Goal: Task Accomplishment & Management: Use online tool/utility

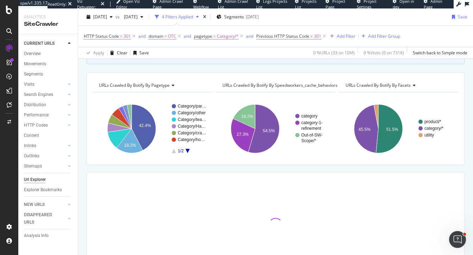
scroll to position [105, 0]
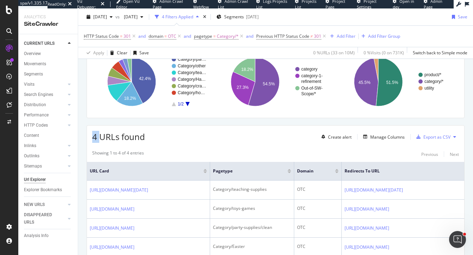
drag, startPoint x: 100, startPoint y: 136, endPoint x: 86, endPoint y: 136, distance: 13.8
click at [86, 136] on div "Crawl metrics are now in the RealKeywords Explorer While the Site Explorer prov…" at bounding box center [275, 139] width 395 height 316
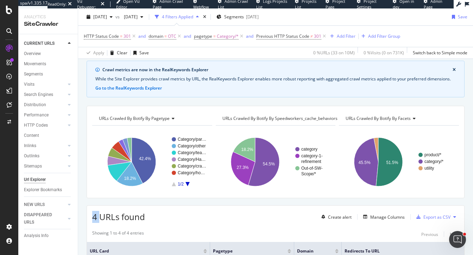
scroll to position [26, 0]
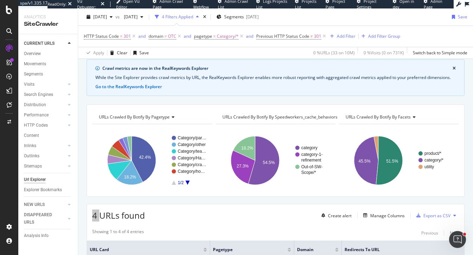
click at [461, 236] on div "Open Intercom Messenger" at bounding box center [457, 239] width 23 height 23
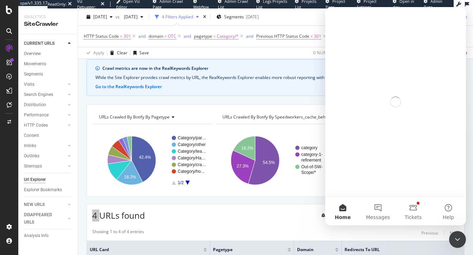
scroll to position [0, 0]
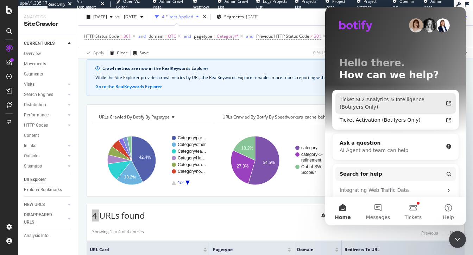
click at [366, 104] on div "Ticket SL2 Analytics & Intelligence (Botifyers Only)" at bounding box center [392, 103] width 104 height 15
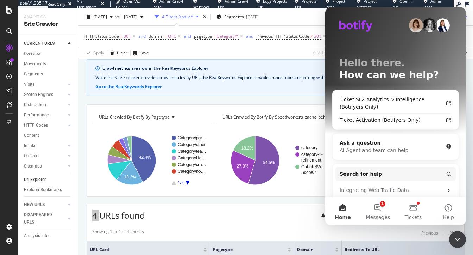
drag, startPoint x: 460, startPoint y: 241, endPoint x: 692, endPoint y: 305, distance: 241.1
click at [460, 241] on icon "Close Intercom Messenger" at bounding box center [458, 239] width 8 height 8
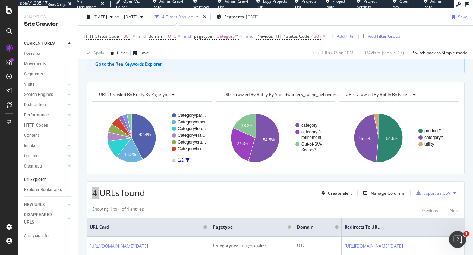
scroll to position [48, 0]
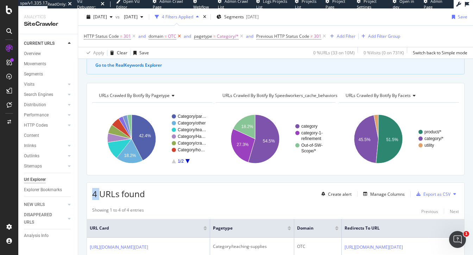
click at [181, 36] on icon at bounding box center [180, 36] width 6 height 7
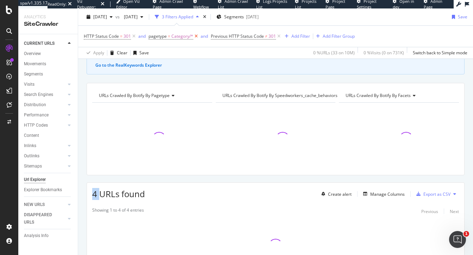
click at [181, 36] on span "Category/*" at bounding box center [183, 36] width 22 height 10
click at [256, 62] on div "Crawl metrics are now in the RealKeywords Explorer While the Site Explorer prov…" at bounding box center [276, 56] width 378 height 37
click at [34, 203] on div "NEW URLS" at bounding box center [34, 204] width 21 height 7
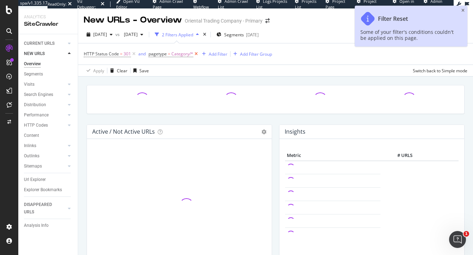
click at [194, 54] on icon at bounding box center [196, 53] width 6 height 7
click at [146, 30] on div "2025 May. 30th" at bounding box center [133, 34] width 25 height 11
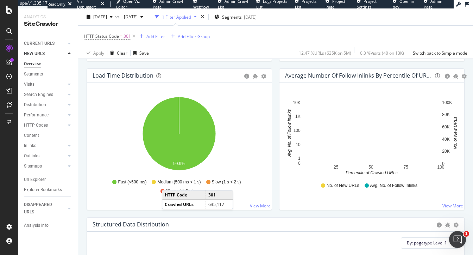
scroll to position [545, 0]
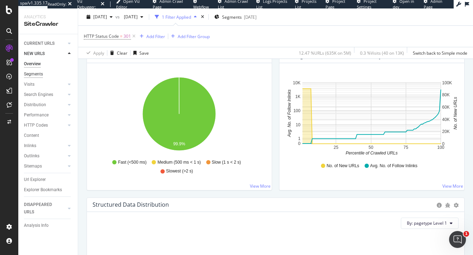
click at [36, 73] on div "Segments" at bounding box center [33, 73] width 19 height 7
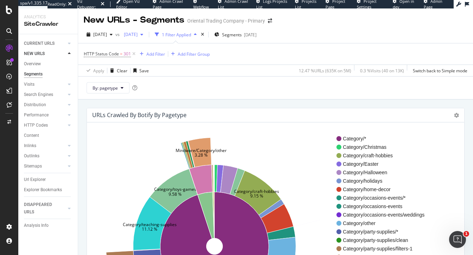
click at [138, 35] on span "2025 May. 30th" at bounding box center [129, 34] width 17 height 6
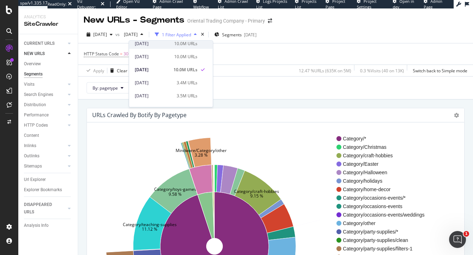
scroll to position [44, 0]
click at [254, 101] on div "URLs Crawled By Botify By pagetype Sunburst Treemap Table Expand Export as CSV …" at bounding box center [275, 222] width 395 height 246
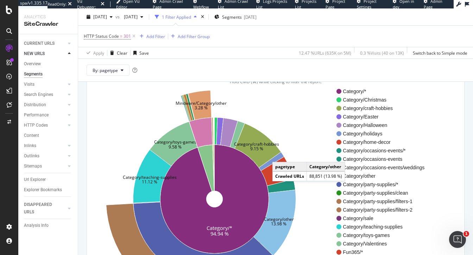
scroll to position [45, 0]
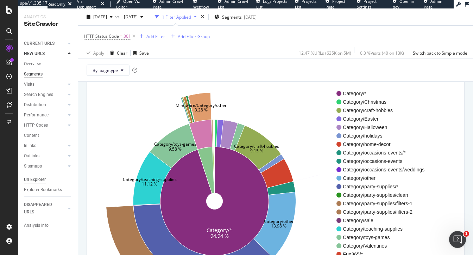
click at [26, 179] on div "Url Explorer" at bounding box center [35, 179] width 22 height 7
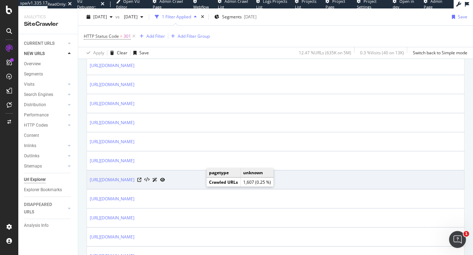
scroll to position [289, 0]
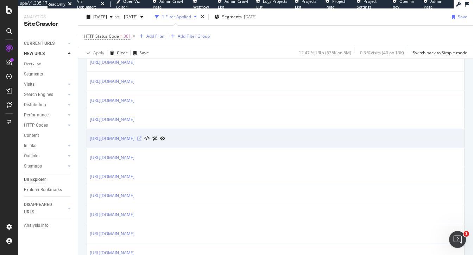
click at [142, 137] on icon at bounding box center [139, 138] width 4 height 4
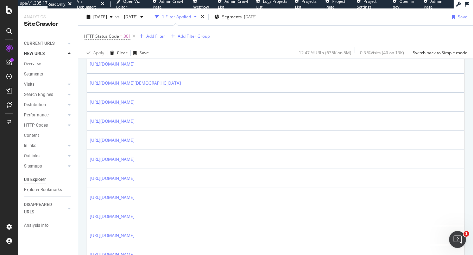
scroll to position [483, 0]
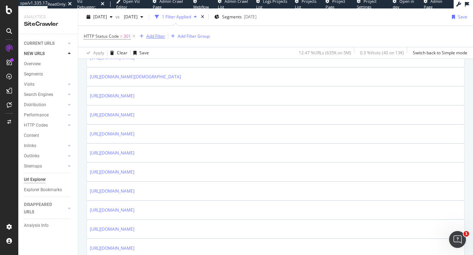
click at [160, 35] on div "Add Filter" at bounding box center [156, 36] width 19 height 6
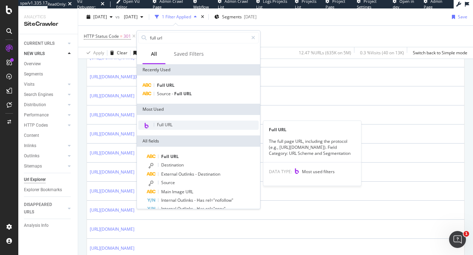
type input "full url"
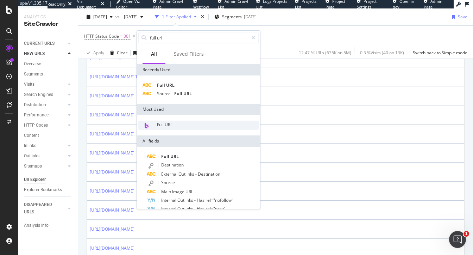
click at [169, 123] on span "Full URL" at bounding box center [165, 125] width 16 height 6
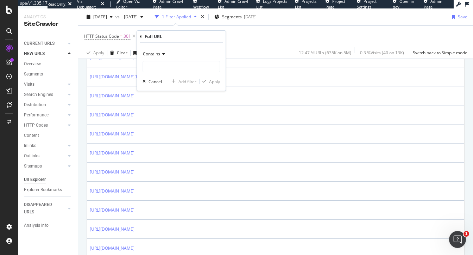
click at [153, 51] on span "Contains" at bounding box center [151, 54] width 17 height 6
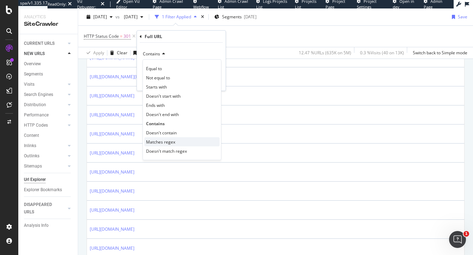
click at [163, 141] on span "Matches regex" at bounding box center [160, 142] width 29 height 6
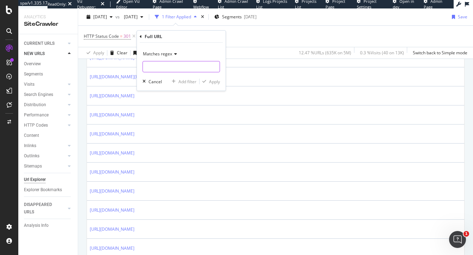
click at [161, 69] on input "text" at bounding box center [181, 66] width 77 height 11
paste input "[0-9]{4}"
type input "[0-9]{2}\+[0-9]{4}\-1/.fltr"
click at [213, 79] on div "Apply" at bounding box center [214, 82] width 11 height 6
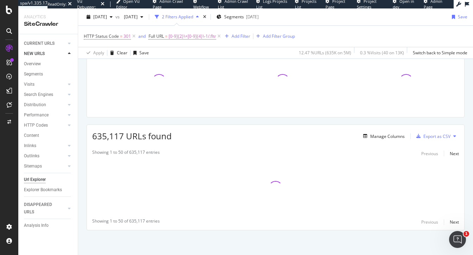
scroll to position [105, 0]
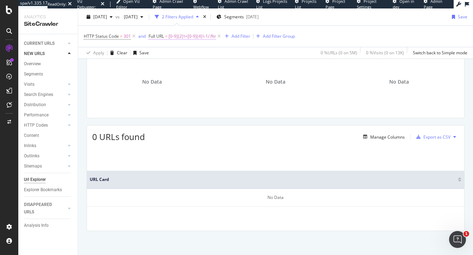
click at [199, 38] on span "[0-9]{2}\+[0-9]{4}\-1/.fltr" at bounding box center [193, 36] width 48 height 10
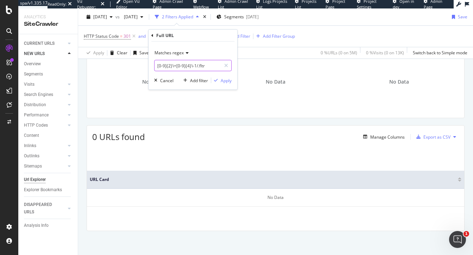
drag, startPoint x: 207, startPoint y: 65, endPoint x: 120, endPoint y: 64, distance: 87.4
click at [120, 64] on body "spa/v1.335.17 ReadOnly: Viz Debugger: Open Viz Editor Admin Crawl Page Webflow …" at bounding box center [236, 127] width 473 height 255
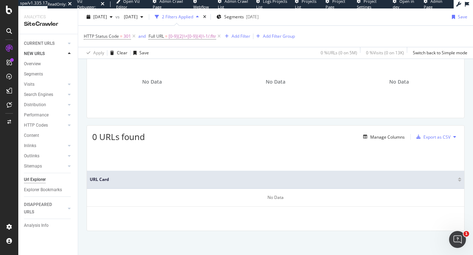
click at [184, 120] on div "Crawl metrics are now in the RealKeywords Explorer While the Site Explorer prov…" at bounding box center [275, 118] width 395 height 275
click at [219, 36] on icon at bounding box center [219, 36] width 6 height 7
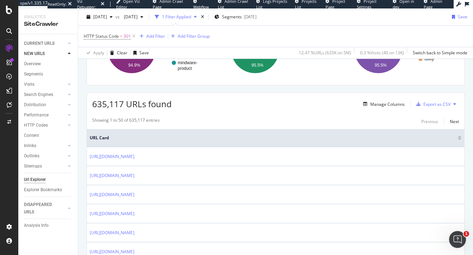
scroll to position [136, 0]
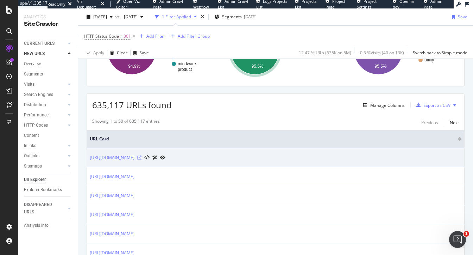
click at [142, 156] on icon at bounding box center [139, 157] width 4 height 4
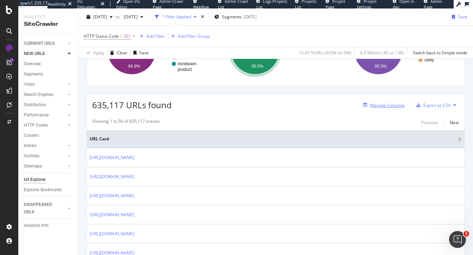
click at [387, 104] on div "Manage Columns" at bounding box center [388, 105] width 35 height 6
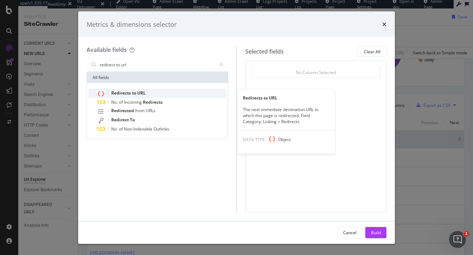
type input "redirect to url"
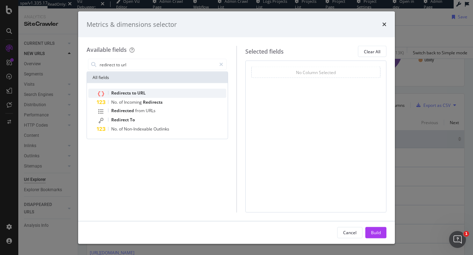
click at [137, 92] on span "to" at bounding box center [134, 93] width 5 height 6
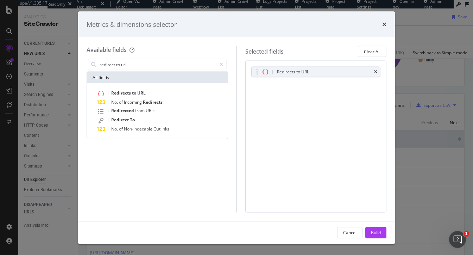
drag, startPoint x: 378, startPoint y: 232, endPoint x: 378, endPoint y: 171, distance: 61.3
click at [378, 232] on div "Build" at bounding box center [376, 232] width 10 height 6
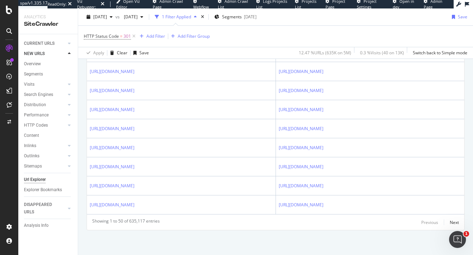
scroll to position [1232, 0]
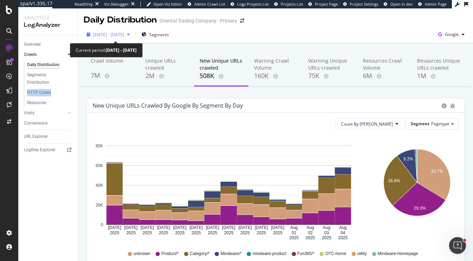
click at [93, 34] on div "button" at bounding box center [89, 34] width 10 height 4
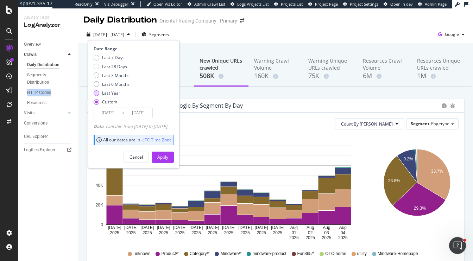
click at [109, 90] on div "Last Year" at bounding box center [111, 93] width 18 height 6
type input "2024/08/10"
type input "2025/08/09"
click at [168, 158] on div "Apply" at bounding box center [162, 157] width 11 height 6
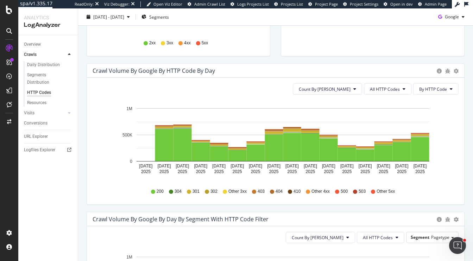
scroll to position [189, 0]
click at [385, 88] on span "All HTTP Codes" at bounding box center [385, 89] width 30 height 6
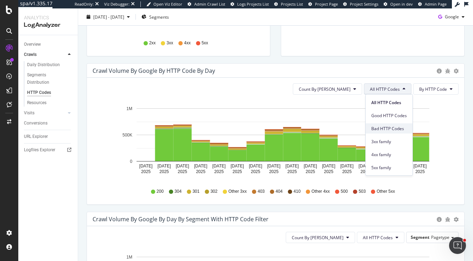
click at [380, 132] on div "Bad HTTP Codes" at bounding box center [389, 129] width 47 height 10
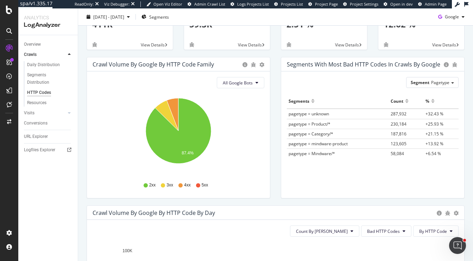
scroll to position [0, 0]
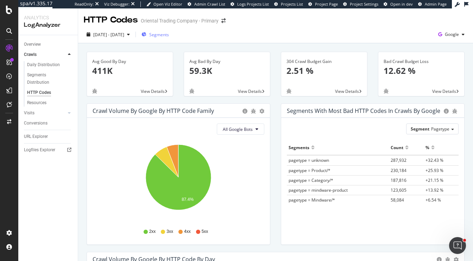
click at [169, 33] on span "Segments" at bounding box center [159, 35] width 20 height 6
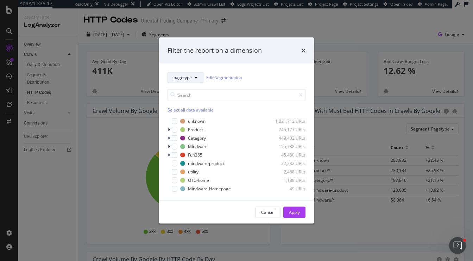
click at [190, 81] on button "pagetype" at bounding box center [186, 77] width 36 height 11
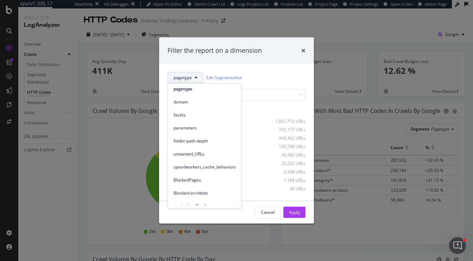
scroll to position [15, 0]
click at [192, 160] on div "speedworkers_cache_behaviors" at bounding box center [205, 165] width 74 height 13
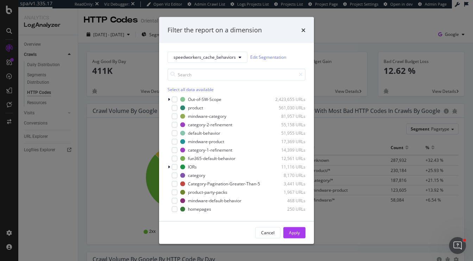
click at [178, 91] on div "Select all data available" at bounding box center [237, 89] width 138 height 6
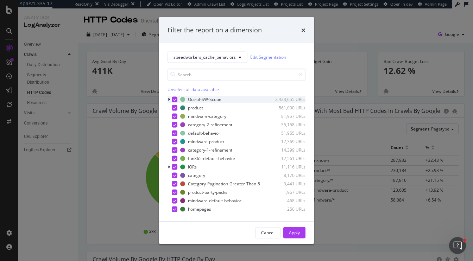
click at [176, 100] on icon "modal" at bounding box center [174, 100] width 3 height 4
click at [295, 231] on div "Apply" at bounding box center [294, 233] width 11 height 6
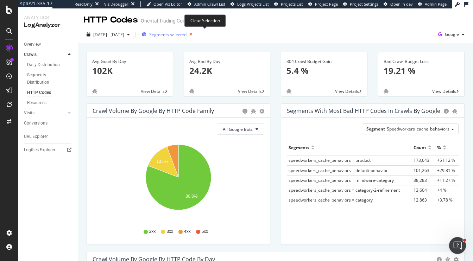
click at [196, 35] on icon "button" at bounding box center [191, 35] width 9 height 10
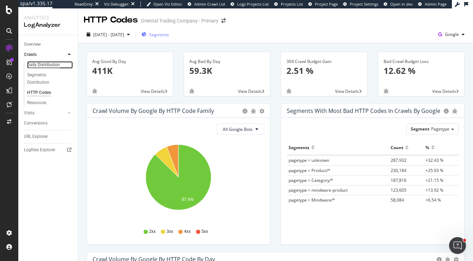
click at [48, 65] on div "Daily Distribution" at bounding box center [43, 64] width 33 height 7
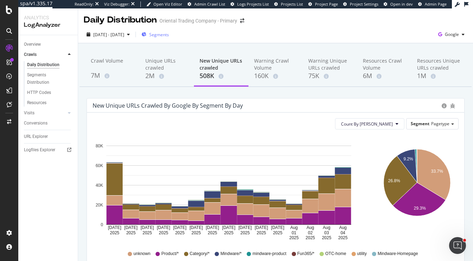
click at [163, 35] on div "Segments" at bounding box center [155, 35] width 27 height 6
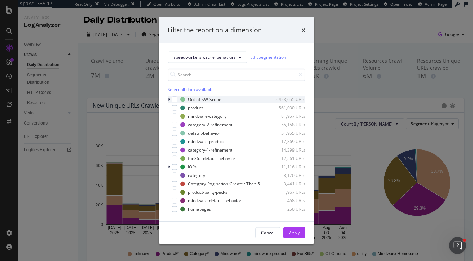
click at [169, 97] on icon "modal" at bounding box center [169, 99] width 2 height 4
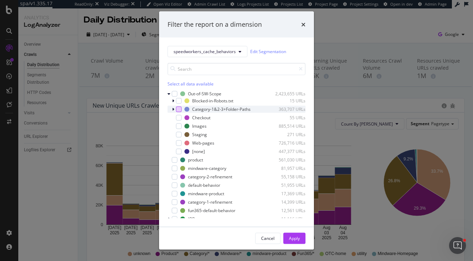
click at [180, 110] on div "modal" at bounding box center [179, 109] width 6 height 6
click at [297, 239] on div "Apply" at bounding box center [294, 239] width 11 height 6
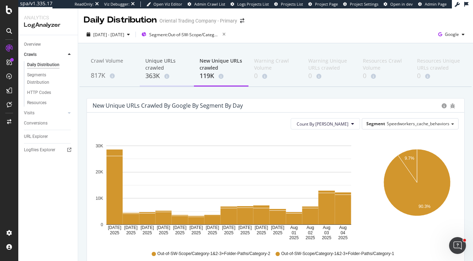
click at [156, 68] on div "Unique URLs crawled" at bounding box center [166, 64] width 43 height 14
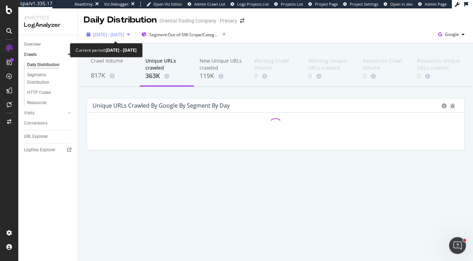
click at [117, 36] on span "2025 Jul. 21st - Aug. 4th" at bounding box center [108, 35] width 31 height 6
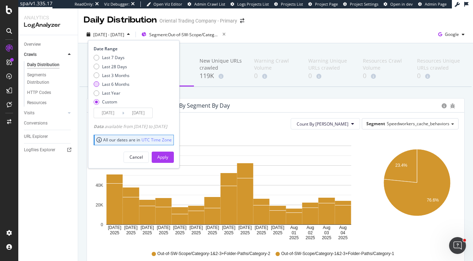
click at [121, 86] on div "Last 6 Months" at bounding box center [115, 84] width 27 height 6
type input "2025/02/10"
type input "2025/08/09"
click at [168, 157] on div "Apply" at bounding box center [162, 157] width 11 height 6
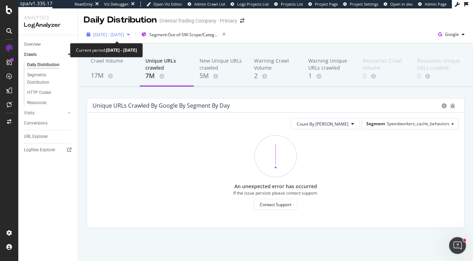
click at [116, 37] on span "2025 Feb. 10th - Aug. 9th" at bounding box center [108, 35] width 31 height 6
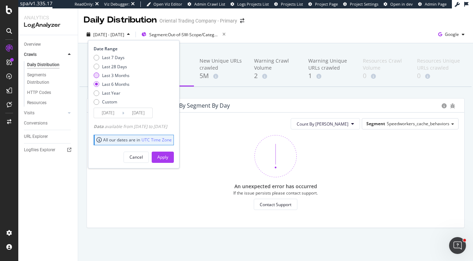
click at [123, 76] on div "Last 3 Months" at bounding box center [115, 76] width 27 height 6
type input "2025/05/10"
click at [174, 156] on button "Apply" at bounding box center [163, 157] width 22 height 11
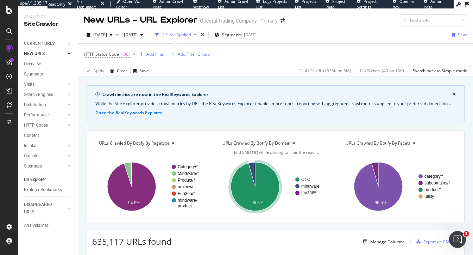
scroll to position [1232, 0]
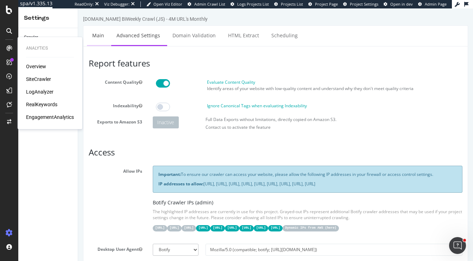
type input "[PERSON_NAME][EMAIL_ADDRESS][DOMAIN_NAME]"
click at [97, 37] on link "Main" at bounding box center [98, 35] width 23 height 19
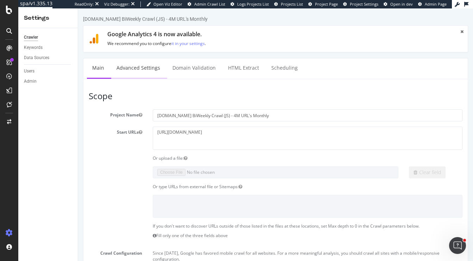
click at [131, 63] on link "Advanced Settings" at bounding box center [138, 67] width 54 height 19
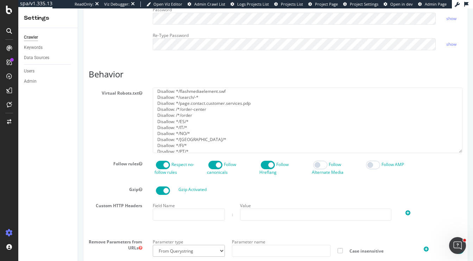
scroll to position [205, 0]
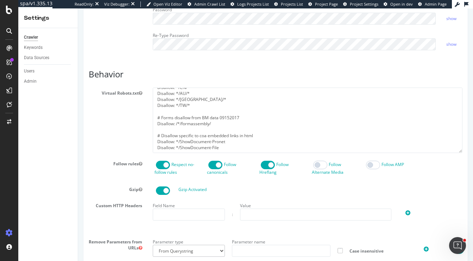
type input "heidi@botify.com"
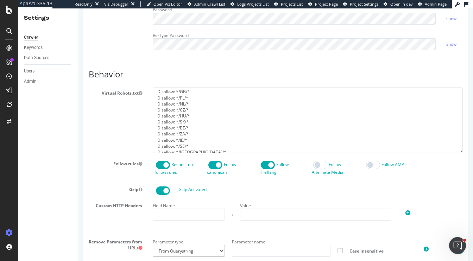
scroll to position [0, 0]
drag, startPoint x: 237, startPoint y: 157, endPoint x: 124, endPoint y: 55, distance: 152.4
click at [124, 55] on div "Report features Content Quality Evaluate Content Quality Identify areas of your…" at bounding box center [276, 155] width 374 height 793
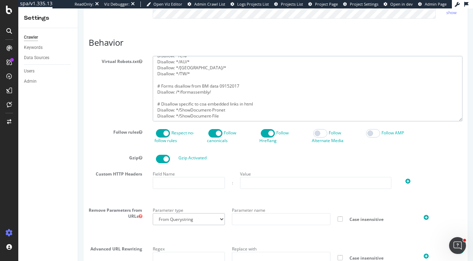
scroll to position [332, 0]
click at [196, 116] on textarea "User-agent: * Disallow: */ShowDocument Disallow: /Web-*-Site/* Disallow: /INTER…" at bounding box center [308, 88] width 310 height 65
click at [209, 118] on textarea "User-agent: * Disallow: */ShowDocument Disallow: /Web-*-Site/* Disallow: /INTER…" at bounding box center [308, 88] width 310 height 65
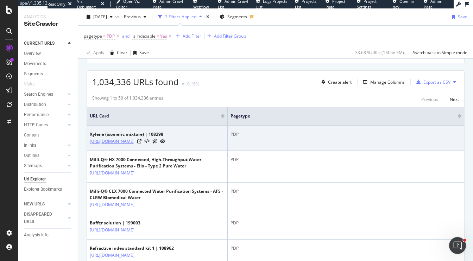
scroll to position [160, 0]
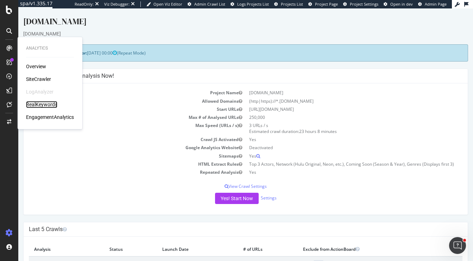
click at [43, 106] on div "RealKeywords" at bounding box center [41, 104] width 31 height 7
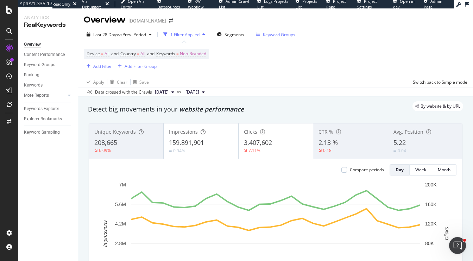
click at [272, 36] on div "Keyword Groups" at bounding box center [279, 35] width 32 height 6
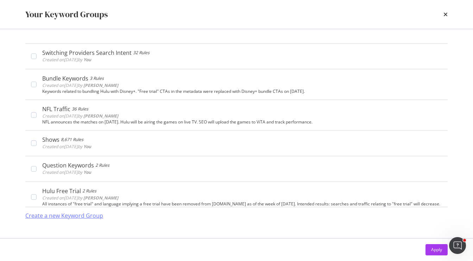
click at [48, 215] on div "Create a new Keyword Group" at bounding box center [64, 216] width 78 height 8
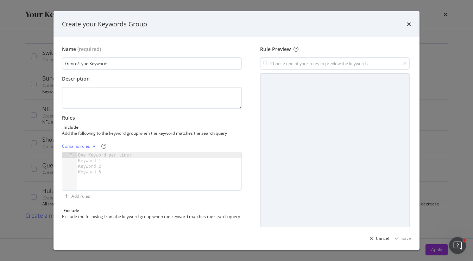
type input "Genre/Type Keywords"
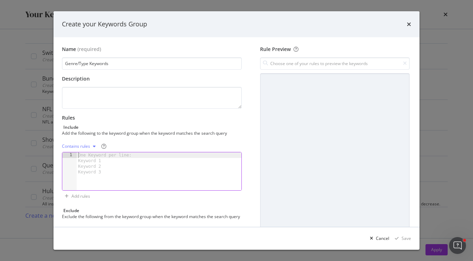
click at [86, 156] on div "One Keyword per line: Keyword 1 Keyword 2 Keyword 3" at bounding box center [106, 164] width 59 height 23
paste textarea "into the dark show"
type textarea "into the dark show"
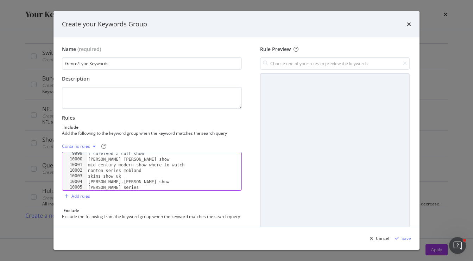
scroll to position [11506, 0]
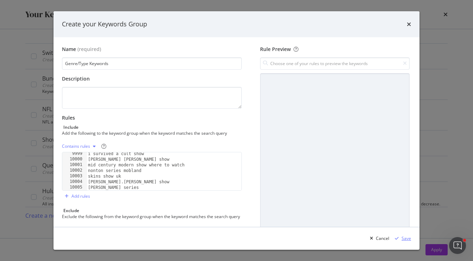
click at [404, 241] on div "Save" at bounding box center [407, 239] width 10 height 6
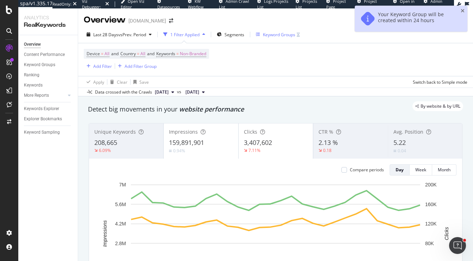
click at [287, 33] on div "Keyword Groups" at bounding box center [279, 35] width 32 height 6
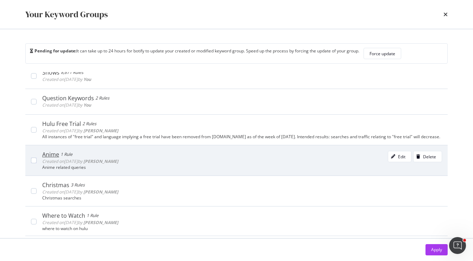
scroll to position [14, 0]
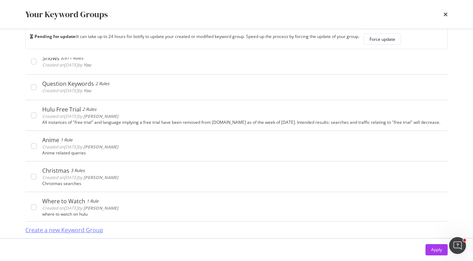
click at [57, 231] on div "Create a new Keyword Group" at bounding box center [64, 231] width 78 height 8
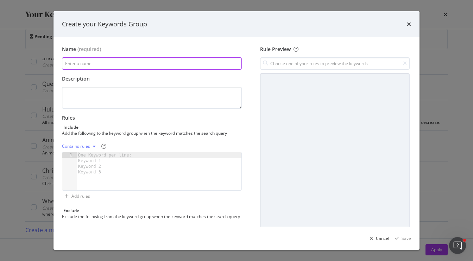
click at [131, 65] on input "modal" at bounding box center [152, 63] width 180 height 12
paste input "Movie/Franchise Keywords"
type input "Movie/Franchise Keywords"
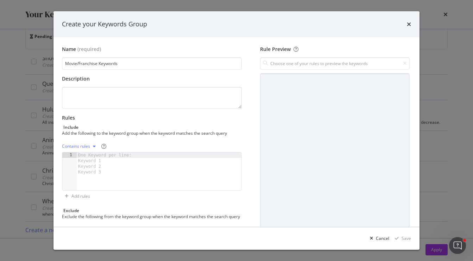
click at [103, 155] on div "One Keyword per line: Keyword 1 Keyword 2 Keyword 3" at bounding box center [106, 164] width 59 height 23
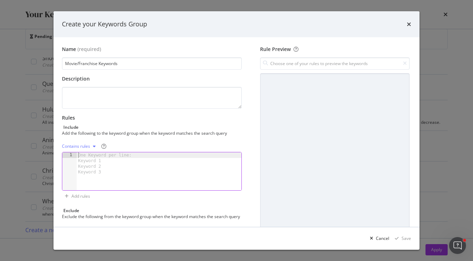
paste textarea "hotstar movies"
type textarea "hotstar movies"
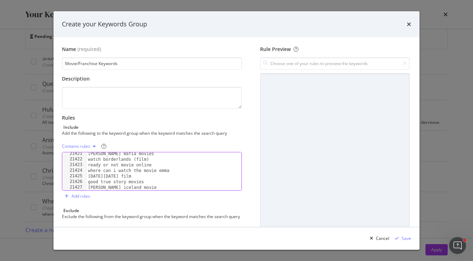
scroll to position [11506, 0]
click at [403, 239] on div "Save" at bounding box center [407, 239] width 10 height 6
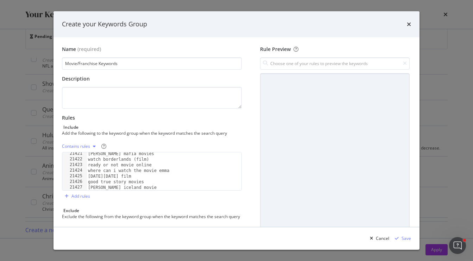
scroll to position [155, 0]
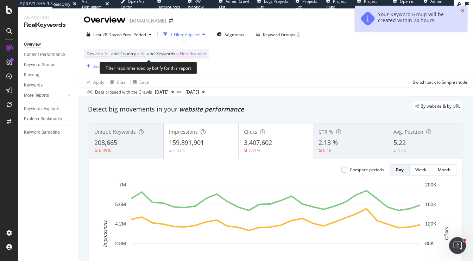
click at [192, 58] on span "Non-Branded" at bounding box center [193, 54] width 26 height 10
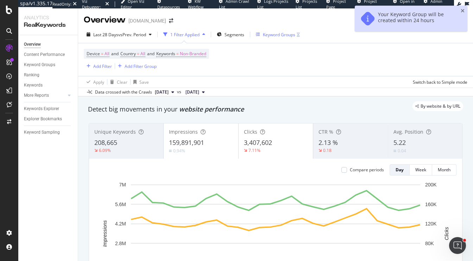
click at [284, 34] on div "Keyword Groups" at bounding box center [279, 35] width 32 height 6
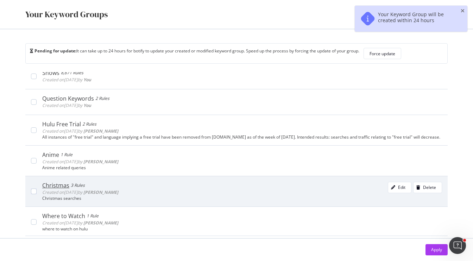
scroll to position [14, 0]
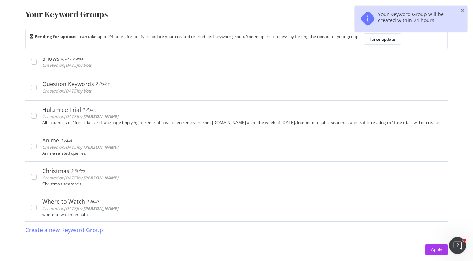
click at [91, 231] on div "Create a new Keyword Group" at bounding box center [64, 231] width 78 height 8
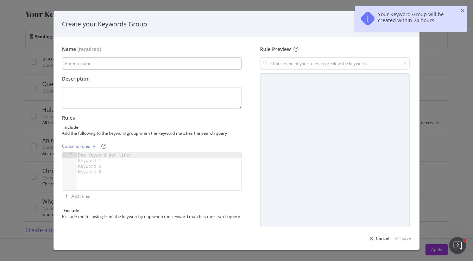
click at [132, 61] on input "modal" at bounding box center [152, 63] width 180 height 12
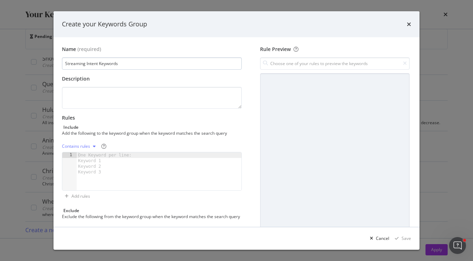
type input "Streaming Intent Keywords"
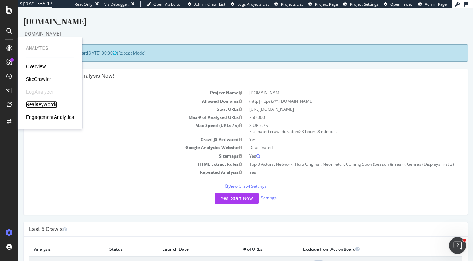
click at [40, 101] on div "RealKeywords" at bounding box center [41, 104] width 31 height 7
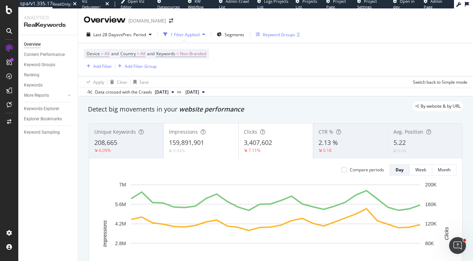
click at [279, 35] on div "Keyword Groups" at bounding box center [279, 35] width 32 height 6
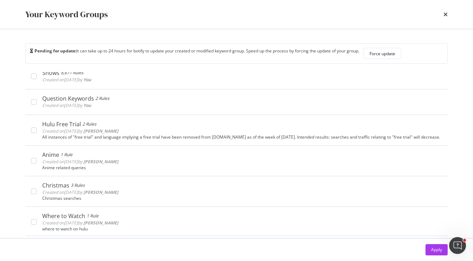
scroll to position [14, 0]
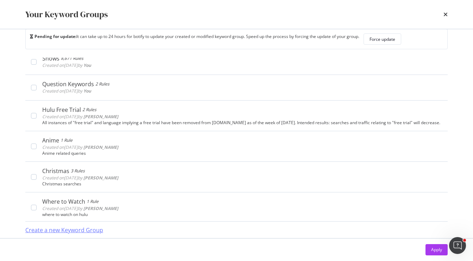
click at [92, 227] on div "Create a new Keyword Group" at bounding box center [64, 231] width 78 height 8
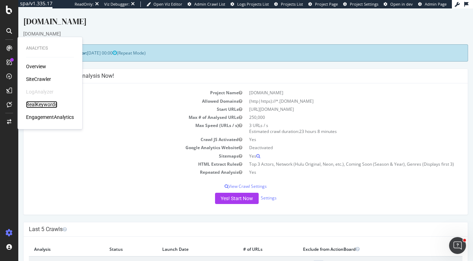
click at [44, 107] on div "RealKeywords" at bounding box center [41, 104] width 31 height 7
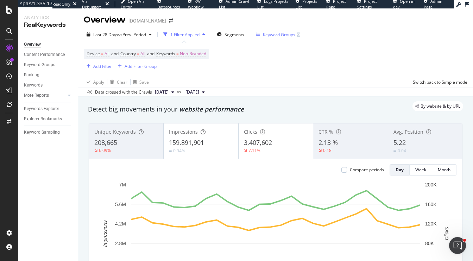
click at [280, 33] on div "Keyword Groups" at bounding box center [279, 35] width 32 height 6
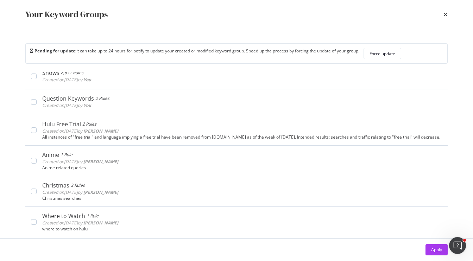
scroll to position [14, 0]
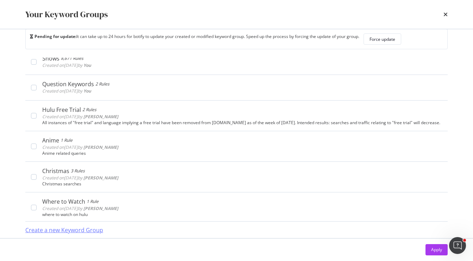
click at [74, 230] on div "Create a new Keyword Group" at bounding box center [64, 231] width 78 height 8
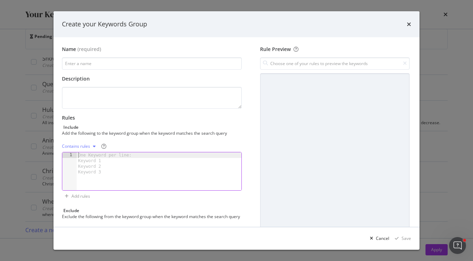
click at [85, 155] on div "One Keyword per line: Keyword 1 Keyword 2 Keyword 3" at bounding box center [106, 164] width 59 height 23
paste textarea "where can i stream next level chef"
type textarea "where can i stream next level chef"
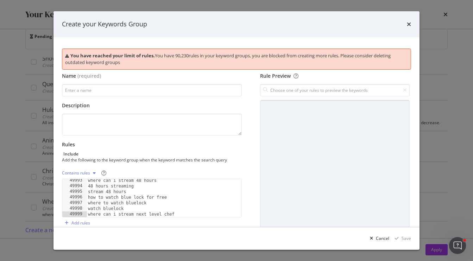
scroll to position [11506, 0]
drag, startPoint x: 171, startPoint y: 56, endPoint x: 201, endPoint y: 61, distance: 30.6
click at [202, 61] on div "You have reached your limit of rules. You have 90,230 rules in your keyword gro…" at bounding box center [236, 58] width 343 height 13
click at [408, 23] on icon "times" at bounding box center [409, 24] width 4 height 6
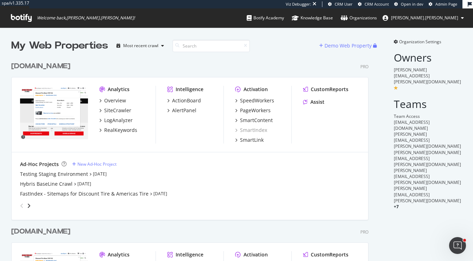
click at [42, 66] on div "[DOMAIN_NAME]" at bounding box center [40, 66] width 59 height 10
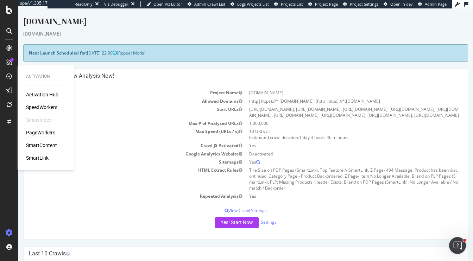
click at [36, 130] on div "PageWorkers" at bounding box center [40, 132] width 29 height 7
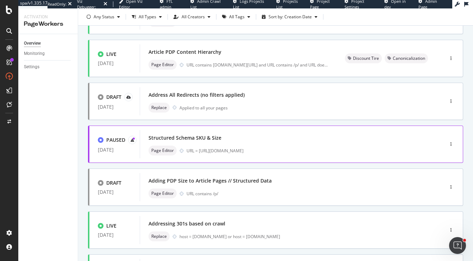
scroll to position [80, 0]
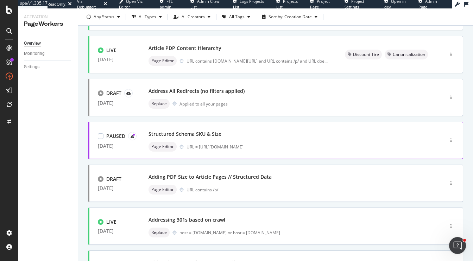
click at [216, 131] on div "Structured Schema SKU & Size" at bounding box center [185, 134] width 73 height 7
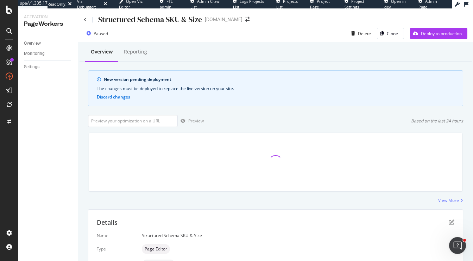
scroll to position [76, 0]
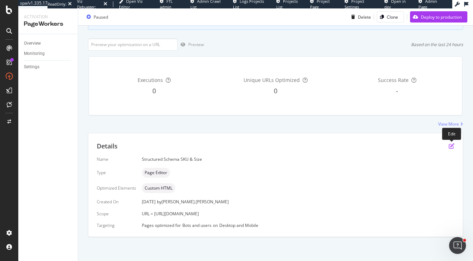
click at [452, 144] on icon "pen-to-square" at bounding box center [452, 146] width 6 height 6
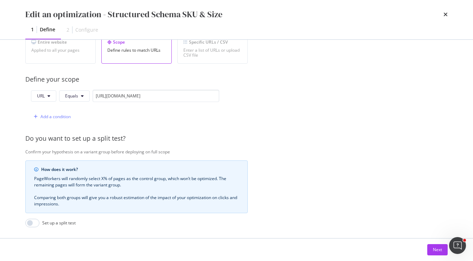
scroll to position [69, 0]
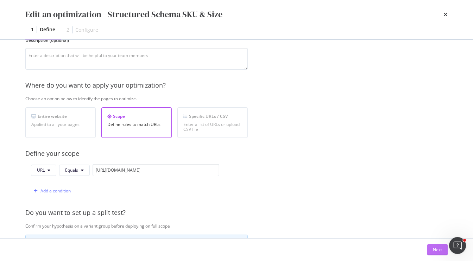
click at [436, 249] on div "Next" at bounding box center [437, 250] width 9 height 6
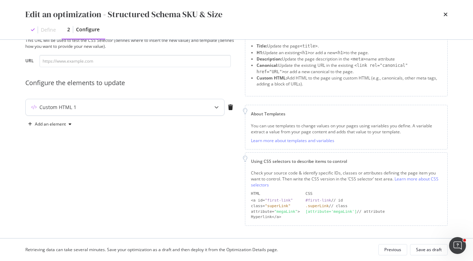
click at [218, 110] on div "modal" at bounding box center [217, 107] width 16 height 16
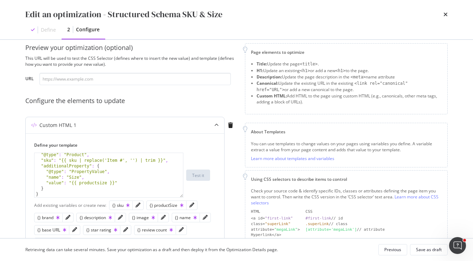
scroll to position [5, 0]
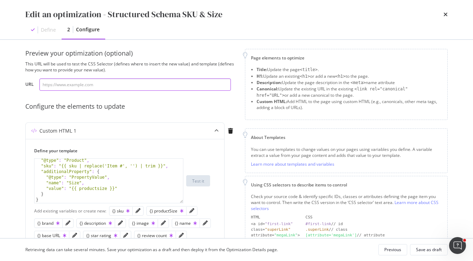
click at [87, 83] on input "modal" at bounding box center [135, 85] width 192 height 12
paste input "[URL][DOMAIN_NAME]"
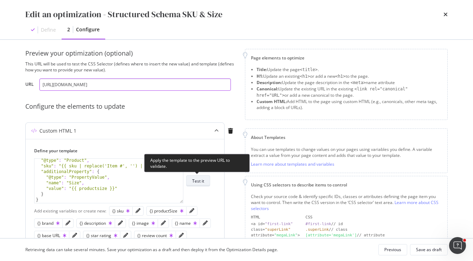
type input "[URL][DOMAIN_NAME]"
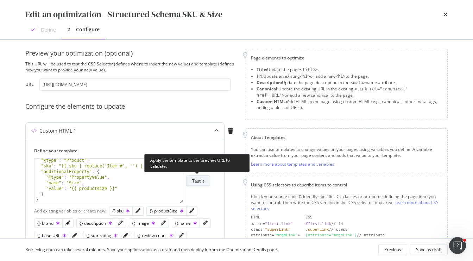
click at [197, 177] on div "Test it" at bounding box center [198, 181] width 12 height 10
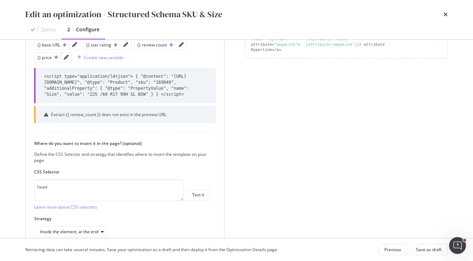
scroll to position [197, 0]
drag, startPoint x: 106, startPoint y: 111, endPoint x: 207, endPoint y: 113, distance: 100.4
click at [207, 113] on div "Extract {{ review_count }} does not exist in the preview URL." at bounding box center [125, 113] width 182 height 17
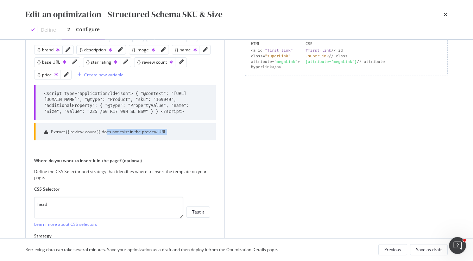
scroll to position [178, 0]
click at [129, 111] on div "<script type="application/ld+json"> { "@context": "https://schema.org", "@type"…" at bounding box center [125, 104] width 163 height 24
click at [135, 100] on div "<script type="application/ld+json"> { "@context": "https://schema.org", "@type"…" at bounding box center [125, 104] width 163 height 24
click at [156, 100] on div "<script type="application/ld+json"> { "@context": "https://schema.org", "@type"…" at bounding box center [125, 104] width 163 height 24
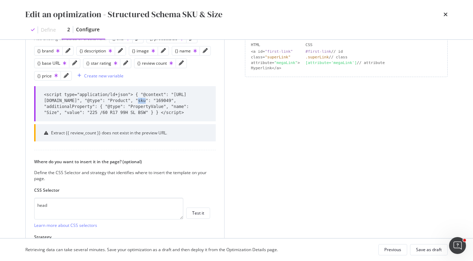
click at [156, 100] on div "<script type="application/ld+json"> { "@context": "https://schema.org", "@type"…" at bounding box center [125, 104] width 163 height 24
click at [179, 100] on div "<script type="application/ld+json"> { "@context": "https://schema.org", "@type"…" at bounding box center [125, 104] width 163 height 24
click at [54, 105] on div "<script type="application/ld+json"> { "@context": "https://schema.org", "@type"…" at bounding box center [125, 104] width 163 height 24
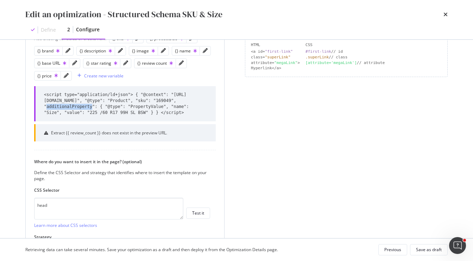
click at [113, 114] on div "<script type="application/ld+json"> { "@context": "https://schema.org", "@type"…" at bounding box center [125, 104] width 163 height 24
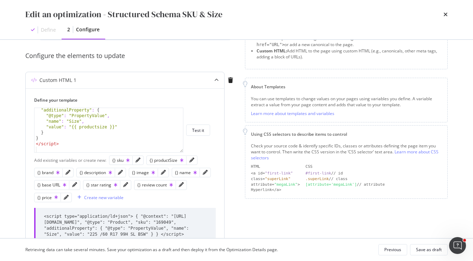
scroll to position [67, 0]
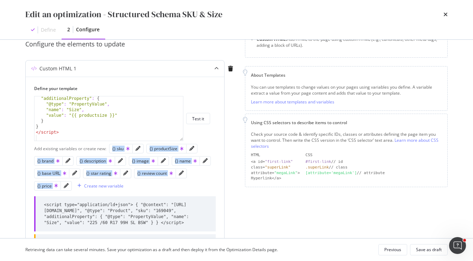
drag, startPoint x: 74, startPoint y: 186, endPoint x: 111, endPoint y: 148, distance: 52.8
click at [111, 148] on div "Add existing variables or create new: {} sku {} productSize {} brand {} descrip…" at bounding box center [125, 168] width 182 height 50
copy div "{} sku {} productSize {} brand {} description {} image {} name {} base URL {} s…"
click at [91, 162] on div "{} description" at bounding box center [96, 161] width 32 height 6
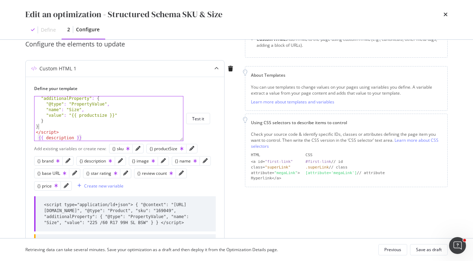
click at [110, 128] on div ""additionalProperty" : { "@type" : "PropertyValue" , "name" : "Size" , "value" …" at bounding box center [109, 124] width 149 height 56
type textarea "}"
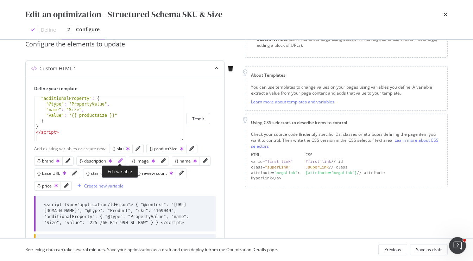
click at [120, 161] on icon "pencil" at bounding box center [120, 161] width 5 height 5
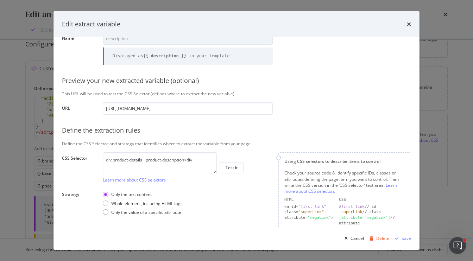
scroll to position [0, 0]
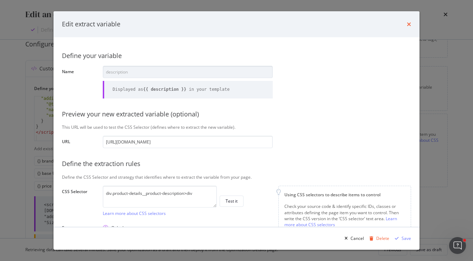
click at [410, 24] on icon "times" at bounding box center [409, 24] width 4 height 6
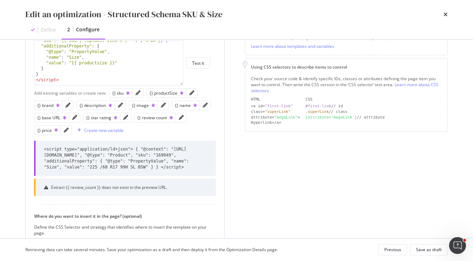
scroll to position [29, 0]
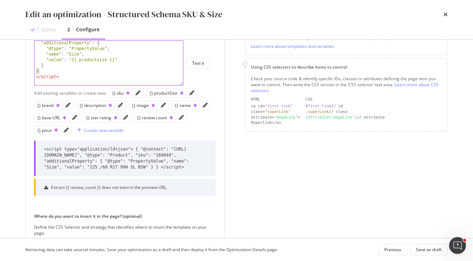
click at [97, 69] on div ""additionalProperty" : { "@type" : "PropertyValue" , "name" : "Size" , "value" …" at bounding box center [109, 68] width 149 height 56
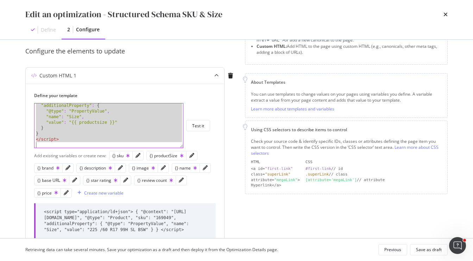
scroll to position [63, 0]
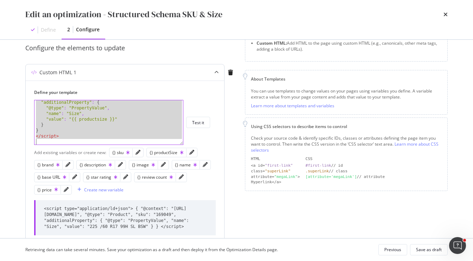
click at [95, 112] on div ""additionalProperty" : { "@type" : "PropertyValue" , "name" : "Size" , "value" …" at bounding box center [109, 128] width 149 height 56
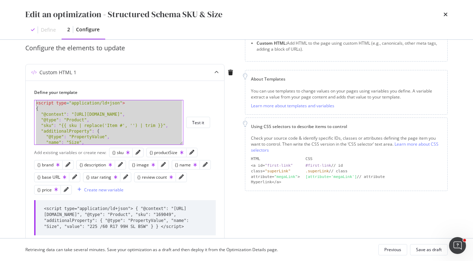
scroll to position [0, 0]
drag, startPoint x: 57, startPoint y: 140, endPoint x: 62, endPoint y: 28, distance: 112.1
click at [62, 28] on div "Edit an optimization - Structured Schema SKU & Size Define 2 Configure Preview …" at bounding box center [236, 130] width 473 height 261
type textarea "<script type="application/ld+json"> {"
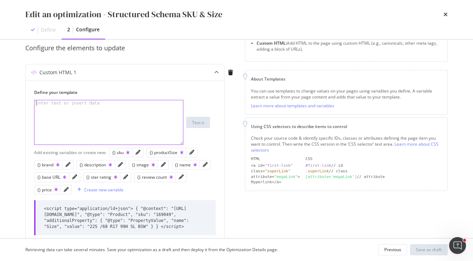
paste textarea "</script>"
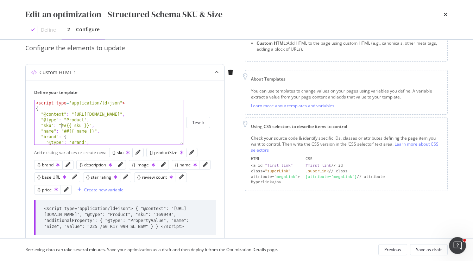
click at [60, 125] on div "< script type = "application/ld+json" > { "@context" : "https://schema.org" , "…" at bounding box center [109, 128] width 149 height 56
click at [118, 153] on div "{} sku" at bounding box center [120, 153] width 17 height 6
paste textarea "| replace(‘Item #‘, ‘’) | trim"
click at [82, 126] on div "< script type = "application/ld+json" > { "@context" : "https://schema.org" , "…" at bounding box center [109, 128] width 149 height 56
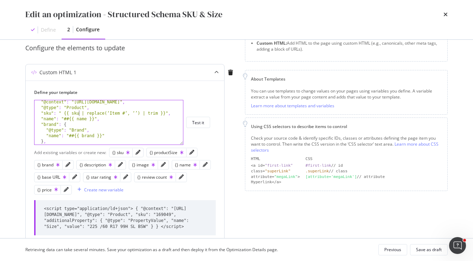
scroll to position [13, 0]
drag, startPoint x: 93, startPoint y: 119, endPoint x: 64, endPoint y: 120, distance: 28.9
click at [64, 119] on div ""@context" : "https://schema.org" , "@type" : "Product" , "sku" : " {{ sku | re…" at bounding box center [109, 126] width 149 height 56
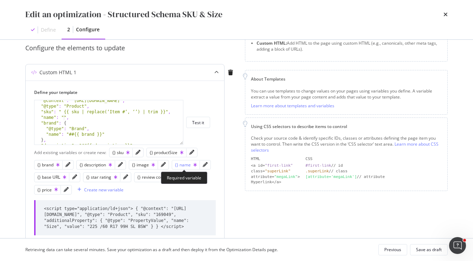
click at [184, 166] on div "{} name" at bounding box center [186, 165] width 22 height 6
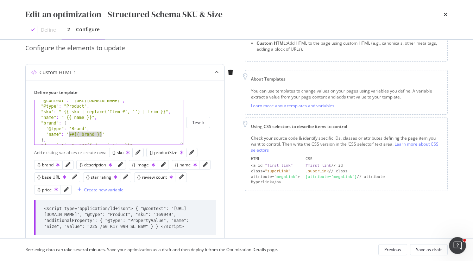
drag, startPoint x: 101, startPoint y: 135, endPoint x: 68, endPoint y: 135, distance: 32.8
click at [68, 135] on div ""@context" : "https://schema.org" , "@type" : "Product" , "sku" : " {{ sku | re…" at bounding box center [109, 126] width 149 height 56
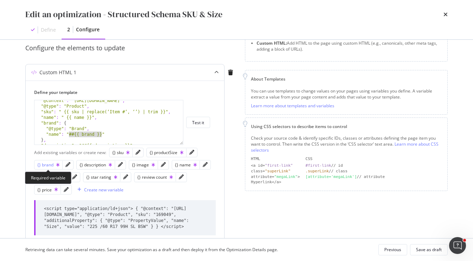
click at [53, 163] on div "{} brand" at bounding box center [48, 165] width 22 height 6
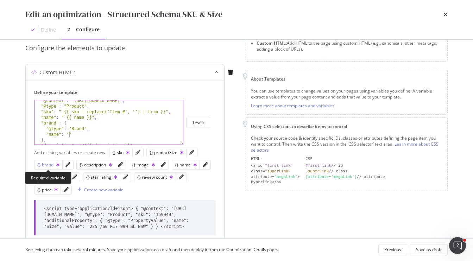
click at [49, 167] on div "{} brand" at bounding box center [48, 165] width 22 height 6
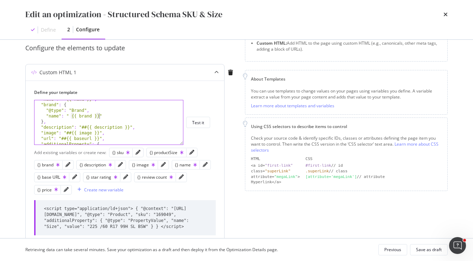
scroll to position [34, 0]
drag, startPoint x: 129, startPoint y: 124, endPoint x: 81, endPoint y: 126, distance: 48.3
click at [81, 126] on div ""brand" : { "@type" : "Brand" , "name" : " {{ brand }}" } , "description" : "##…" at bounding box center [109, 128] width 149 height 56
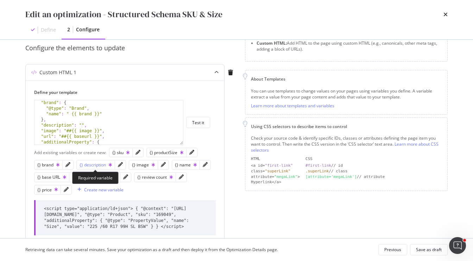
click at [94, 165] on div "{} description" at bounding box center [96, 165] width 32 height 6
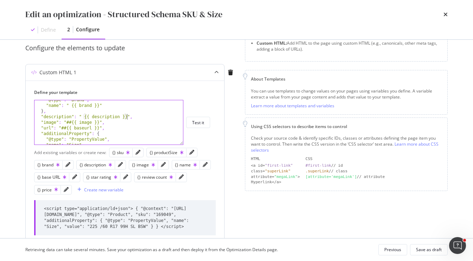
scroll to position [45, 0]
drag, startPoint x: 100, startPoint y: 121, endPoint x: 66, endPoint y: 120, distance: 34.2
click at [66, 120] on div ""@type" : "Brand" , "name" : " {{ brand }}" } , "description" : " {{ descriptio…" at bounding box center [109, 123] width 149 height 56
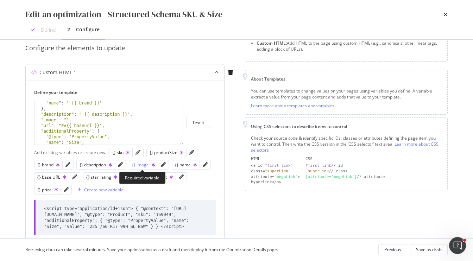
click at [140, 162] on div "{} image" at bounding box center [143, 165] width 23 height 6
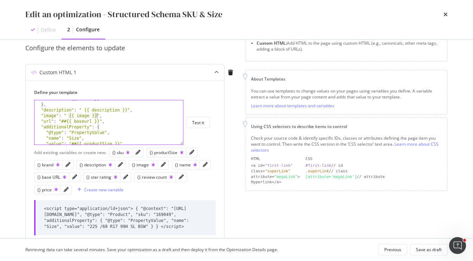
scroll to position [52, 0]
drag, startPoint x: 99, startPoint y: 120, endPoint x: 62, endPoint y: 120, distance: 36.6
click at [62, 120] on div "} , "description" : " {{ description }}" , "image" : " {{ image }}" , "url" : "…" at bounding box center [109, 127] width 149 height 56
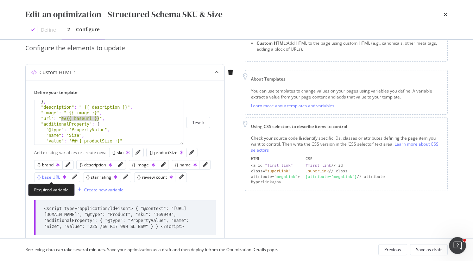
click at [47, 178] on div "{} base URL" at bounding box center [51, 177] width 29 height 6
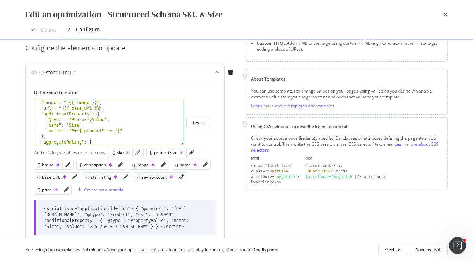
scroll to position [65, 0]
drag, startPoint x: 119, startPoint y: 129, endPoint x: 72, endPoint y: 130, distance: 47.6
click at [72, 130] on div ""image" : " {{ image }}" , "url" : " {{ base_url }}" , "additionalProperty" : {…" at bounding box center [109, 126] width 149 height 56
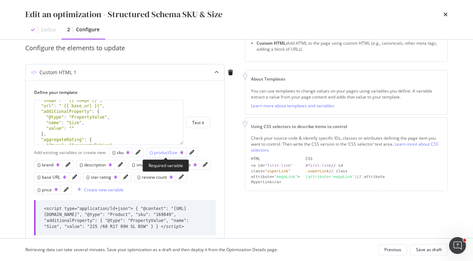
click at [169, 153] on div "{} productSize" at bounding box center [167, 153] width 34 height 6
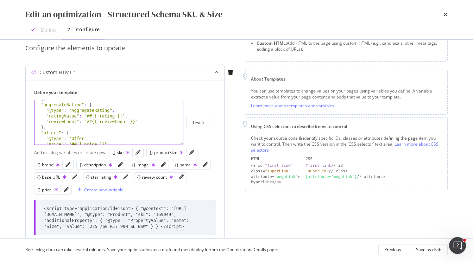
scroll to position [101, 0]
drag, startPoint x: 122, startPoint y: 114, endPoint x: 86, endPoint y: 114, distance: 35.6
click at [86, 114] on div ""aggregateRating" : { "@type" : "AggregateRating" , "ratingValue" : "##{{ ratin…" at bounding box center [109, 128] width 149 height 56
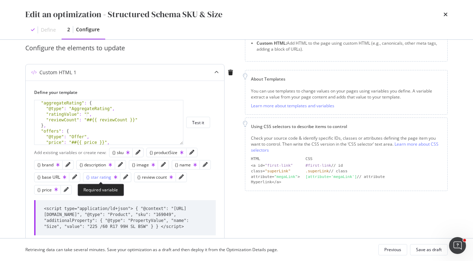
click at [95, 178] on div "{} star rating" at bounding box center [101, 177] width 31 height 6
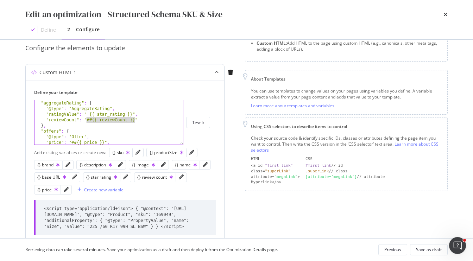
drag, startPoint x: 134, startPoint y: 121, endPoint x: 88, endPoint y: 120, distance: 46.5
click at [88, 120] on div ""aggregateRating" : { "@type" : "AggregateRating" , "ratingValue" : " {{ star_r…" at bounding box center [109, 128] width 149 height 56
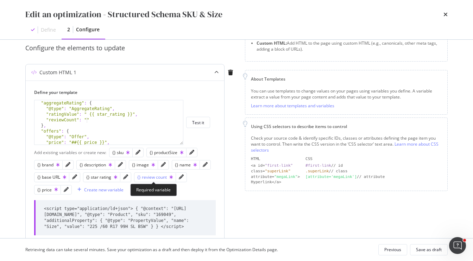
click at [150, 179] on div "{} review count" at bounding box center [155, 177] width 36 height 6
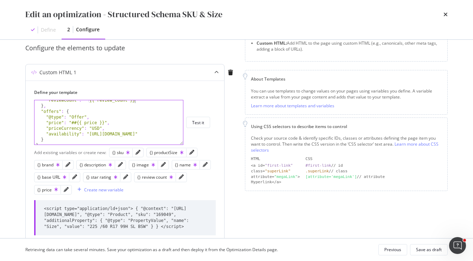
scroll to position [122, 0]
drag, startPoint x: 105, startPoint y: 121, endPoint x: 74, endPoint y: 120, distance: 30.7
click at [74, 120] on div ""reviewCount" : " {{ review_count }}" } , "offers" : { "@type" : "Offer" , "pri…" at bounding box center [109, 124] width 149 height 56
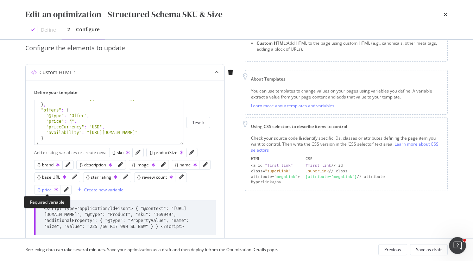
click at [46, 189] on div "{} price" at bounding box center [47, 190] width 20 height 6
type textarea ""price": " {{ price }}","
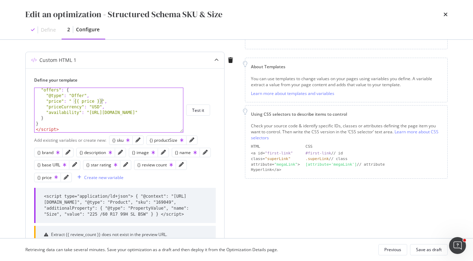
scroll to position [78, 0]
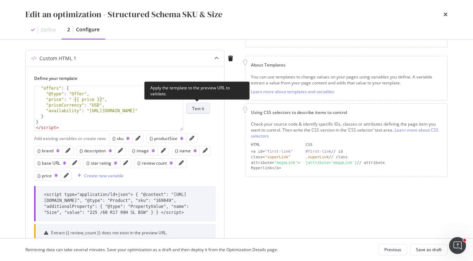
click at [202, 107] on div "Test it" at bounding box center [198, 109] width 12 height 6
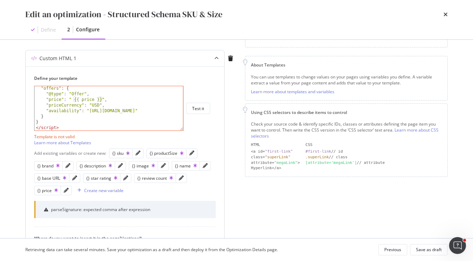
scroll to position [84, 0]
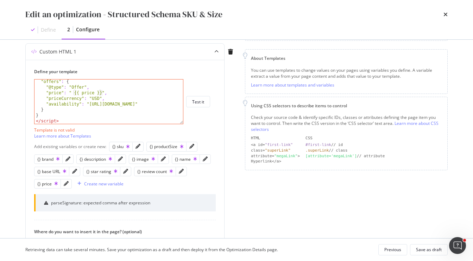
click at [445, 18] on div "times" at bounding box center [446, 14] width 4 height 12
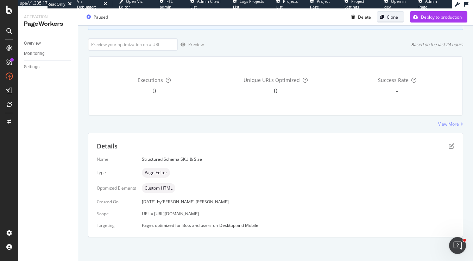
click at [394, 19] on div "Clone" at bounding box center [392, 17] width 11 height 6
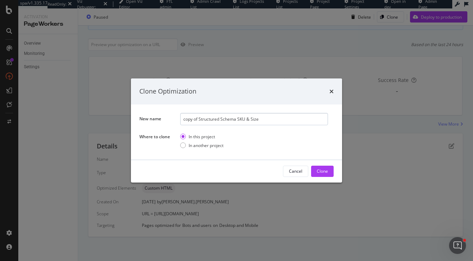
click at [189, 118] on input "copy of Structured Schema SKU & Size" at bounding box center [254, 119] width 148 height 12
drag, startPoint x: 198, startPoint y: 119, endPoint x: 162, endPoint y: 119, distance: 35.9
click at [0, 0] on div "New name copy of Structured Schema SKU & Size" at bounding box center [0, 0] width 0 height 0
drag, startPoint x: 248, startPoint y: 120, endPoint x: 223, endPoint y: 119, distance: 25.4
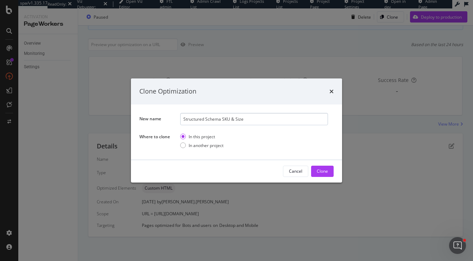
click at [223, 119] on input "Structured Schema SKU & Size" at bounding box center [254, 119] width 148 height 12
type input "Structured Schema - 3.0"
click at [321, 171] on div "Clone" at bounding box center [322, 171] width 11 height 6
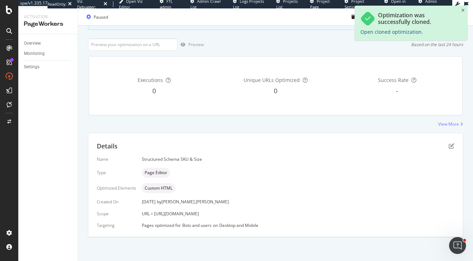
click at [392, 31] on link "Open cloned optimization." at bounding box center [392, 32] width 63 height 7
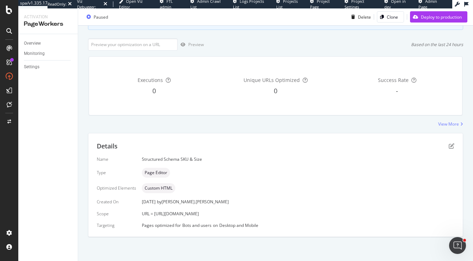
scroll to position [0, 0]
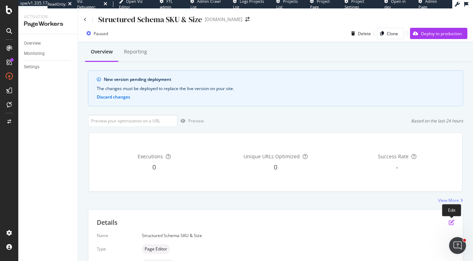
click at [451, 221] on icon "pen-to-square" at bounding box center [452, 223] width 6 height 6
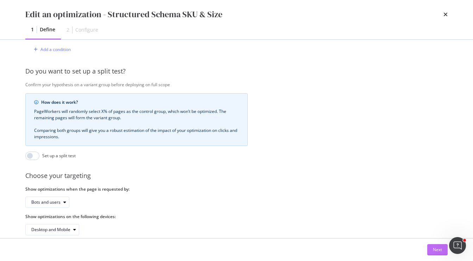
click at [437, 252] on div "Next" at bounding box center [437, 250] width 9 height 6
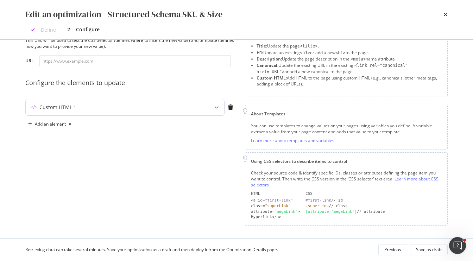
click at [215, 109] on icon "modal" at bounding box center [217, 107] width 4 height 4
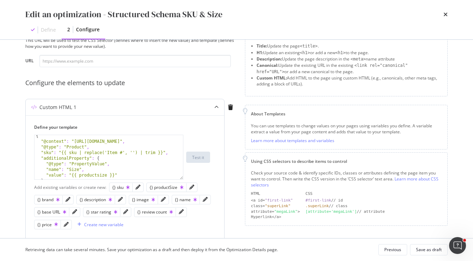
scroll to position [19, 0]
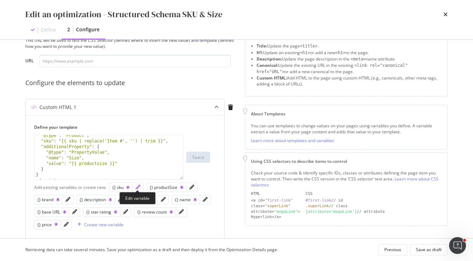
click at [137, 187] on icon "pencil" at bounding box center [138, 187] width 5 height 5
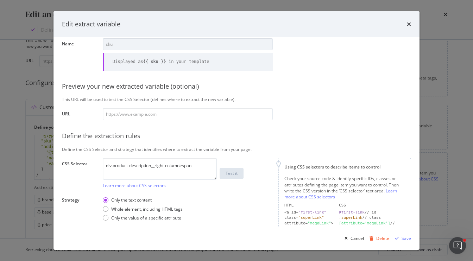
scroll to position [29, 0]
click at [181, 110] on input "modal" at bounding box center [188, 113] width 170 height 12
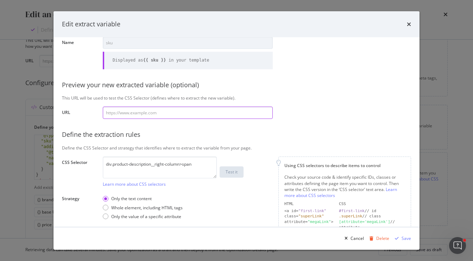
click at [144, 114] on input "modal" at bounding box center [188, 113] width 170 height 12
paste input "https://www.discounttire.com/buy-tires/atturo-trail-blade-ats/p/106346"
type input "https://www.discounttire.com/buy-tires/atturo-trail-blade-ats/p/106346"
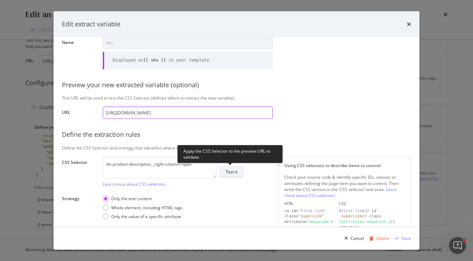
type input "https://www.discounttire.com/buy-tires/atturo-trail-blade-ats/p/106346"
click at [235, 169] on div "Test it" at bounding box center [232, 172] width 12 height 6
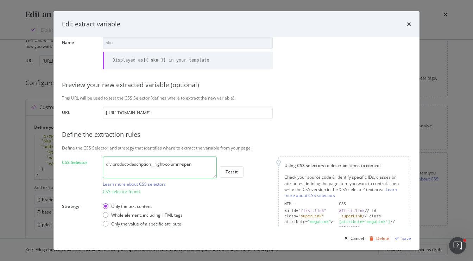
scroll to position [130, 0]
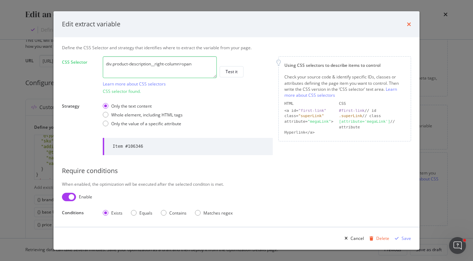
click at [411, 25] on icon "times" at bounding box center [409, 24] width 4 height 6
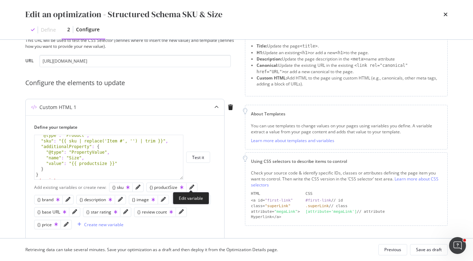
click at [192, 190] on div "modal" at bounding box center [192, 187] width 11 height 9
click at [191, 186] on icon "pencil" at bounding box center [192, 187] width 5 height 5
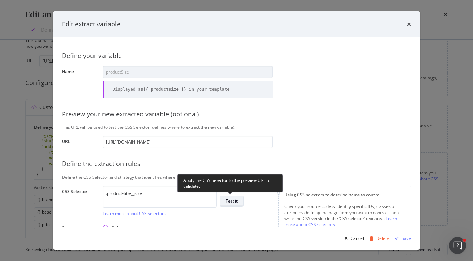
click at [237, 204] on button "Test it" at bounding box center [232, 201] width 24 height 11
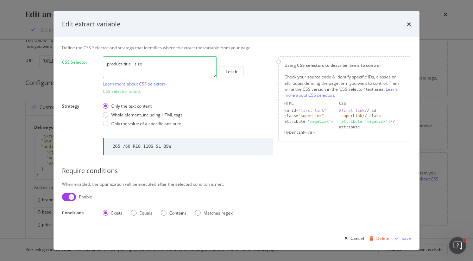
click at [414, 20] on div "Edit extract variable" at bounding box center [237, 24] width 366 height 26
click at [407, 24] on icon "times" at bounding box center [409, 24] width 4 height 6
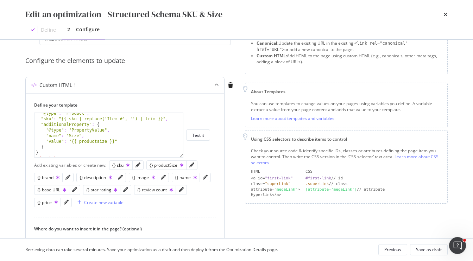
scroll to position [51, 0]
click at [68, 176] on icon "pencil" at bounding box center [68, 177] width 5 height 5
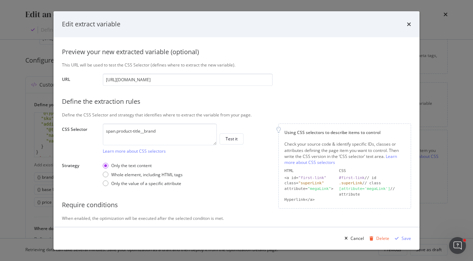
scroll to position [69, 0]
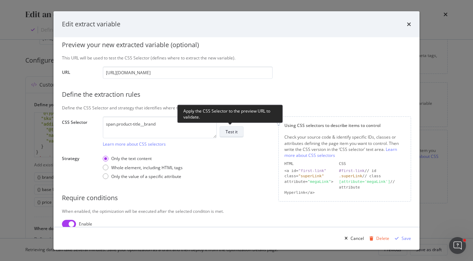
click at [233, 129] on div "Test it" at bounding box center [232, 132] width 12 height 6
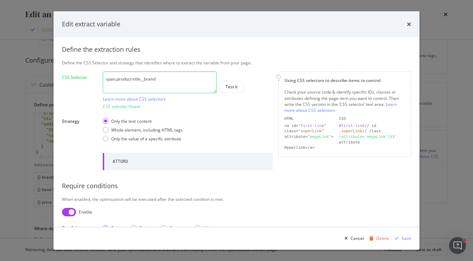
scroll to position [116, 0]
click at [409, 24] on icon "times" at bounding box center [409, 24] width 4 height 6
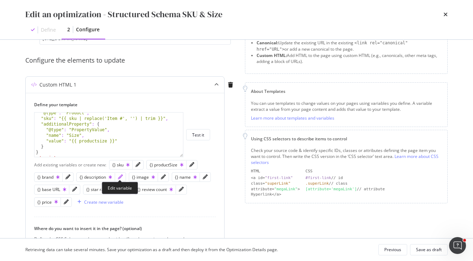
click at [122, 177] on icon "pencil" at bounding box center [120, 177] width 5 height 5
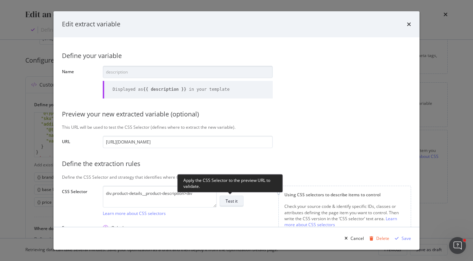
click at [237, 204] on div "Test it" at bounding box center [232, 201] width 12 height 6
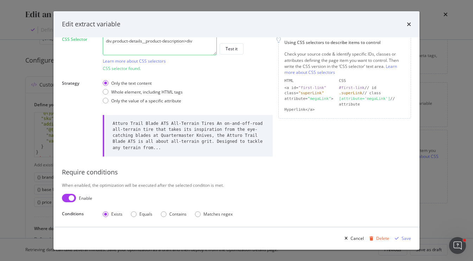
scroll to position [153, 0]
click at [408, 26] on icon "times" at bounding box center [409, 24] width 4 height 6
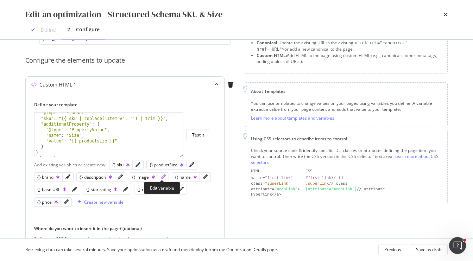
click at [163, 178] on icon "pencil" at bounding box center [163, 177] width 5 height 5
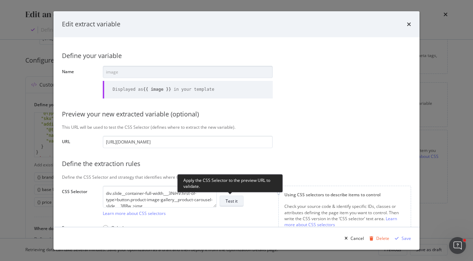
click at [234, 202] on div "Test it" at bounding box center [232, 201] width 12 height 6
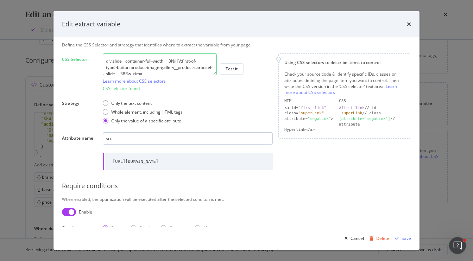
scroll to position [127, 0]
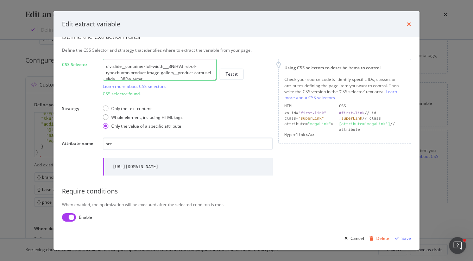
click at [409, 24] on icon "times" at bounding box center [409, 24] width 4 height 6
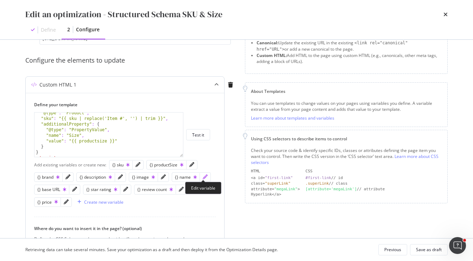
click at [203, 177] on icon "pencil" at bounding box center [205, 177] width 5 height 5
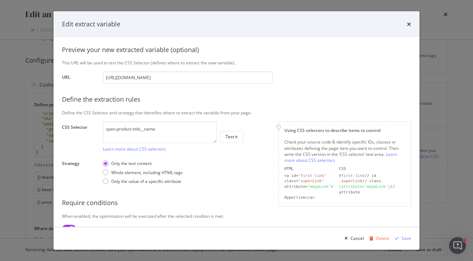
scroll to position [85, 0]
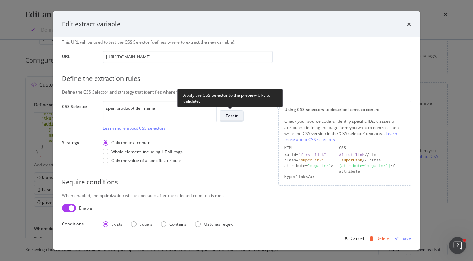
click at [234, 113] on div "Test it" at bounding box center [232, 116] width 12 height 6
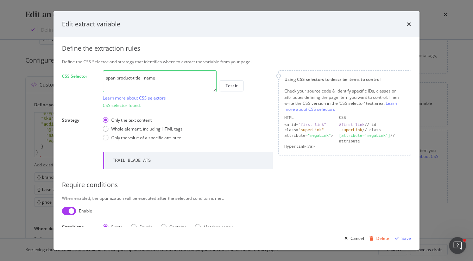
scroll to position [128, 0]
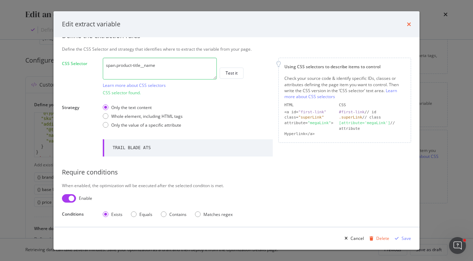
click at [409, 27] on icon "times" at bounding box center [409, 24] width 4 height 6
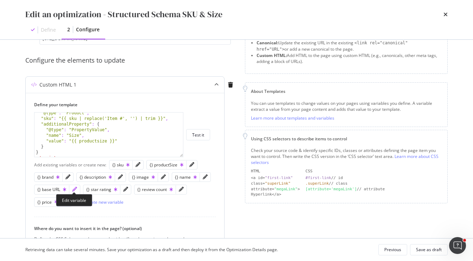
click at [74, 189] on icon "pencil" at bounding box center [74, 189] width 5 height 5
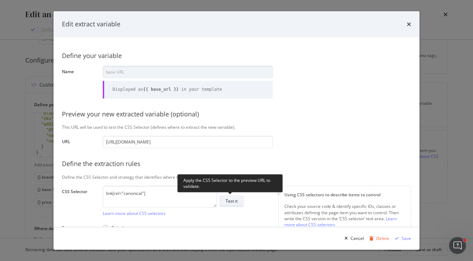
click at [229, 199] on div "Test it" at bounding box center [232, 201] width 12 height 6
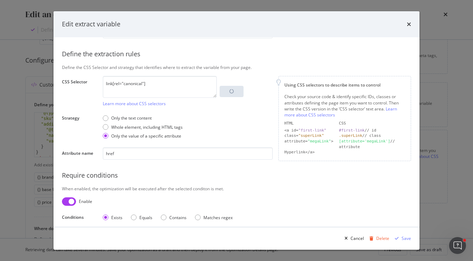
scroll to position [114, 0]
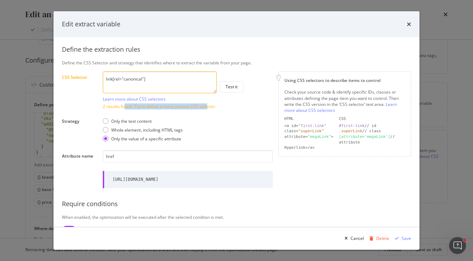
drag, startPoint x: 124, startPoint y: 104, endPoint x: 207, endPoint y: 109, distance: 83.3
click at [207, 109] on div "2 results found. Try to define a more precise CSS selector." at bounding box center [188, 107] width 170 height 6
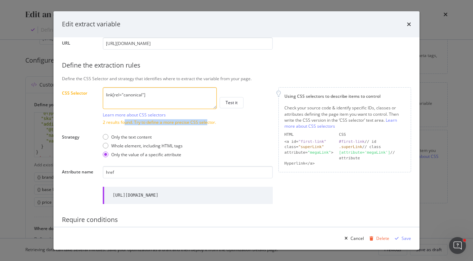
scroll to position [96, 0]
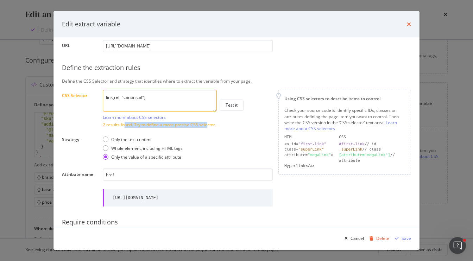
click at [411, 23] on icon "times" at bounding box center [409, 24] width 4 height 6
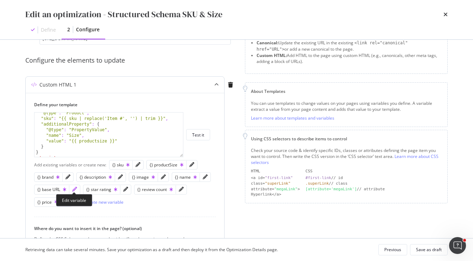
click at [73, 189] on icon "pencil" at bounding box center [74, 189] width 5 height 5
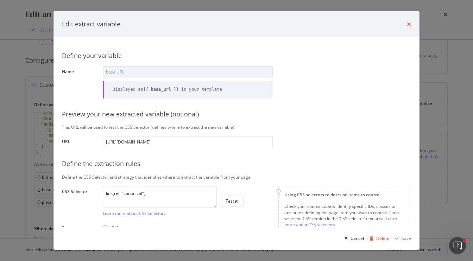
click at [410, 24] on icon "times" at bounding box center [409, 24] width 4 height 6
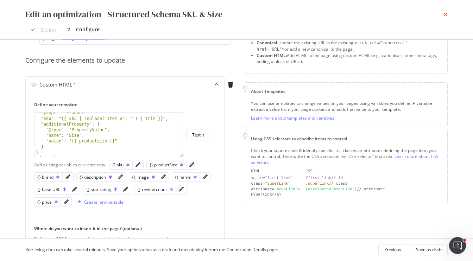
click at [446, 15] on icon "times" at bounding box center [446, 15] width 4 height 6
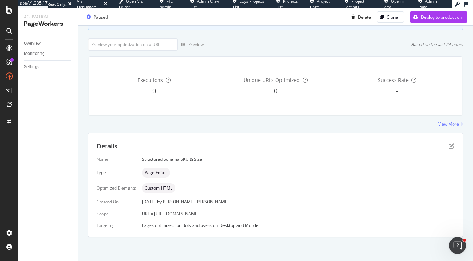
scroll to position [0, 0]
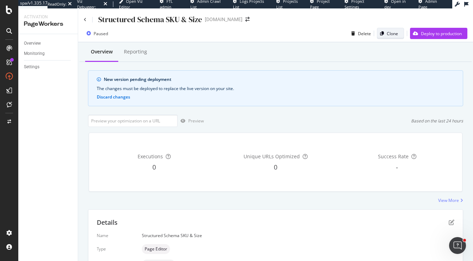
click at [383, 37] on div "Clone" at bounding box center [388, 34] width 21 height 10
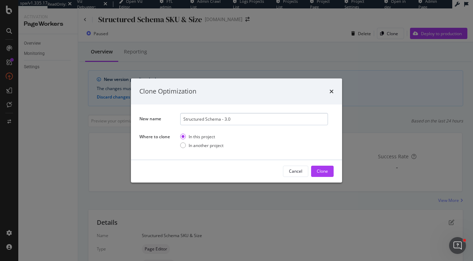
drag, startPoint x: 317, startPoint y: 171, endPoint x: 226, endPoint y: 114, distance: 107.5
click at [226, 114] on div "Clone Optimization New name Structured Schema - 3.0 Where to clone In this proj…" at bounding box center [236, 131] width 211 height 104
click at [233, 120] on input "Structured Schema - 3.0" at bounding box center [254, 119] width 148 height 12
type input "Structured Schema - All"
click at [321, 173] on div "Clone" at bounding box center [322, 171] width 11 height 6
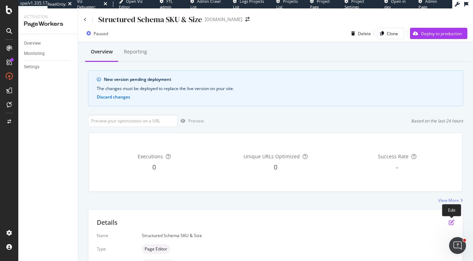
click at [453, 224] on icon "pen-to-square" at bounding box center [452, 223] width 6 height 6
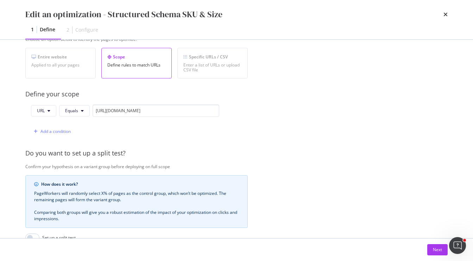
scroll to position [177, 0]
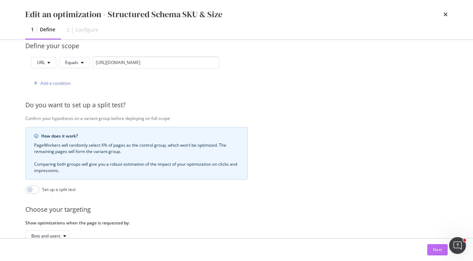
click at [435, 253] on div "Next" at bounding box center [437, 250] width 9 height 6
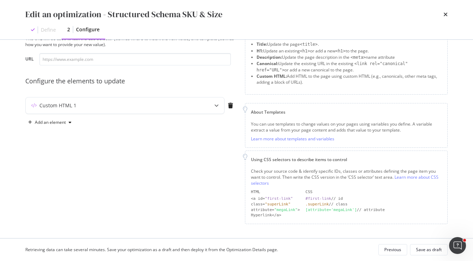
scroll to position [29, 0]
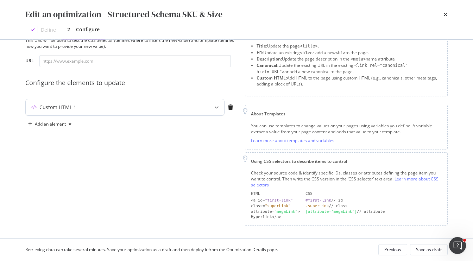
click at [128, 109] on div "Custom HTML 1" at bounding box center [111, 107] width 171 height 7
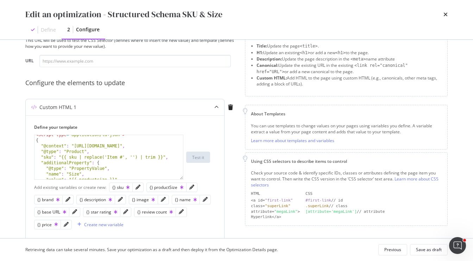
scroll to position [5, 0]
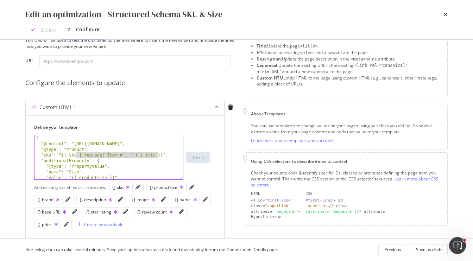
drag, startPoint x: 76, startPoint y: 155, endPoint x: 156, endPoint y: 156, distance: 80.0
click at [156, 156] on div "< script type = "application/ld+json" > { "@context" : "https://schema.org" , "…" at bounding box center [109, 158] width 149 height 56
click at [99, 176] on div "{ "@context" : "https://schema.org" , "@type" : "Product" , "sku" : "{{ sku | r…" at bounding box center [109, 163] width 149 height 56
click at [143, 162] on div "{ "@context" : "https://schema.org" , "@type" : "Product" , "sku" : "{{ sku | r…" at bounding box center [109, 163] width 149 height 56
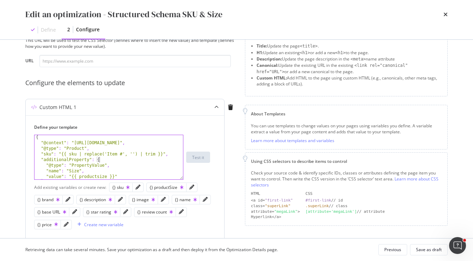
type textarea "</script>"
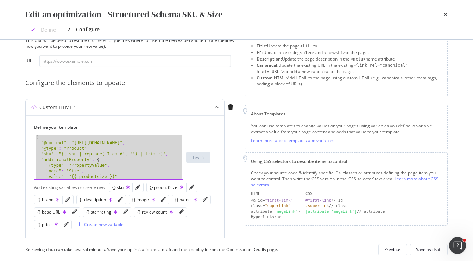
paste textarea "Cursor at row 13"
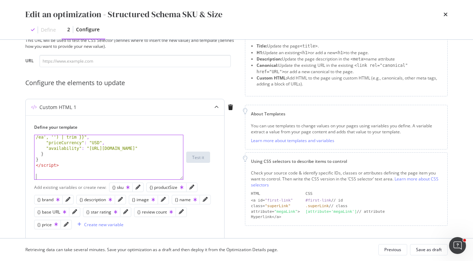
click at [59, 174] on div ""price" : " {{ price | replace('$', '') | replace(' /ea', '') | trim }}" , "pri…" at bounding box center [109, 159] width 149 height 61
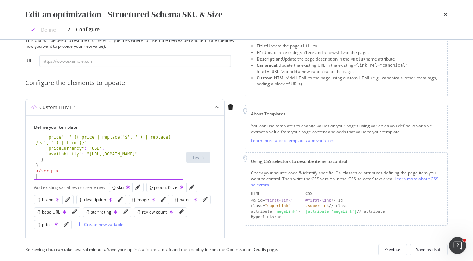
type textarea "</script>"
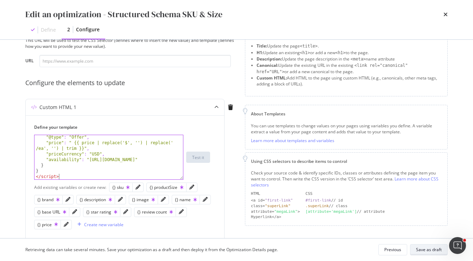
click at [437, 251] on div "Save as draft" at bounding box center [429, 250] width 26 height 6
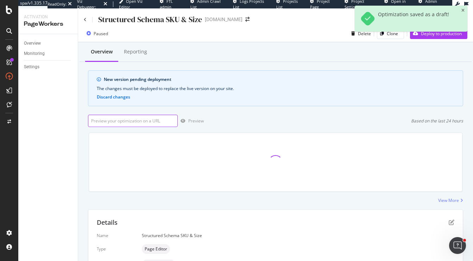
click at [131, 123] on input "url" at bounding box center [133, 121] width 90 height 12
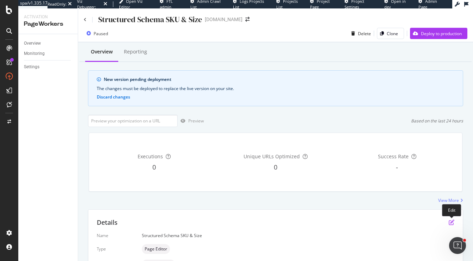
click at [452, 223] on icon "pen-to-square" at bounding box center [452, 223] width 6 height 6
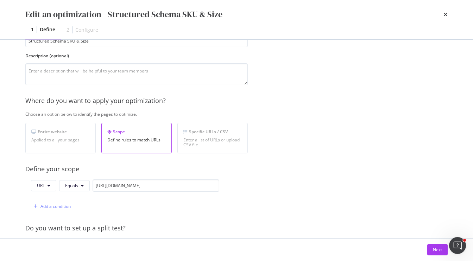
scroll to position [72, 0]
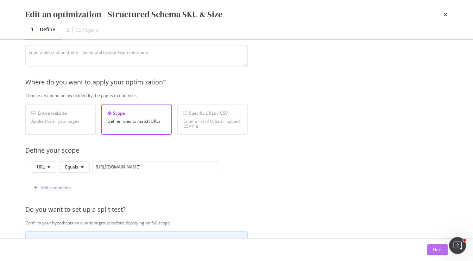
click at [437, 252] on div "Next" at bounding box center [437, 250] width 9 height 6
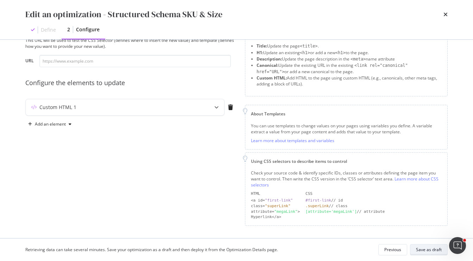
click at [421, 250] on div "Save as draft" at bounding box center [429, 250] width 26 height 6
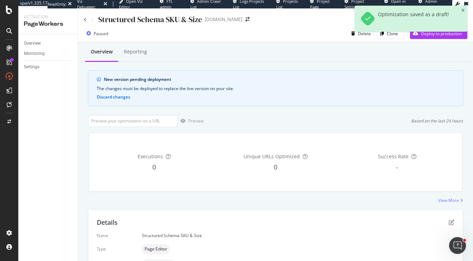
click at [430, 35] on div "Optimization saved as a draft!" at bounding box center [411, 22] width 113 height 32
click at [463, 10] on icon "close toast" at bounding box center [463, 10] width 3 height 4
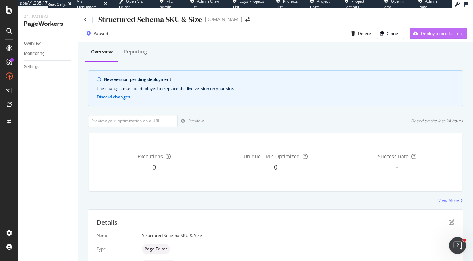
click at [433, 33] on div "Deploy to production" at bounding box center [441, 34] width 41 height 6
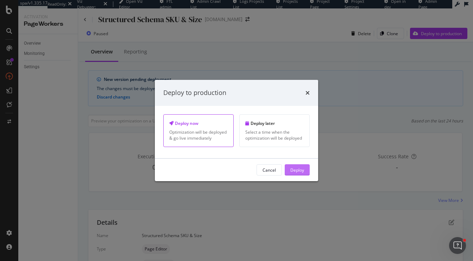
click at [289, 169] on button "Deploy" at bounding box center [297, 170] width 25 height 11
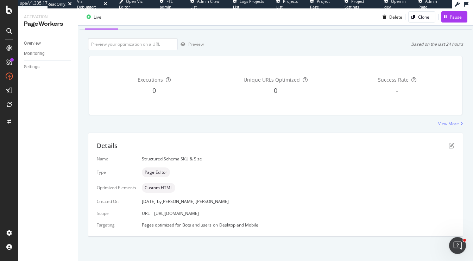
scroll to position [0, 0]
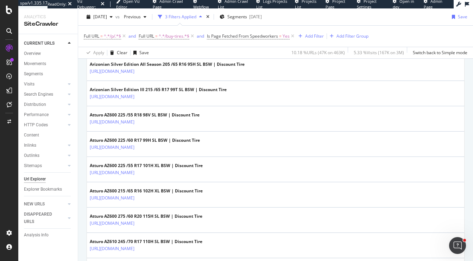
scroll to position [390, 0]
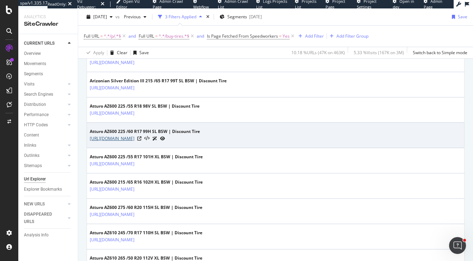
copy link "[URL][DOMAIN_NAME]"
click at [142, 138] on icon at bounding box center [139, 139] width 4 height 4
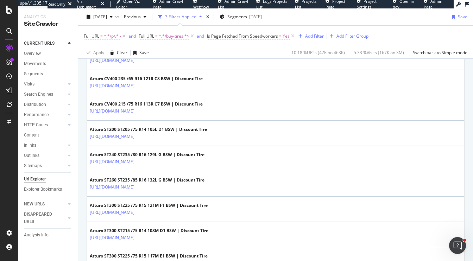
scroll to position [1327, 0]
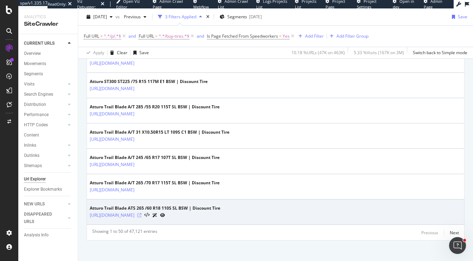
click at [142, 213] on icon at bounding box center [139, 215] width 4 height 4
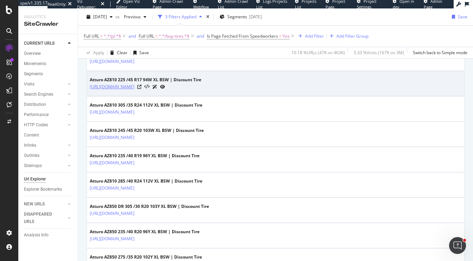
scroll to position [629, 0]
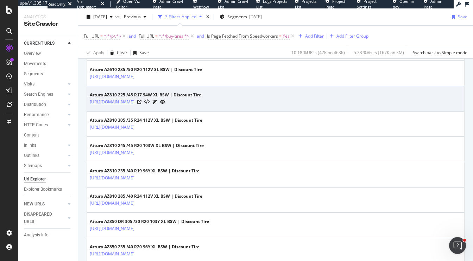
copy link "[URL][DOMAIN_NAME]"
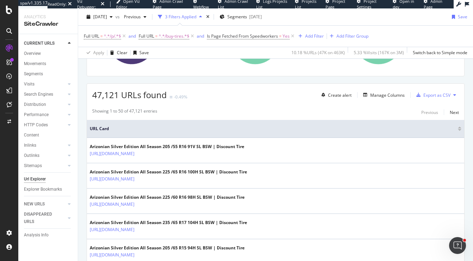
scroll to position [141, 0]
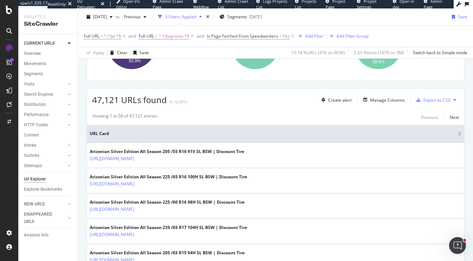
click at [382, 104] on div "Create alert Manage Columns Export as CSV" at bounding box center [389, 100] width 141 height 12
click at [382, 98] on div "Manage Columns" at bounding box center [388, 100] width 35 height 6
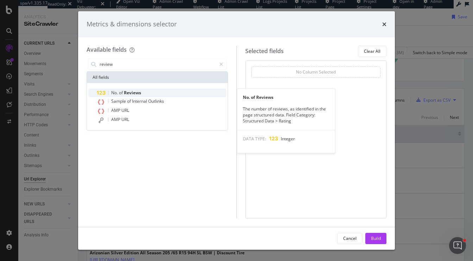
type input "review"
click at [128, 90] on span "Reviews" at bounding box center [132, 93] width 17 height 6
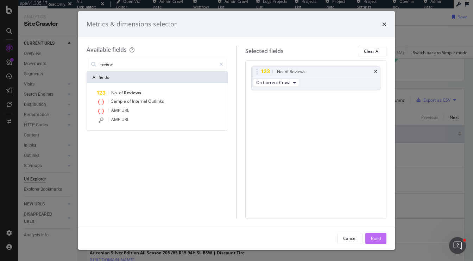
click at [374, 241] on div "Build" at bounding box center [376, 239] width 10 height 6
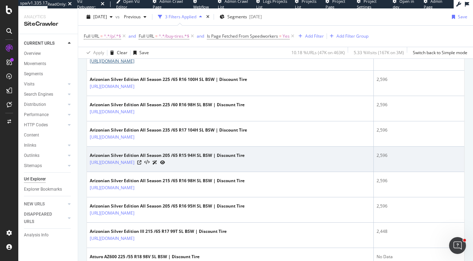
scroll to position [240, 0]
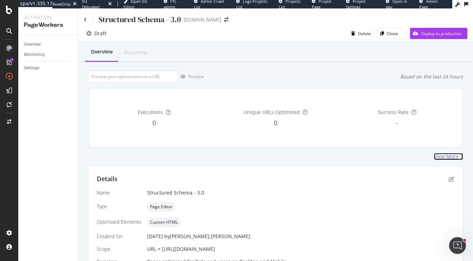
click at [447, 156] on div "View More" at bounding box center [446, 156] width 25 height 7
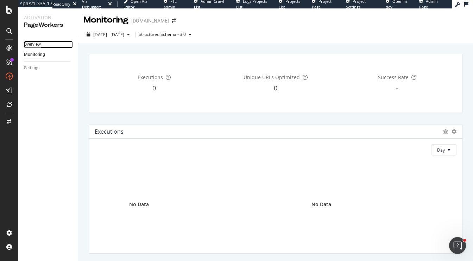
click at [36, 48] on div "Overview" at bounding box center [32, 44] width 17 height 7
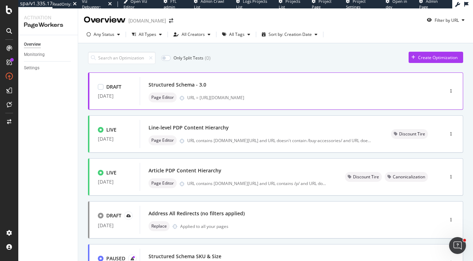
click at [187, 81] on div "Structured Schema - 3.0" at bounding box center [178, 84] width 58 height 7
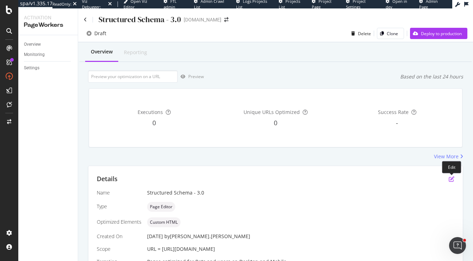
click at [450, 179] on icon "pen-to-square" at bounding box center [452, 180] width 6 height 6
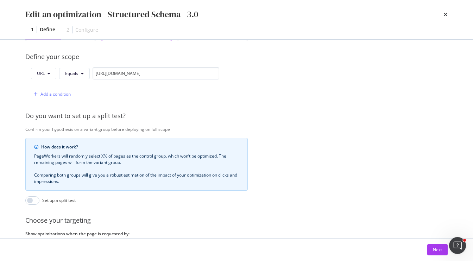
scroll to position [163, 0]
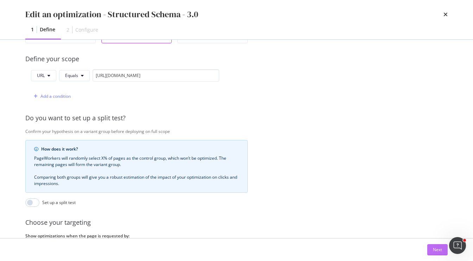
click at [439, 250] on div "Next" at bounding box center [437, 250] width 9 height 6
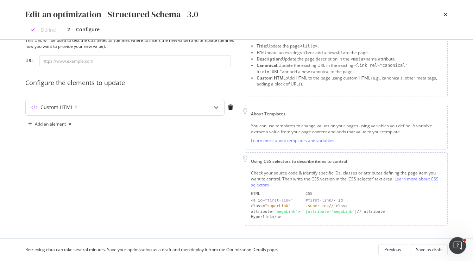
click at [215, 105] on icon "modal" at bounding box center [216, 107] width 5 height 5
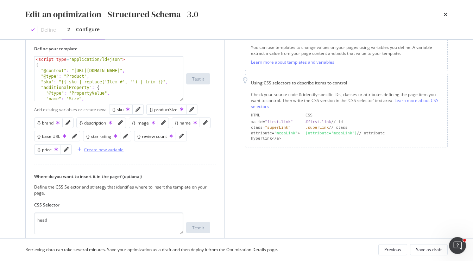
scroll to position [110, 0]
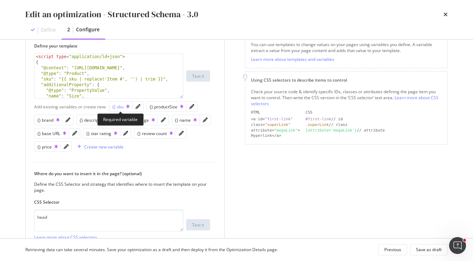
click at [117, 106] on div "{} sku" at bounding box center [120, 107] width 17 height 6
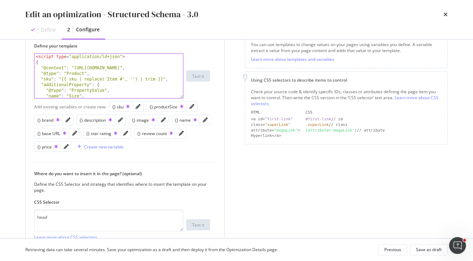
click at [124, 80] on div "< script type = "application/ld+json" > { "@context" : "[URL][DOMAIN_NAME]" , "…" at bounding box center [109, 82] width 149 height 56
type textarea ""sku": "{{ sku | replace('Item #', '') | trim }}","
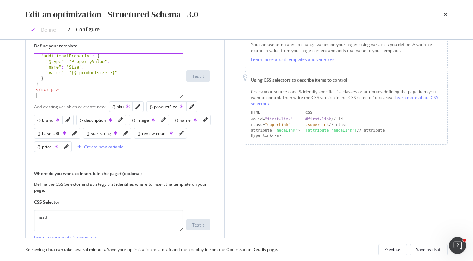
scroll to position [29, 0]
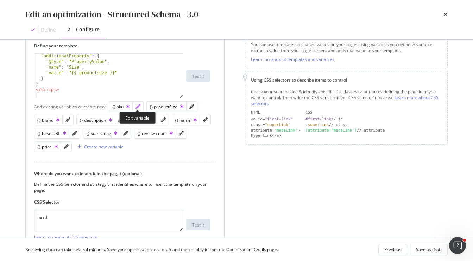
click at [138, 108] on icon "pencil" at bounding box center [138, 106] width 5 height 5
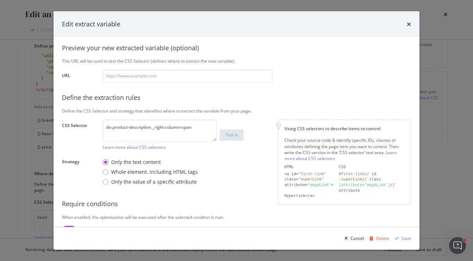
scroll to position [68, 0]
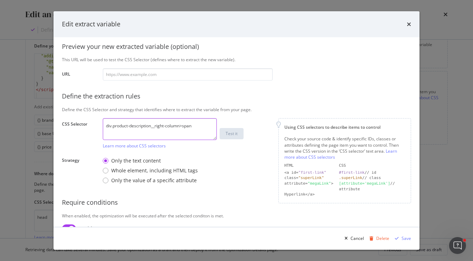
drag, startPoint x: 111, startPoint y: 126, endPoint x: 254, endPoint y: 129, distance: 142.3
click at [254, 129] on div "div.product-description__right-column>span Learn more about CSS selectors Test …" at bounding box center [188, 133] width 170 height 31
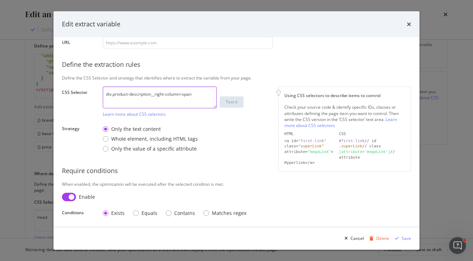
click at [191, 94] on textarea "div.product-description__right-column>span" at bounding box center [160, 98] width 114 height 22
drag, startPoint x: 204, startPoint y: 95, endPoint x: 36, endPoint y: 88, distance: 168.9
click at [36, 88] on div "Edit extract variable Define your variable Name sku Displayed as {{ sku }} in y…" at bounding box center [236, 130] width 473 height 261
paste textarea "span.product-code__code___1iV4m"
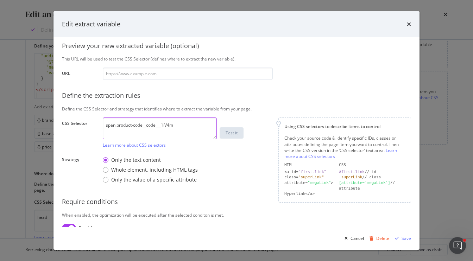
scroll to position [68, 0]
type textarea "span.product-code__code___1iV4m"
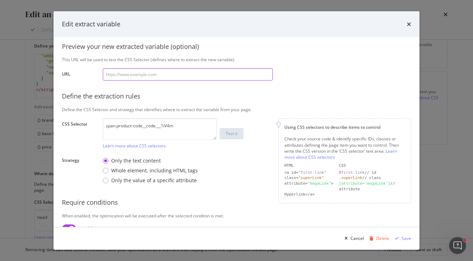
click at [158, 75] on input "modal" at bounding box center [188, 74] width 170 height 12
paste input "[URL][DOMAIN_NAME]"
type input "[URL][DOMAIN_NAME]"
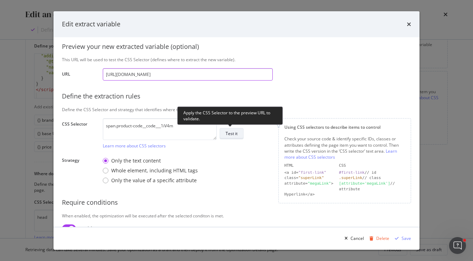
type input "[URL][DOMAIN_NAME]"
click at [236, 132] on div "Test it" at bounding box center [232, 134] width 12 height 6
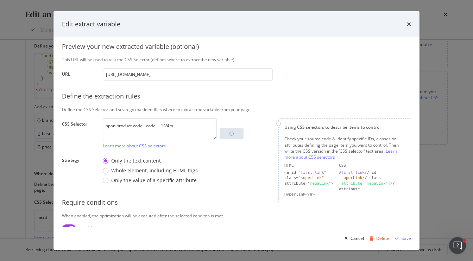
scroll to position [99, 0]
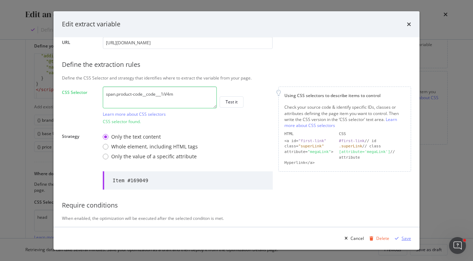
drag, startPoint x: 404, startPoint y: 239, endPoint x: 386, endPoint y: 168, distance: 73.1
click at [386, 168] on div "Edit extract variable Define your variable Name sku Displayed as {{ sku }} in y…" at bounding box center [237, 130] width 366 height 239
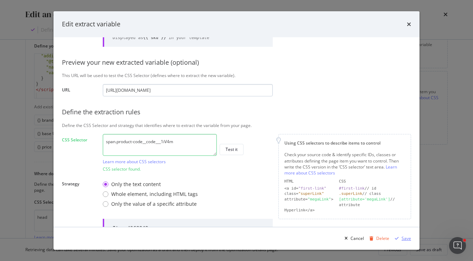
scroll to position [49, 0]
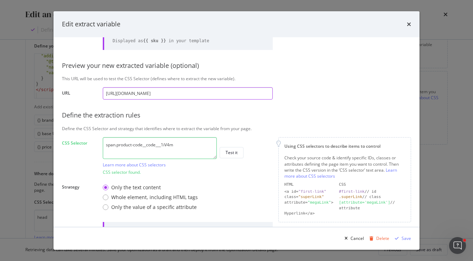
drag, startPoint x: 243, startPoint y: 93, endPoint x: 34, endPoint y: 89, distance: 209.3
click at [34, 89] on div "Edit extract variable Define your variable Name sku Displayed as {{ sku }} in y…" at bounding box center [236, 130] width 473 height 261
paste input "trail-blade-ats/p/106346"
type input "[URL][DOMAIN_NAME]"
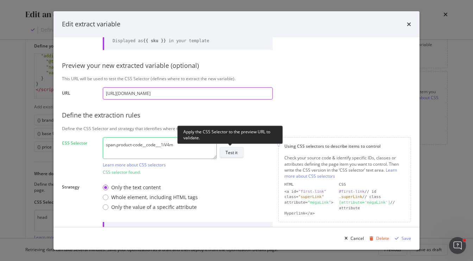
type input "[URL][DOMAIN_NAME]"
click at [231, 152] on div "Test it" at bounding box center [232, 153] width 12 height 6
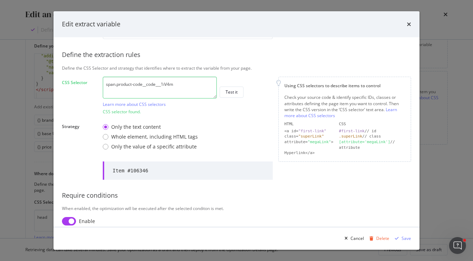
scroll to position [113, 0]
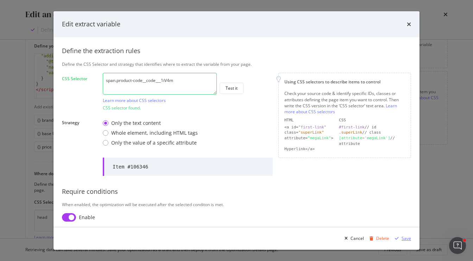
click at [409, 237] on div "Save" at bounding box center [407, 239] width 10 height 6
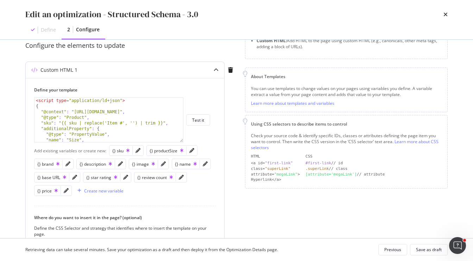
scroll to position [65, 0]
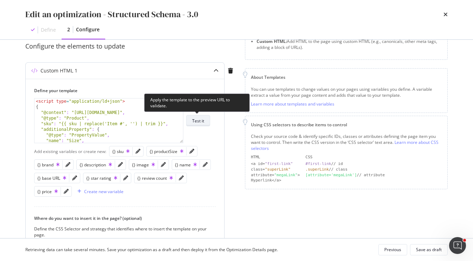
click at [202, 123] on div "Test it" at bounding box center [198, 121] width 12 height 6
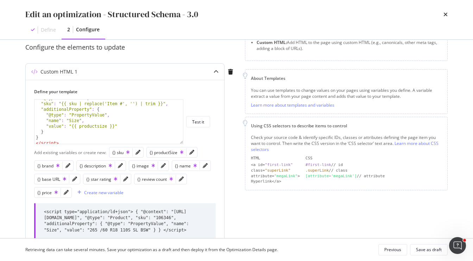
scroll to position [21, 0]
click at [203, 166] on icon "pencil" at bounding box center [205, 165] width 5 height 5
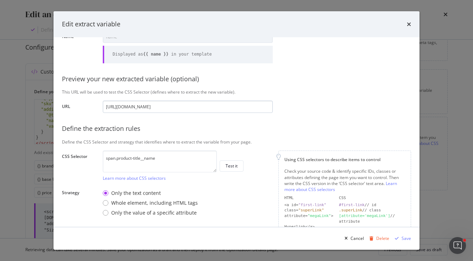
scroll to position [59, 0]
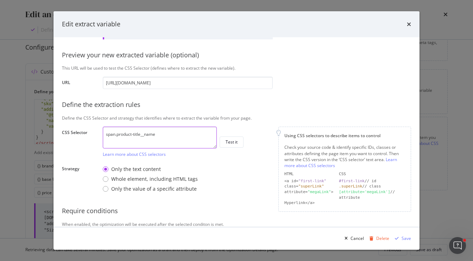
click at [171, 134] on textarea "span.product-title__name" at bounding box center [160, 138] width 114 height 22
paste textarea "[URL][DOMAIN_NAME]"
drag, startPoint x: 169, startPoint y: 136, endPoint x: 79, endPoint y: 136, distance: 89.8
click at [0, 0] on div "CSS Selector span.product-title__name Learn more about CSS selectors Test it" at bounding box center [0, 0] width 0 height 0
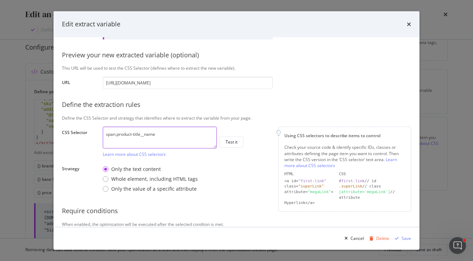
paste textarea "span.product-title__name___2MFZd"
click at [115, 134] on textarea "span.product-title__name___2MFZd" at bounding box center [160, 138] width 114 height 22
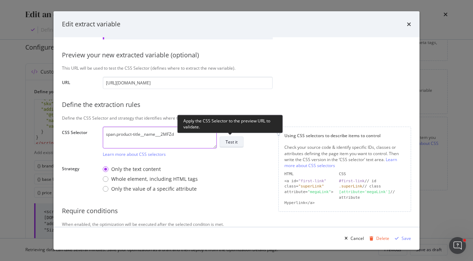
type textarea "span.product-title__name___2MFZd"
click at [235, 143] on div "Test it" at bounding box center [232, 142] width 12 height 6
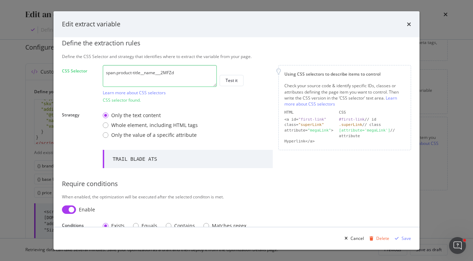
scroll to position [134, 0]
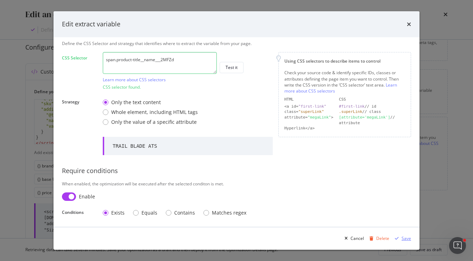
click at [403, 240] on div "Save" at bounding box center [407, 239] width 10 height 6
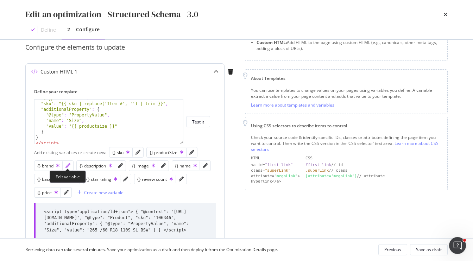
click at [67, 167] on icon "pencil" at bounding box center [68, 165] width 5 height 5
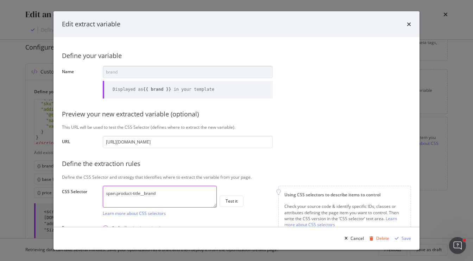
drag, startPoint x: 173, startPoint y: 196, endPoint x: 69, endPoint y: 176, distance: 105.8
click at [69, 176] on div "Define your variable Name brand Displayed as {{ brand }} in your template Previ…" at bounding box center [236, 182] width 349 height 273
paste textarea "span.product-title__brand___25Nox"
drag, startPoint x: 113, startPoint y: 196, endPoint x: 373, endPoint y: 101, distance: 277.4
click at [113, 196] on textarea "span.product-title__brand___25Nox" at bounding box center [160, 197] width 114 height 22
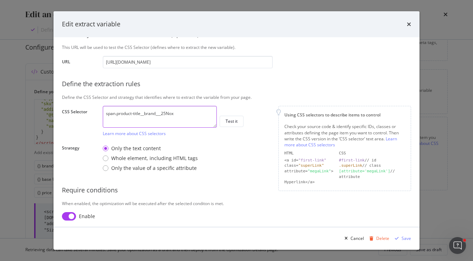
scroll to position [81, 0]
type textarea "span.product-title__brand___25Nox"
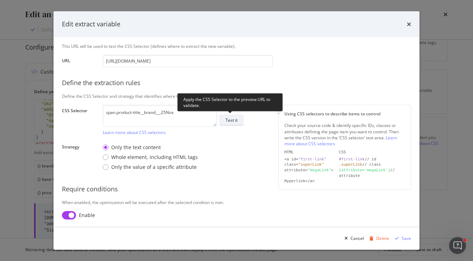
click at [235, 122] on div "Test it" at bounding box center [232, 120] width 12 height 6
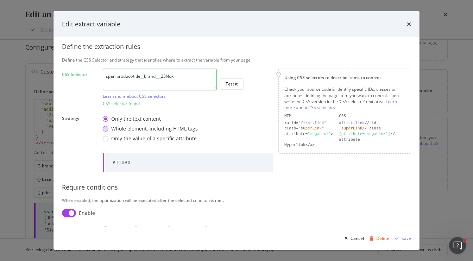
scroll to position [134, 0]
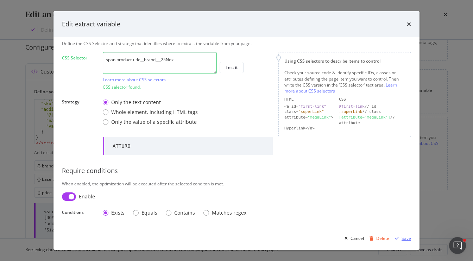
click at [406, 239] on div "Save" at bounding box center [407, 239] width 10 height 6
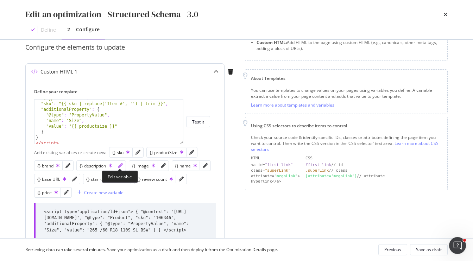
click at [121, 165] on icon "pencil" at bounding box center [120, 165] width 5 height 5
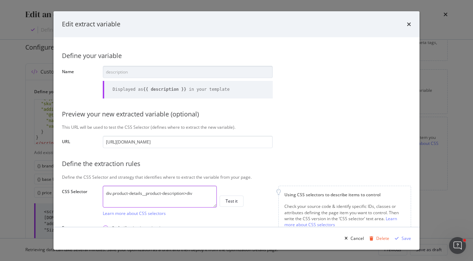
drag, startPoint x: 196, startPoint y: 192, endPoint x: 94, endPoint y: 190, distance: 101.5
click at [0, 0] on div "CSS Selector div.product-details__product-description>div Learn more about CSS …" at bounding box center [0, 0] width 0 height 0
paste textarea "description-collapsed___2EXXx"
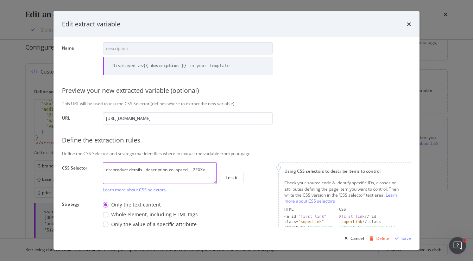
scroll to position [25, 0]
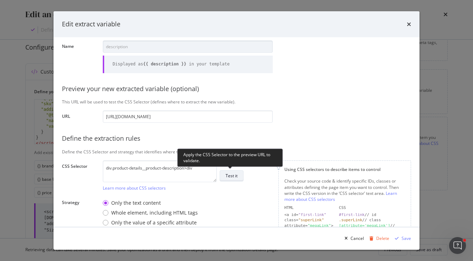
click at [233, 177] on div "Test it" at bounding box center [232, 176] width 12 height 6
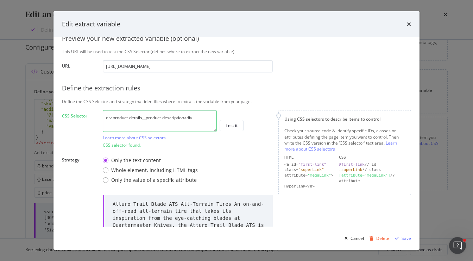
scroll to position [74, 0]
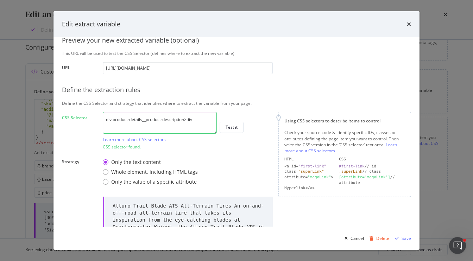
click at [202, 120] on textarea "div.product-details__product-description>div" at bounding box center [160, 123] width 114 height 22
drag, startPoint x: 202, startPoint y: 119, endPoint x: 61, endPoint y: 113, distance: 141.4
click at [61, 113] on div "Define your variable Name description Displayed as {{ description }} in your te…" at bounding box center [237, 132] width 366 height 190
paste textarea "description-collapsed___2EXXx"
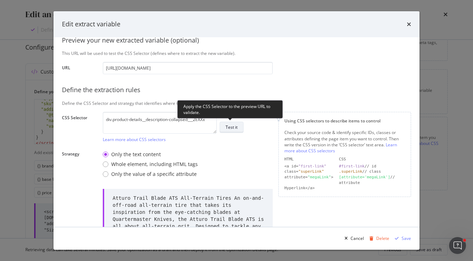
click at [230, 127] on div "Test it" at bounding box center [232, 127] width 12 height 6
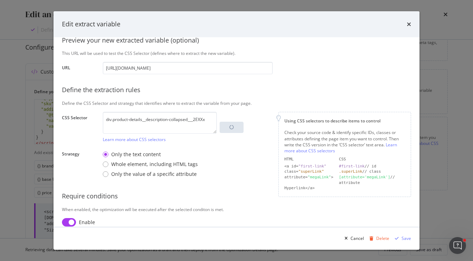
scroll to position [99, 0]
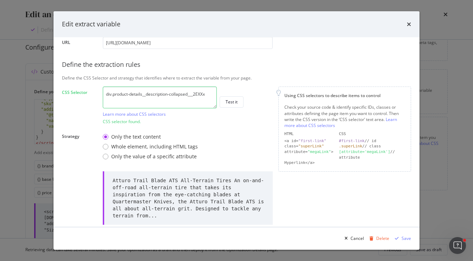
drag, startPoint x: 208, startPoint y: 96, endPoint x: 189, endPoint y: 93, distance: 19.2
click at [189, 93] on textarea "div.product-details__description-collapsed___2EXXx" at bounding box center [160, 98] width 114 height 22
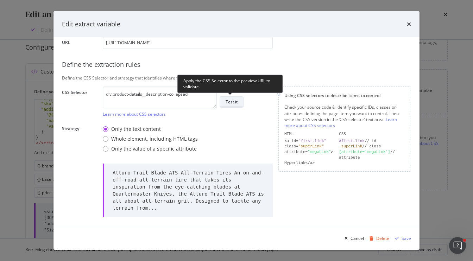
click at [231, 105] on div "Test it" at bounding box center [232, 102] width 12 height 10
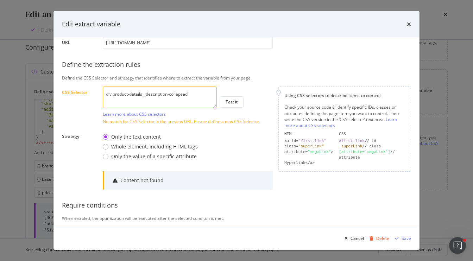
click at [187, 96] on textarea "div.product-details__description-collapsed" at bounding box center [160, 98] width 114 height 22
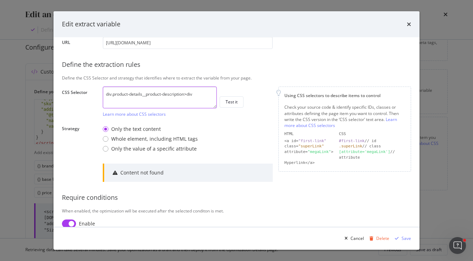
click at [203, 94] on textarea "div.product-details__product-description>div" at bounding box center [160, 98] width 114 height 22
paste textarea "div.product-details__description-collapsed___2EXXx"
drag, startPoint x: 211, startPoint y: 101, endPoint x: 209, endPoint y: 96, distance: 5.5
click at [209, 96] on textarea "div.product-details__product-description>div div.product-details__description-c…" at bounding box center [160, 98] width 114 height 22
type textarea "div.product-details__product-description>div"
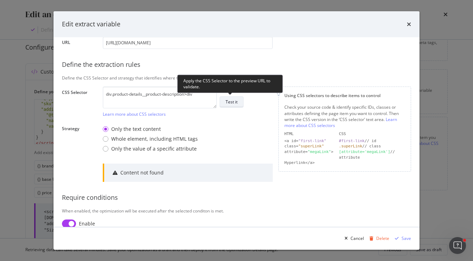
click at [238, 103] on button "Test it" at bounding box center [232, 102] width 24 height 11
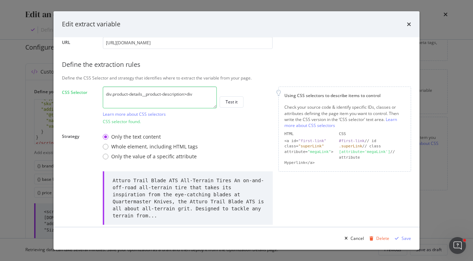
scroll to position [169, 0]
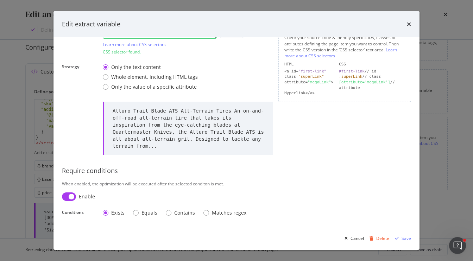
drag, startPoint x: 89, startPoint y: 182, endPoint x: 161, endPoint y: 186, distance: 72.0
click at [161, 186] on div "When enabled, the optimization will be executed after the selected conditon is …" at bounding box center [236, 184] width 349 height 6
click at [412, 239] on div "Cancel Delete Save" at bounding box center [237, 239] width 366 height 23
click at [408, 239] on div "Save" at bounding box center [407, 239] width 10 height 6
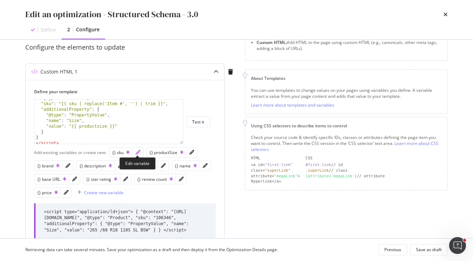
click at [139, 153] on icon "pencil" at bounding box center [138, 152] width 5 height 5
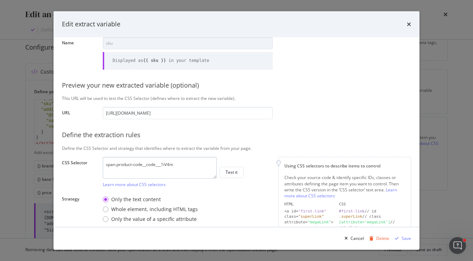
scroll to position [0, 0]
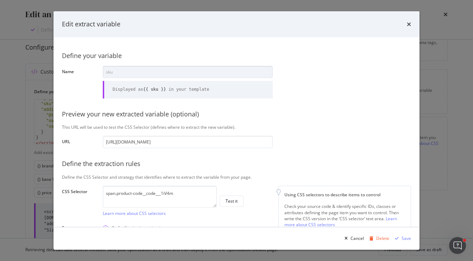
click at [405, 23] on div "Edit extract variable" at bounding box center [236, 24] width 349 height 9
click at [409, 23] on icon "times" at bounding box center [409, 24] width 4 height 6
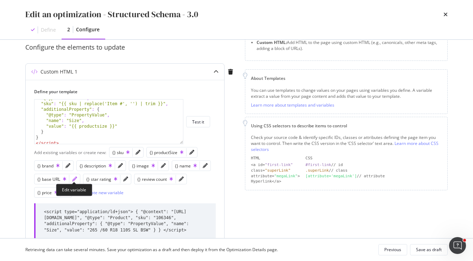
click at [75, 180] on icon "pencil" at bounding box center [74, 179] width 5 height 5
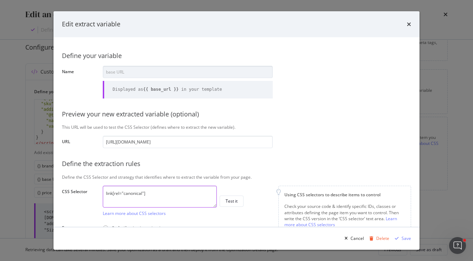
drag, startPoint x: 162, startPoint y: 195, endPoint x: 72, endPoint y: 190, distance: 90.3
click at [0, 0] on div "CSS Selector link[rel="canonical"] Learn more about CSS selectors Test it" at bounding box center [0, 0] width 0 height 0
paste textarea "window.location.href"
click at [116, 195] on textarea "window.location.href" at bounding box center [160, 197] width 114 height 22
click at [177, 193] on textarea "window.location.href" at bounding box center [160, 197] width 114 height 22
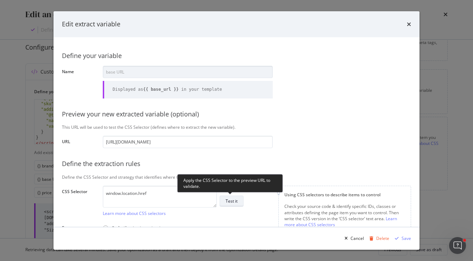
click at [231, 199] on div "Test it" at bounding box center [232, 201] width 12 height 6
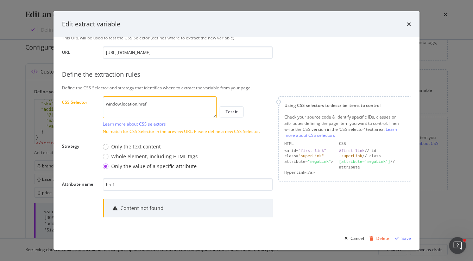
scroll to position [88, 0]
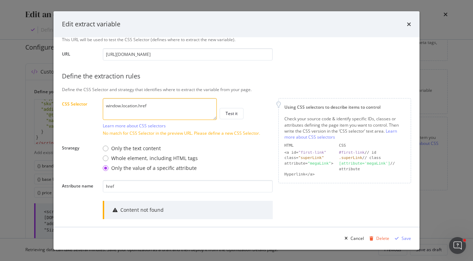
click at [151, 113] on textarea "window.location.href" at bounding box center [160, 109] width 114 height 22
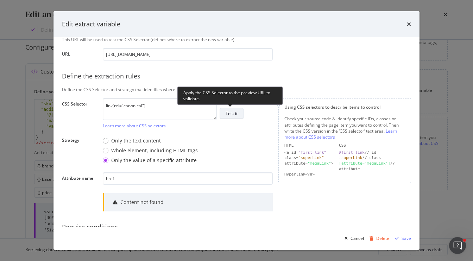
click at [230, 115] on div "Test it" at bounding box center [232, 114] width 12 height 6
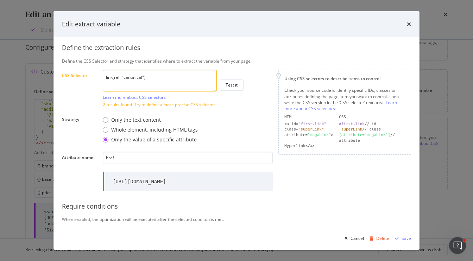
scroll to position [117, 0]
drag, startPoint x: 136, startPoint y: 104, endPoint x: 191, endPoint y: 107, distance: 54.7
click at [191, 107] on div "Define your variable Name base URL Displayed as {{ base_url }} in your template…" at bounding box center [236, 92] width 349 height 326
click at [120, 119] on div "Only the text content" at bounding box center [136, 119] width 50 height 7
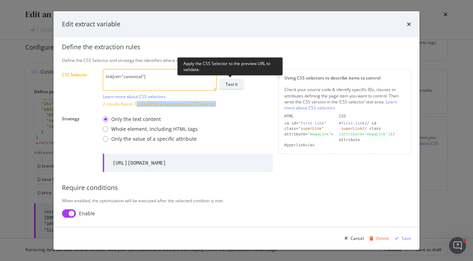
click at [230, 83] on div "Test it" at bounding box center [232, 84] width 12 height 6
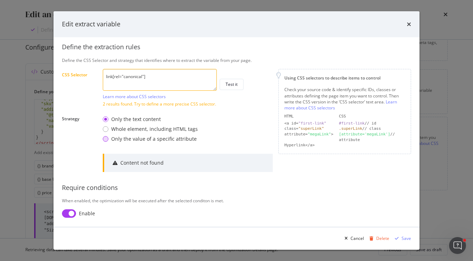
click at [109, 136] on div "Only the value of a specific attribute" at bounding box center [150, 139] width 95 height 7
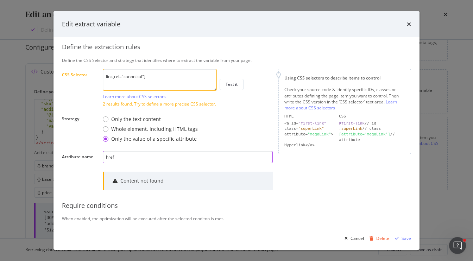
click at [125, 154] on input "href" at bounding box center [188, 157] width 170 height 12
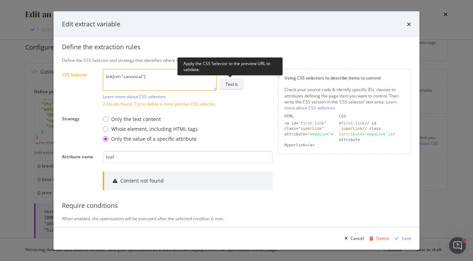
click at [226, 82] on div "Test it" at bounding box center [232, 84] width 12 height 6
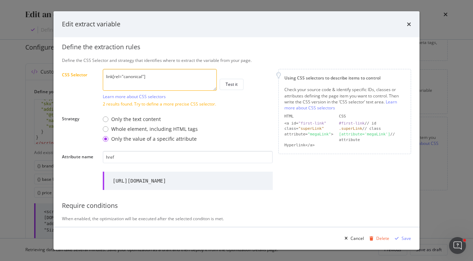
click at [156, 81] on textarea "link[rel="canonical"]" at bounding box center [160, 80] width 114 height 22
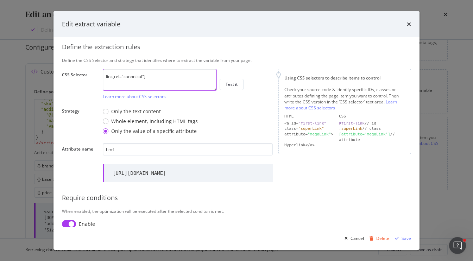
paste textarea "link[rel="canonical"]"
click at [156, 83] on textarea "link[rel="canonical"] link[rel="canonical"]" at bounding box center [160, 80] width 114 height 22
drag, startPoint x: 156, startPoint y: 83, endPoint x: 97, endPoint y: 85, distance: 59.6
click at [0, 0] on div "CSS Selector link[rel="canonical"] link[rel="canonical"] Learn more about CSS s…" at bounding box center [0, 0] width 0 height 0
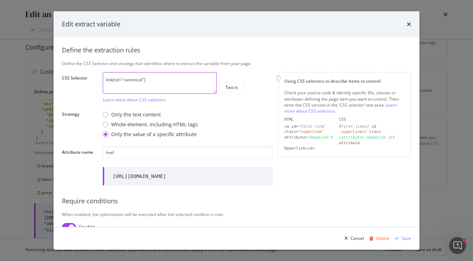
scroll to position [122, 0]
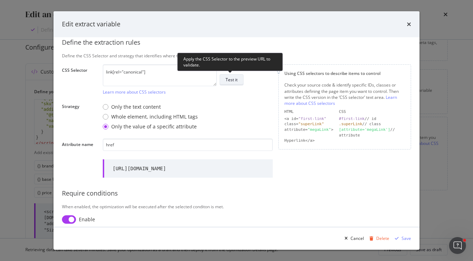
click at [224, 78] on button "Test it" at bounding box center [232, 79] width 24 height 11
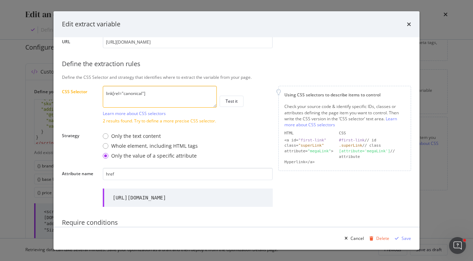
scroll to position [107, 0]
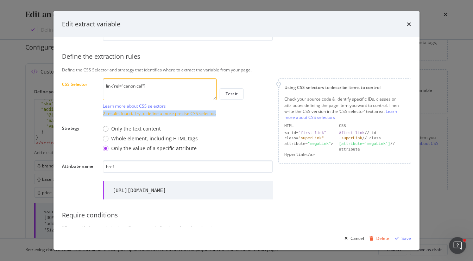
drag, startPoint x: 226, startPoint y: 114, endPoint x: 101, endPoint y: 113, distance: 124.7
click at [101, 113] on div "Define your variable Name base URL Displayed as {{ base_url }} in your template…" at bounding box center [236, 101] width 349 height 326
copy div "2 results found. Try to define a more precise CSS selector."
click at [145, 85] on textarea "link[rel="canonical"]" at bounding box center [160, 90] width 114 height 22
drag, startPoint x: 158, startPoint y: 85, endPoint x: 92, endPoint y: 84, distance: 65.9
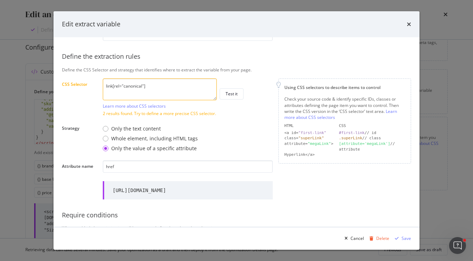
click at [0, 0] on div "CSS Selector link[rel="canonical"] Learn more about CSS selectors Test it 2 res…" at bounding box center [0, 0] width 0 height 0
paste textarea "head link[rel="canonical"]"
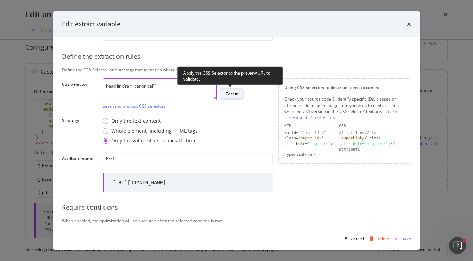
type textarea "head link[rel="canonical"]"
click at [234, 91] on div "Test it" at bounding box center [232, 94] width 12 height 6
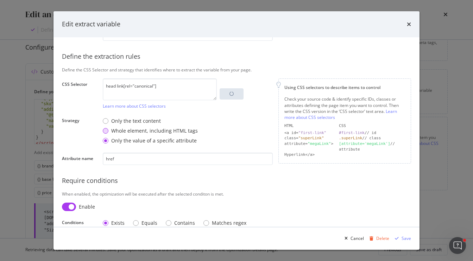
scroll to position [118, 0]
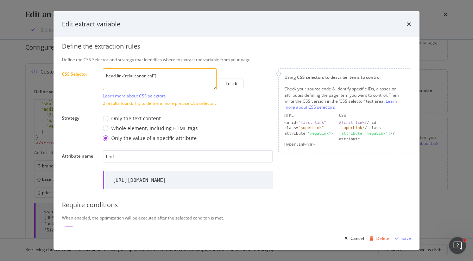
drag, startPoint x: 201, startPoint y: 187, endPoint x: 178, endPoint y: 188, distance: 23.3
click at [166, 184] on div "https://www.discounttire.com/buy-tires/atturo-trail-blade-ats/p/106346#main" at bounding box center [140, 180] width 54 height 7
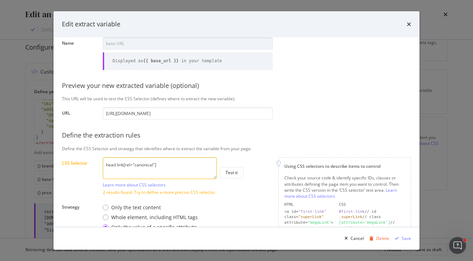
scroll to position [0, 0]
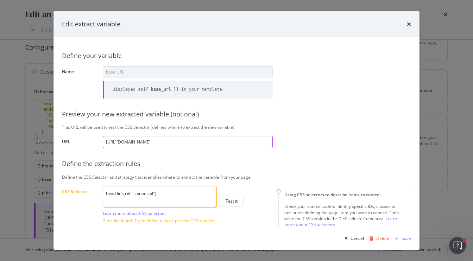
drag, startPoint x: 250, startPoint y: 143, endPoint x: 0, endPoint y: 137, distance: 249.9
click at [0, 137] on div "Edit extract variable Define your variable Name base URL Displayed as {{ base_u…" at bounding box center [236, 130] width 473 height 261
paste input "az810/p/169130"
type input "https://www.discounttire.com/buy-tires/atturo-az810/p/169130"
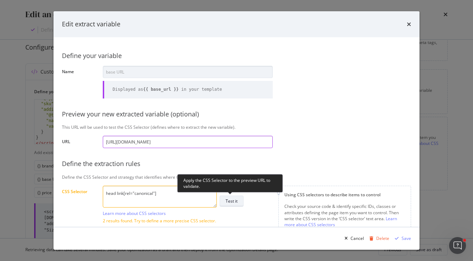
type input "https://www.discounttire.com/buy-tires/atturo-az810/p/169130"
click at [230, 201] on div "Test it" at bounding box center [232, 201] width 12 height 6
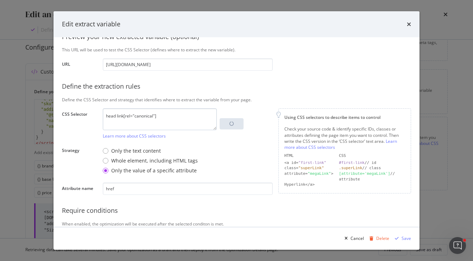
scroll to position [79, 0]
drag, startPoint x: 116, startPoint y: 115, endPoint x: 88, endPoint y: 109, distance: 28.6
click at [88, 109] on div "Define your variable Name base URL Displayed as {{ base_url }} in your template…" at bounding box center [236, 112] width 349 height 291
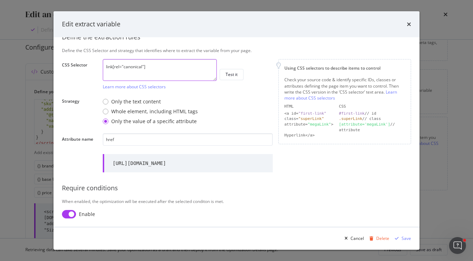
scroll to position [151, 0]
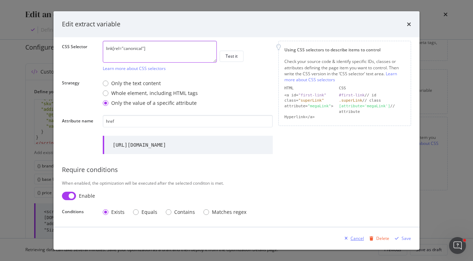
type textarea "link[rel="canonical"]"
click at [354, 238] on div "Cancel" at bounding box center [357, 239] width 13 height 6
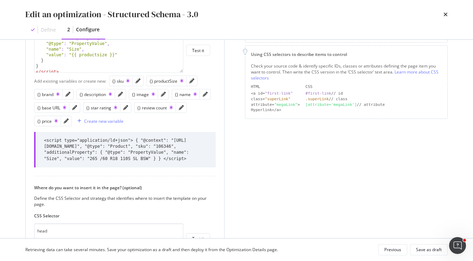
scroll to position [158, 0]
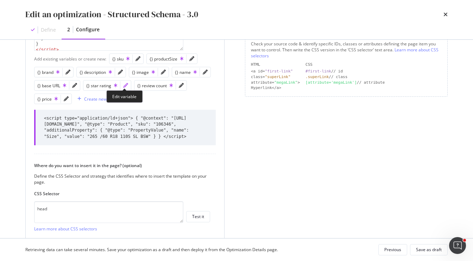
click at [123, 85] on icon "pencil" at bounding box center [125, 85] width 5 height 5
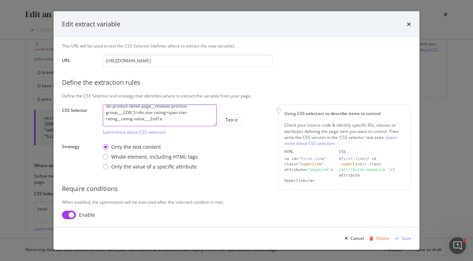
scroll to position [0, 0]
drag, startPoint x: 176, startPoint y: 121, endPoint x: 54, endPoint y: 63, distance: 134.9
click at [54, 63] on div "Define your variable Name star rating Displayed as {{ star_rating }} in your te…" at bounding box center [237, 132] width 366 height 190
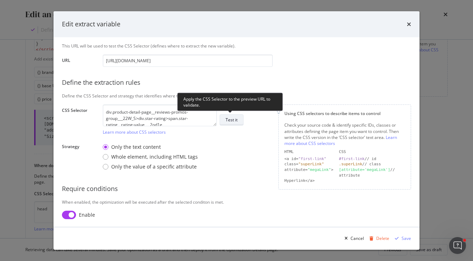
click at [233, 116] on div "Test it" at bounding box center [232, 120] width 12 height 10
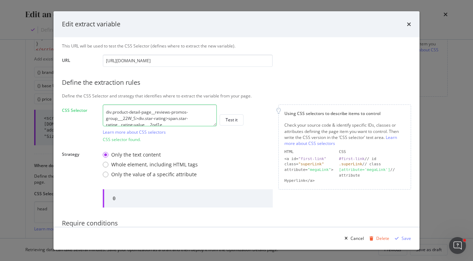
drag, startPoint x: 182, startPoint y: 123, endPoint x: 155, endPoint y: 99, distance: 36.4
click at [155, 100] on div "Define your variable Name star rating Displayed as {{ star_rating }} in your te…" at bounding box center [236, 118] width 349 height 308
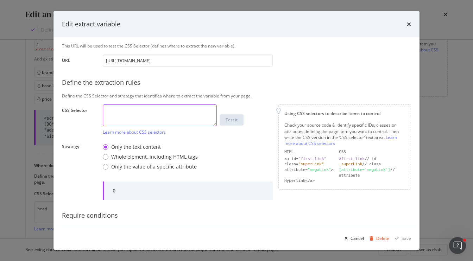
paste textarea "span.star-rating__rating-value___2od1e"
click at [114, 113] on textarea "span.star-rating__rating-value___2od1e" at bounding box center [160, 116] width 114 height 22
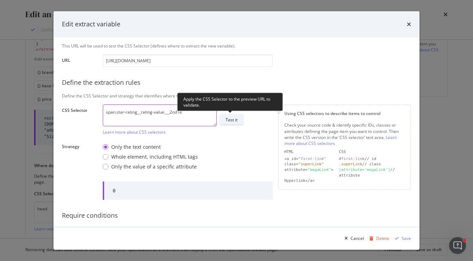
type textarea "span.star-rating__rating-value___2od1e"
click at [233, 119] on div "Test it" at bounding box center [232, 120] width 12 height 6
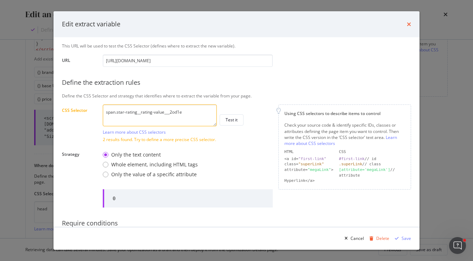
click at [410, 23] on icon "times" at bounding box center [409, 24] width 4 height 6
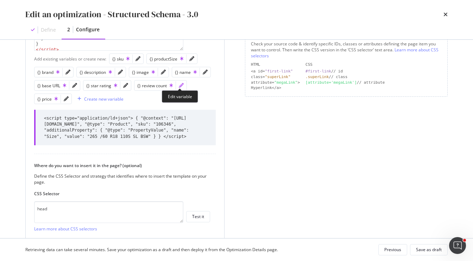
click at [179, 84] on icon "pencil" at bounding box center [181, 85] width 5 height 5
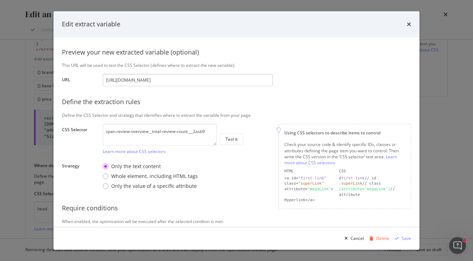
scroll to position [64, 0]
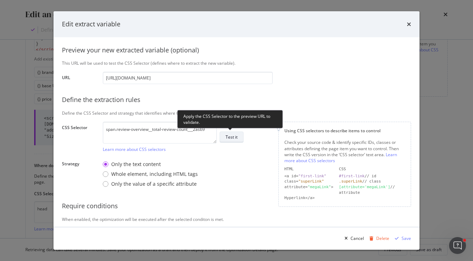
click at [238, 136] on button "Test it" at bounding box center [232, 137] width 24 height 11
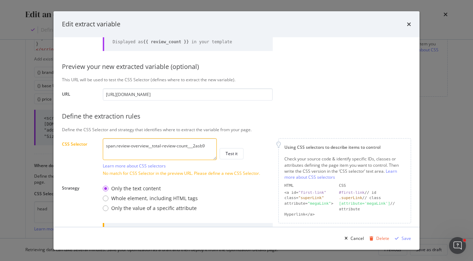
scroll to position [0, 0]
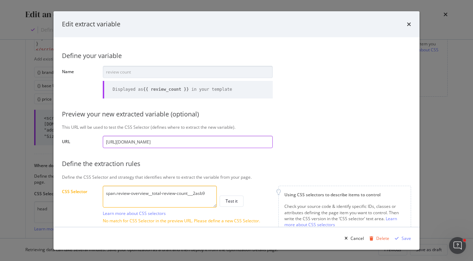
drag, startPoint x: 236, startPoint y: 142, endPoint x: 110, endPoint y: 127, distance: 126.6
click at [110, 127] on div "Define your variable Name review count Displayed as {{ review_count }} in your …" at bounding box center [236, 200] width 349 height 308
paste input "rizonian-silver-edition-all-season/p/105912"
type input "https://www.discounttire.com/buy-tires/arizonian-silver-edition-all-season/p/10…"
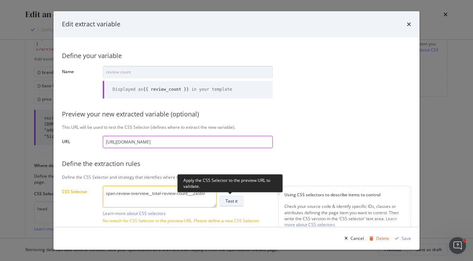
type input "https://www.discounttire.com/buy-tires/arizonian-silver-edition-all-season/p/10…"
click at [234, 198] on div "Test it" at bounding box center [232, 201] width 12 height 6
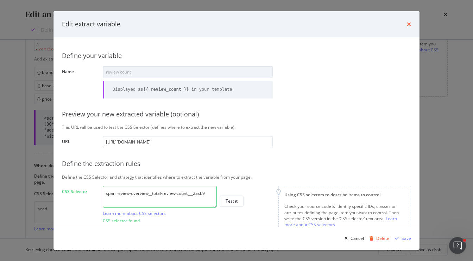
click at [409, 24] on icon "times" at bounding box center [409, 24] width 4 height 6
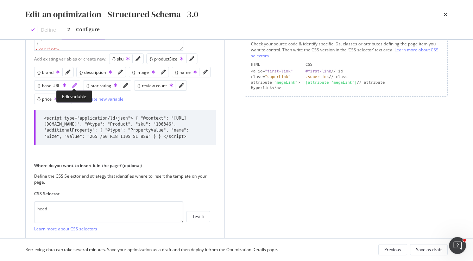
click at [75, 87] on icon "pencil" at bounding box center [74, 85] width 5 height 5
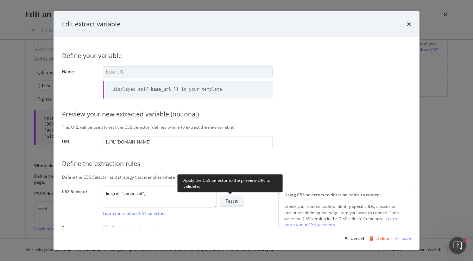
click at [238, 201] on button "Test it" at bounding box center [232, 201] width 24 height 11
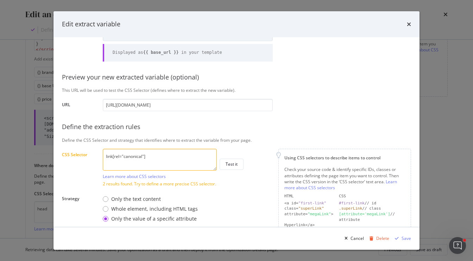
scroll to position [41, 0]
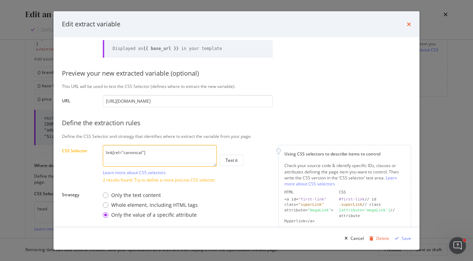
click at [411, 24] on icon "times" at bounding box center [409, 24] width 4 height 6
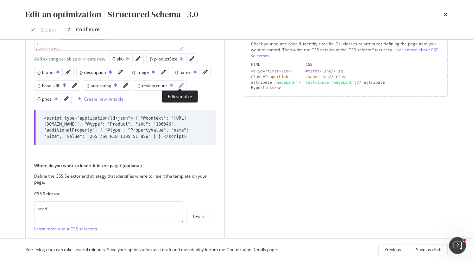
click at [181, 86] on icon "pencil" at bounding box center [181, 85] width 5 height 5
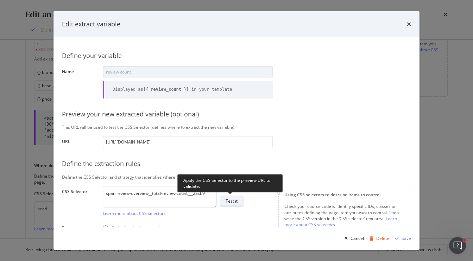
scroll to position [0, 0]
click at [235, 199] on div "Test it" at bounding box center [232, 201] width 12 height 6
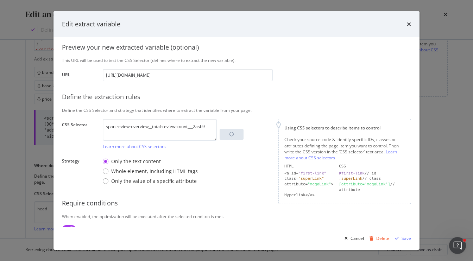
scroll to position [99, 0]
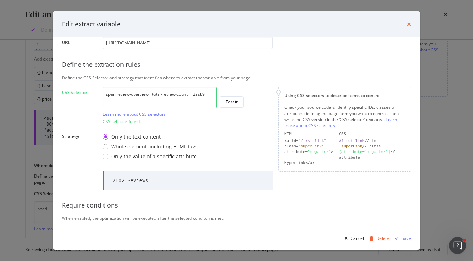
click at [410, 23] on icon "times" at bounding box center [409, 24] width 4 height 6
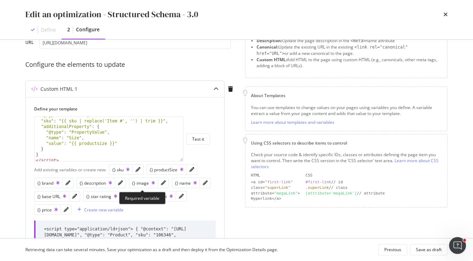
scroll to position [48, 0]
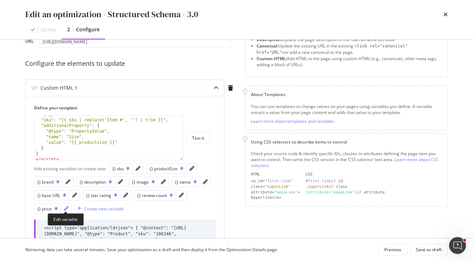
click at [66, 209] on icon "pencil" at bounding box center [66, 208] width 5 height 5
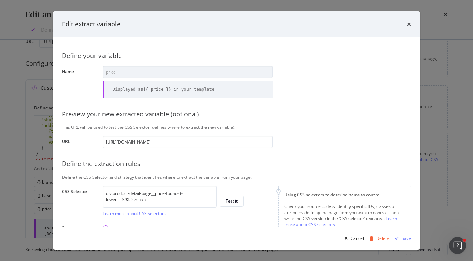
scroll to position [0, 1]
click at [211, 142] on input "https://www.discounttire.com/buy-tires/arizonian-silver-edition-all-season/p/10…" at bounding box center [188, 142] width 170 height 12
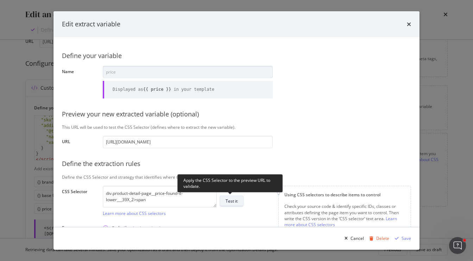
scroll to position [0, 0]
click at [238, 200] on button "Test it" at bounding box center [232, 201] width 24 height 11
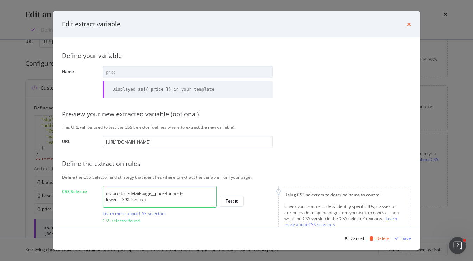
click at [408, 25] on icon "times" at bounding box center [409, 24] width 4 height 6
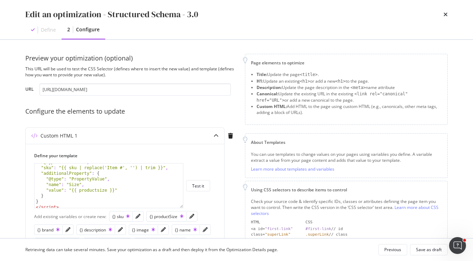
click at [445, 19] on div "times" at bounding box center [446, 14] width 4 height 12
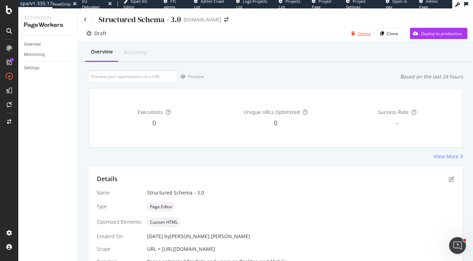
click at [357, 35] on div "button" at bounding box center [354, 33] width 10 height 4
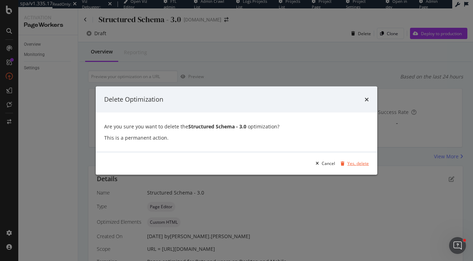
click at [355, 161] on div "Yes, delete" at bounding box center [358, 164] width 21 height 6
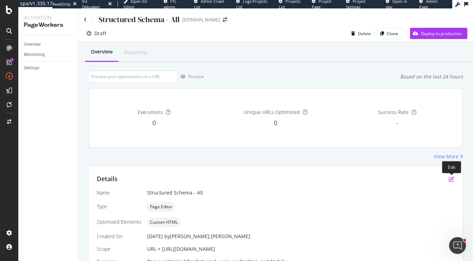
click at [453, 177] on icon "pen-to-square" at bounding box center [452, 180] width 6 height 6
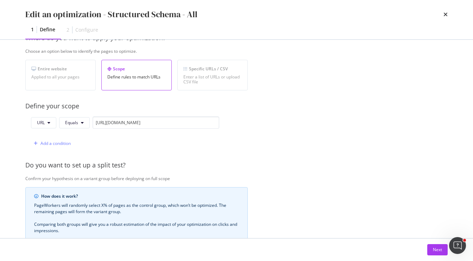
scroll to position [221, 0]
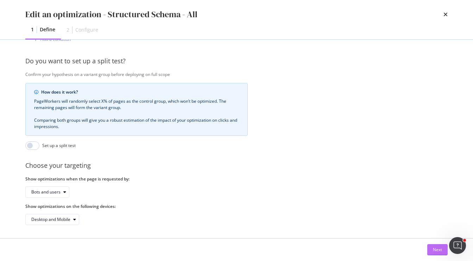
click at [435, 246] on div "Next" at bounding box center [437, 250] width 9 height 11
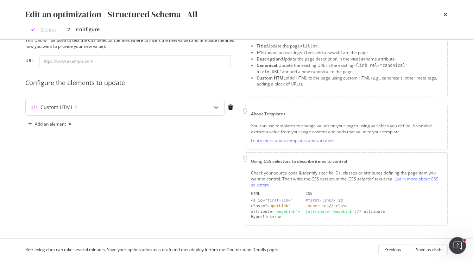
click at [215, 110] on div "modal" at bounding box center [216, 107] width 16 height 16
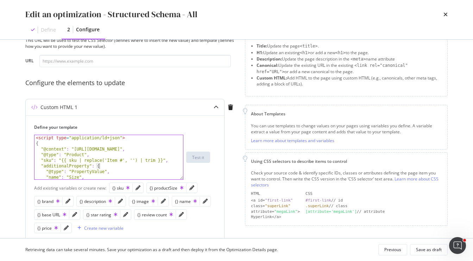
click at [119, 165] on div "< script type = "application/ld+json" > { "@context" : "[URL][DOMAIN_NAME]" , "…" at bounding box center [109, 163] width 149 height 56
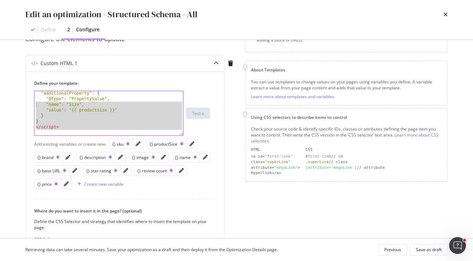
scroll to position [0, 0]
drag, startPoint x: 82, startPoint y: 130, endPoint x: 0, endPoint y: 31, distance: 128.9
click at [0, 31] on div "Edit an optimization - Structured Schema - All Define 2 Configure Preview your …" at bounding box center [236, 130] width 473 height 261
type textarea "<script type="application/ld+json"> {"
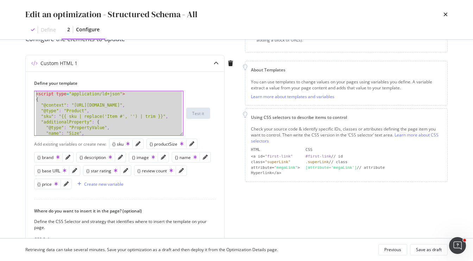
click at [225, 118] on div "Custom HTML 1 Define your template <script type="application/ld+json"> { < scri…" at bounding box center [130, 186] width 211 height 262
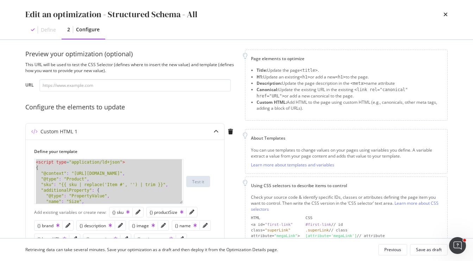
scroll to position [3, 0]
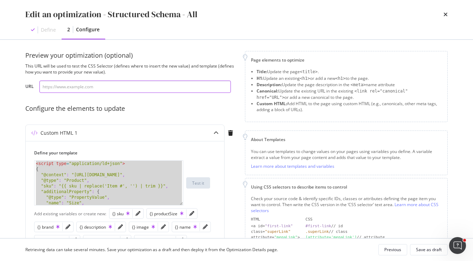
click at [147, 86] on input "modal" at bounding box center [135, 87] width 192 height 12
paste input "[URL][DOMAIN_NAME]"
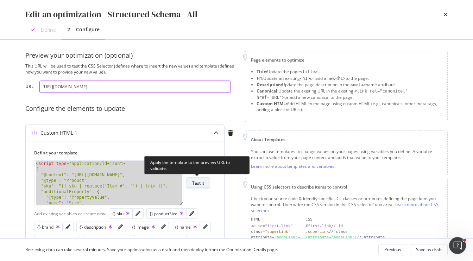
type input "[URL][DOMAIN_NAME]"
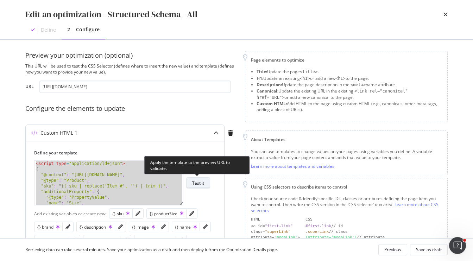
click at [203, 182] on div "Test it" at bounding box center [198, 183] width 12 height 6
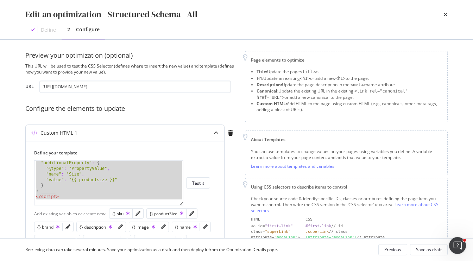
scroll to position [29, 0]
click at [129, 184] on div ""additionalProperty" : { "@type" : "PropertyValue" , "name" : "Size" , "value" …" at bounding box center [109, 188] width 149 height 56
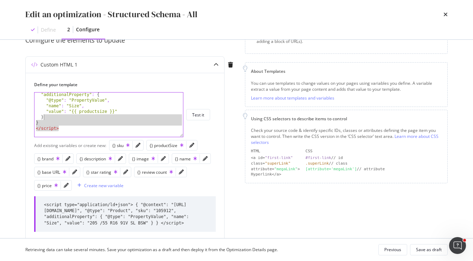
scroll to position [0, 0]
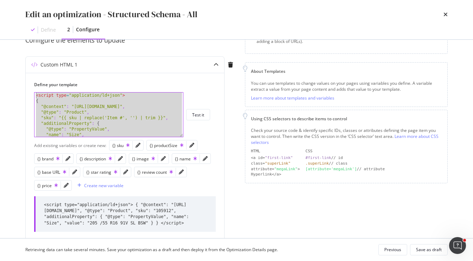
drag, startPoint x: 77, startPoint y: 127, endPoint x: 24, endPoint y: 73, distance: 76.2
click at [24, 73] on div "Preview your optimization (optional) This URL will be used to test the CSS Sele…" at bounding box center [236, 139] width 451 height 199
type textarea "<script type="application/ld+json"> {"
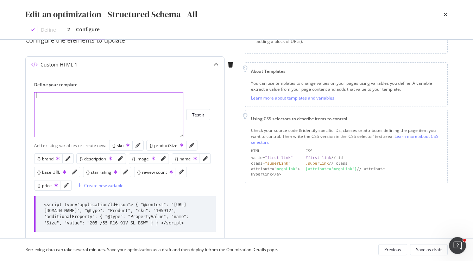
click at [109, 95] on div "modal" at bounding box center [109, 121] width 149 height 56
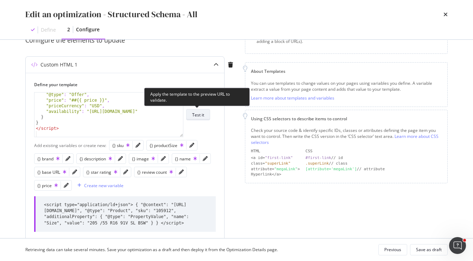
click at [200, 116] on div "Test it" at bounding box center [198, 115] width 12 height 6
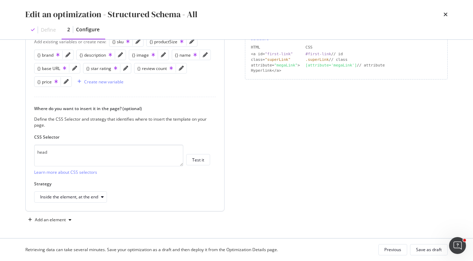
scroll to position [190, 0]
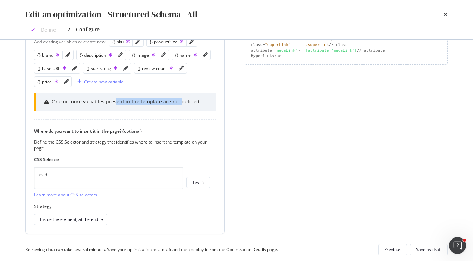
drag, startPoint x: 114, startPoint y: 100, endPoint x: 178, endPoint y: 104, distance: 63.9
click at [178, 104] on div "One or more variables present in the template are not defined." at bounding box center [126, 101] width 149 height 7
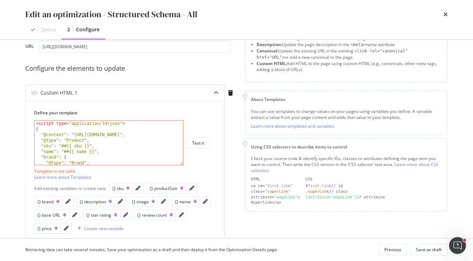
scroll to position [46, 0]
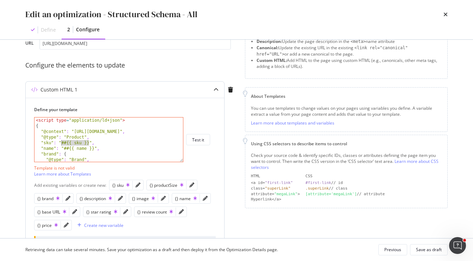
drag, startPoint x: 89, startPoint y: 144, endPoint x: 61, endPoint y: 144, distance: 28.2
click at [61, 144] on div "< script type = "application/ld+json" > { "@context" : "https://schema.org" , "…" at bounding box center [109, 146] width 149 height 56
click at [115, 185] on div "{} sku" at bounding box center [120, 185] width 17 height 6
drag, startPoint x: 94, startPoint y: 148, endPoint x: 63, endPoint y: 147, distance: 31.0
click at [63, 147] on div "< script type = "application/ld+json" > { "@context" : "https://schema.org" , "…" at bounding box center [109, 146] width 149 height 56
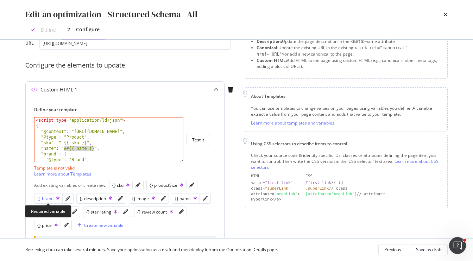
click at [46, 199] on div "{} brand" at bounding box center [48, 199] width 22 height 6
drag, startPoint x: 95, startPoint y: 149, endPoint x: 66, endPoint y: 150, distance: 28.5
click at [66, 150] on div "< script type = "application/ld+json" > { "@context" : "https://schema.org" , "…" at bounding box center [109, 146] width 149 height 56
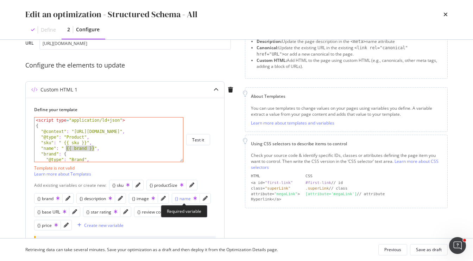
click at [186, 198] on div "{} name" at bounding box center [186, 199] width 22 height 6
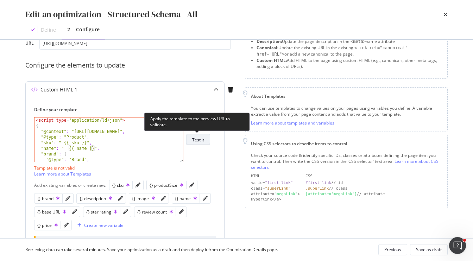
click at [202, 138] on div "Test it" at bounding box center [198, 140] width 12 height 6
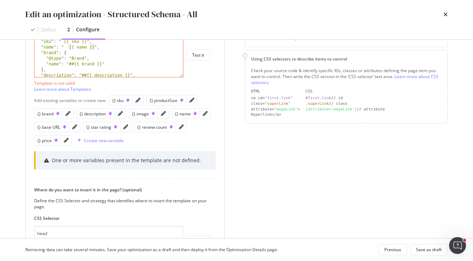
scroll to position [17, 0]
drag, startPoint x: 102, startPoint y: 64, endPoint x: 69, endPoint y: 63, distance: 32.8
click at [69, 63] on div ""@context" : "https://schema.org" , "@type" : "Product" , "sku" : " {{ sku }}" …" at bounding box center [109, 55] width 149 height 56
click at [48, 113] on div "{} brand" at bounding box center [48, 114] width 22 height 6
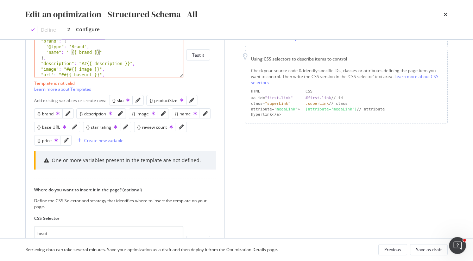
scroll to position [30, 0]
drag, startPoint x: 129, startPoint y: 62, endPoint x: 82, endPoint y: 62, distance: 46.9
click at [82, 62] on div ""name" : " {{ name }}" , "brand" : { "@type" : "Brand" , "name" : " {{ brand }}…" at bounding box center [109, 59] width 149 height 56
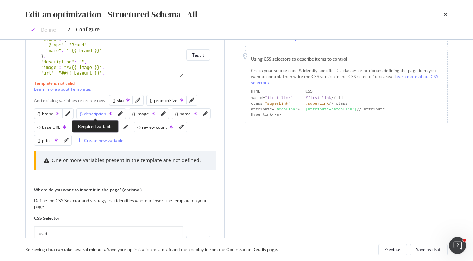
click at [94, 113] on div "{} description" at bounding box center [96, 114] width 32 height 6
drag, startPoint x: 99, startPoint y: 68, endPoint x: 66, endPoint y: 68, distance: 33.1
click at [66, 68] on div ""name" : " {{ name }}" , "brand" : { "@type" : "Brand" , "name" : " {{ brand }}…" at bounding box center [109, 59] width 149 height 56
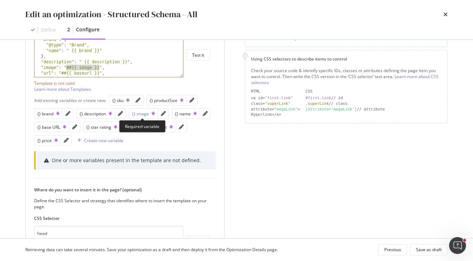
click at [140, 113] on div "{} image" at bounding box center [143, 114] width 23 height 6
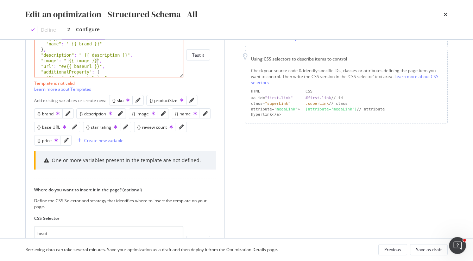
scroll to position [38, 0]
drag, startPoint x: 99, startPoint y: 65, endPoint x: 61, endPoint y: 65, distance: 38.0
click at [61, 65] on div ""brand" : { "@type" : "Brand" , "name" : " {{ brand }}" } , "description" : " {…" at bounding box center [109, 57] width 149 height 56
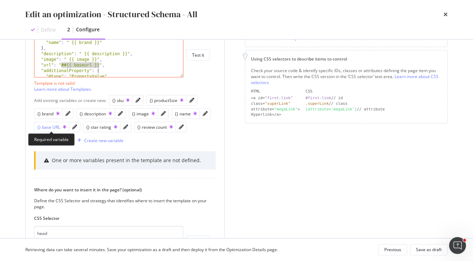
click at [57, 125] on div "{} base URL" at bounding box center [51, 127] width 29 height 6
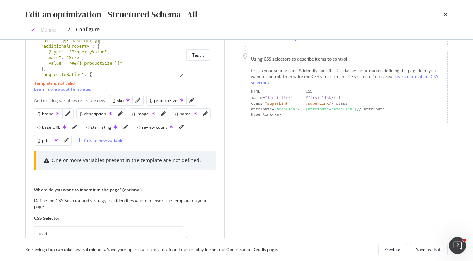
scroll to position [65, 0]
drag, startPoint x: 119, startPoint y: 61, endPoint x: 71, endPoint y: 62, distance: 47.9
click at [71, 62] on div ""image" : " {{ image }}" , "url" : " {{ base_url }}" , "additionalProperty" : {…" at bounding box center [109, 58] width 149 height 56
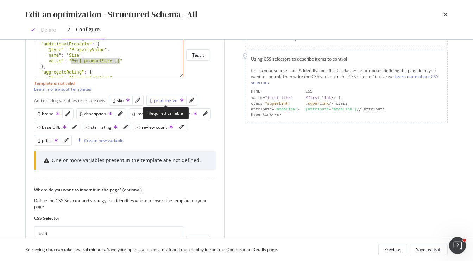
click at [166, 98] on div "{} productSize" at bounding box center [167, 101] width 34 height 6
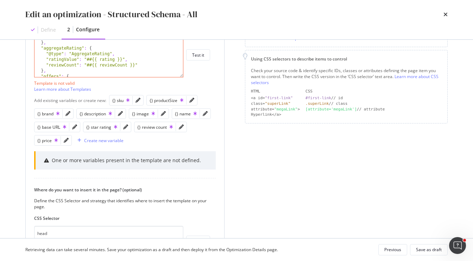
scroll to position [92, 0]
drag, startPoint x: 122, startPoint y: 55, endPoint x: 86, endPoint y: 55, distance: 35.6
click at [86, 55] on div ""value" : " {{ productsize }}" } , "aggregateRating" : { "@type" : "AggregateRa…" at bounding box center [109, 59] width 149 height 56
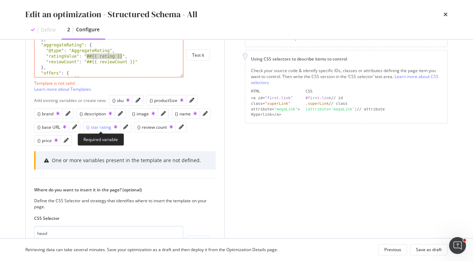
click at [100, 127] on div "{} star rating" at bounding box center [101, 127] width 31 height 6
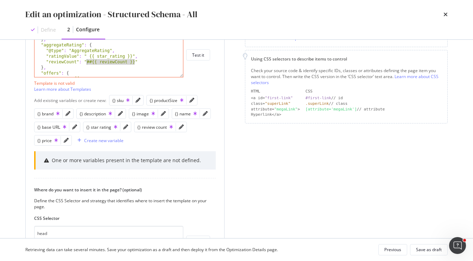
drag, startPoint x: 134, startPoint y: 62, endPoint x: 88, endPoint y: 61, distance: 46.5
click at [88, 61] on div ""value" : " {{ productsize }}" } , "aggregateRating" : { "@type" : "AggregateRa…" at bounding box center [109, 59] width 149 height 56
click at [157, 128] on div "{} review count" at bounding box center [155, 127] width 36 height 6
drag, startPoint x: 104, startPoint y: 54, endPoint x: 72, endPoint y: 54, distance: 32.1
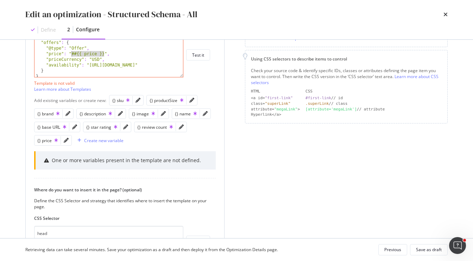
click at [72, 54] on div ""reviewCount" : " {{ review_count }}" } , "offers" : { "@type" : "Offer" , "pri…" at bounding box center [109, 57] width 149 height 56
click at [47, 141] on div "{} price" at bounding box center [47, 141] width 20 height 6
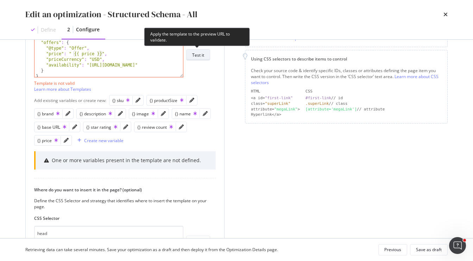
click at [207, 52] on button "Test it" at bounding box center [198, 54] width 24 height 11
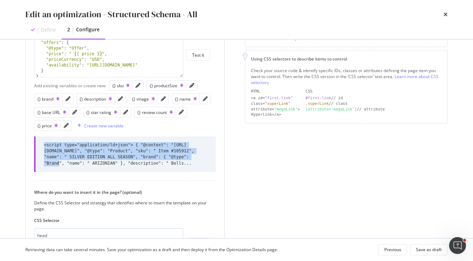
drag, startPoint x: 82, startPoint y: 163, endPoint x: 60, endPoint y: 136, distance: 35.0
click at [60, 137] on div "<script type="application/ld+json"> { "@context": "https://schema.org", "@type"…" at bounding box center [125, 155] width 182 height 36
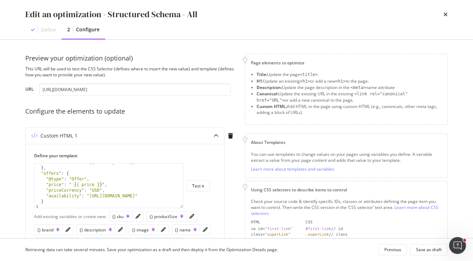
scroll to position [221, 0]
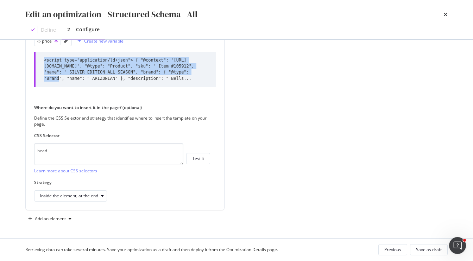
drag, startPoint x: 437, startPoint y: 250, endPoint x: 261, endPoint y: 149, distance: 203.6
click at [261, 149] on div "Edit an optimization - Structured Schema - All Define 2 Configure Preview your …" at bounding box center [236, 130] width 473 height 261
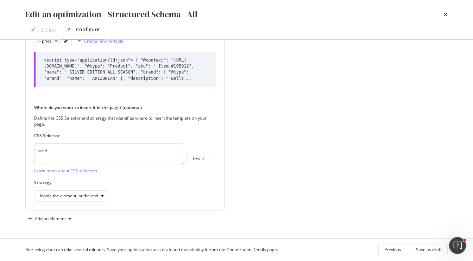
click at [177, 70] on div "<script type="application/ld+json"> { "@context": "https://schema.org", "@type"…" at bounding box center [125, 69] width 163 height 24
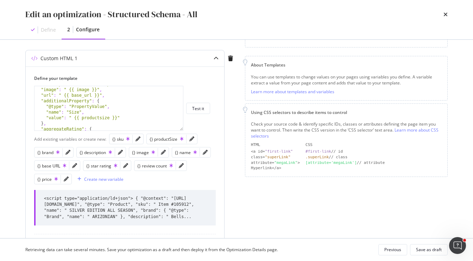
scroll to position [0, 0]
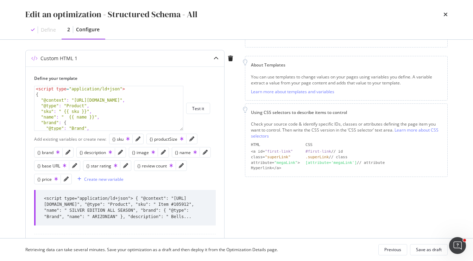
click at [81, 111] on div "< script type = "application/ld+json" > { "@context" : "https://schema.org" , "…" at bounding box center [109, 114] width 149 height 56
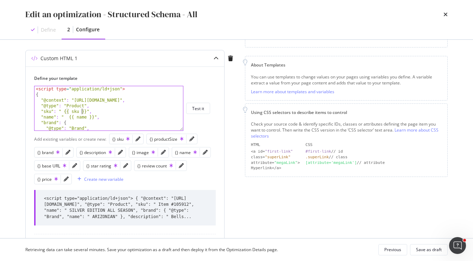
paste textarea "| replace('Item #', '') | trim"
click at [83, 111] on div "< script type = "application/ld+json" > { "@context" : "https://schema.org" , "…" at bounding box center [109, 114] width 149 height 56
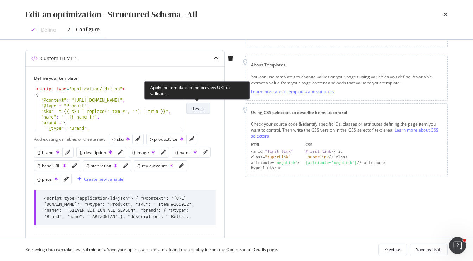
click at [197, 109] on div "Test it" at bounding box center [198, 109] width 12 height 6
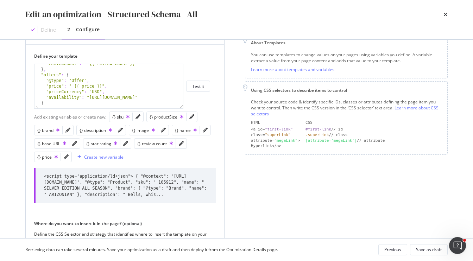
scroll to position [120, 0]
click at [95, 87] on div ""reviewCount" : " {{ review_count }}" } , "offers" : { "@type" : "Offer" , "pri…" at bounding box center [109, 90] width 149 height 56
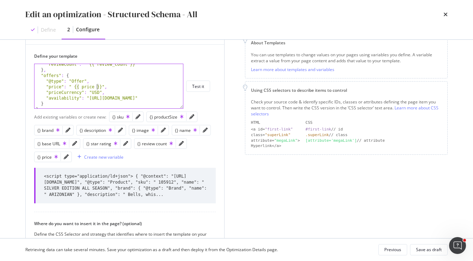
paste textarea "| replace('$', '') | replace(' /ea', '') | trim"
click at [99, 88] on div ""reviewCount" : " {{ review_count }}" } , "offers" : { "@type" : "Offer" , "pri…" at bounding box center [109, 90] width 149 height 56
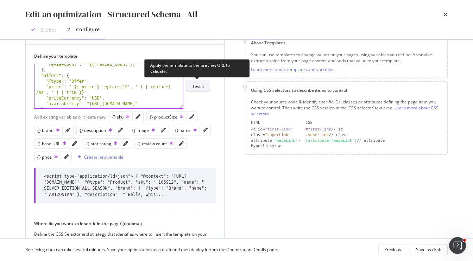
click at [202, 84] on div "Test it" at bounding box center [198, 86] width 12 height 6
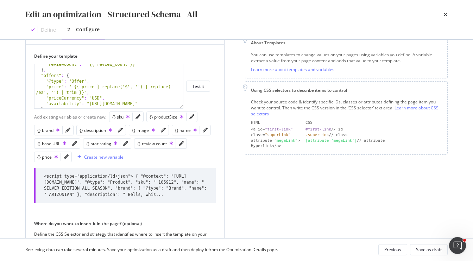
click at [108, 183] on div "<script type="application/ld+json"> { "@context": "https://schema.org", "@type"…" at bounding box center [125, 186] width 163 height 24
drag, startPoint x: 126, startPoint y: 193, endPoint x: 138, endPoint y: 198, distance: 12.6
click at [138, 198] on div "<script type="application/ld+json"> { "@context": "https://schema.org", "@type"…" at bounding box center [125, 186] width 182 height 36
click at [180, 194] on div "<script type="application/ld+json"> { "@context": "https://schema.org", "@type"…" at bounding box center [125, 186] width 163 height 24
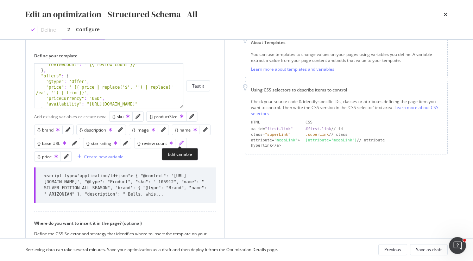
click at [181, 144] on icon "pencil" at bounding box center [181, 143] width 5 height 5
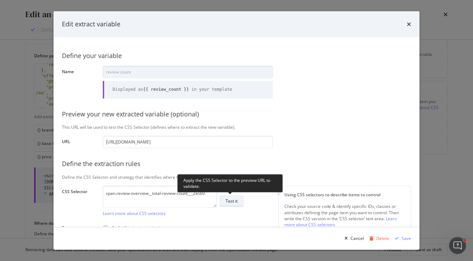
scroll to position [0, 0]
click at [234, 200] on div "Test it" at bounding box center [232, 201] width 12 height 6
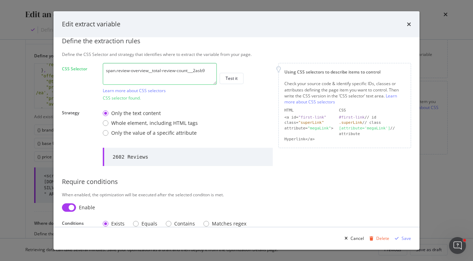
scroll to position [134, 0]
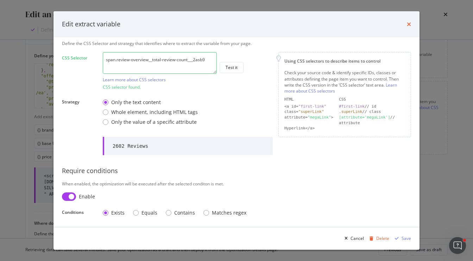
click at [411, 25] on icon "times" at bounding box center [409, 24] width 4 height 6
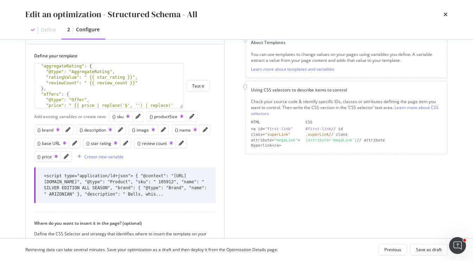
scroll to position [101, 0]
click at [130, 83] on div "} , "aggregateRating" : { "@type" : "AggregateRating" , "ratingValue" : " {{ st…" at bounding box center [109, 89] width 149 height 61
paste textarea "| replace(' Reviews', '') | trim }}"
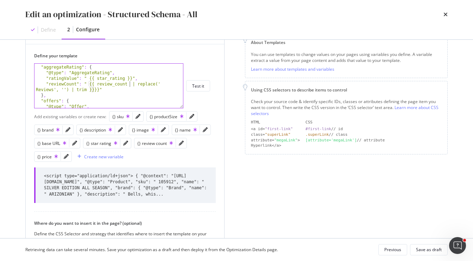
click at [130, 86] on div "} , "aggregateRating" : { "@type" : "AggregateRating" , "ratingValue" : " {{ st…" at bounding box center [109, 87] width 149 height 56
type textarea ""reviewCount": " {{ review_count | replace(' Reviews', '') | trim }}}}""
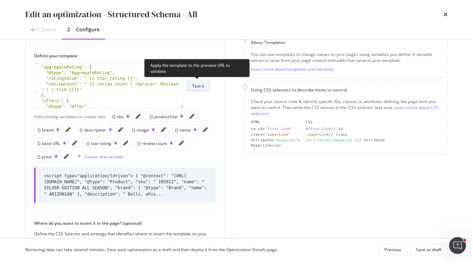
click at [205, 86] on button "Test it" at bounding box center [198, 85] width 24 height 11
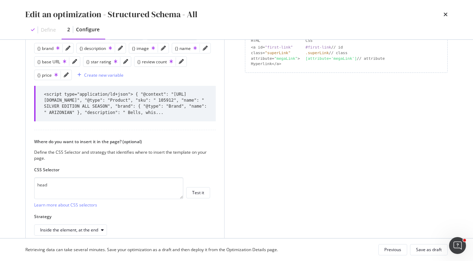
scroll to position [215, 0]
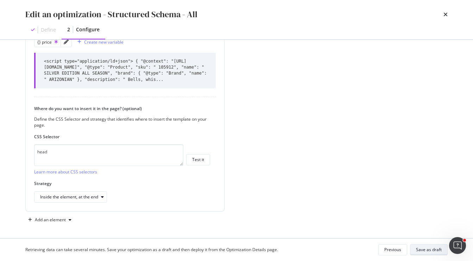
click at [420, 250] on div "Save as draft" at bounding box center [429, 250] width 26 height 6
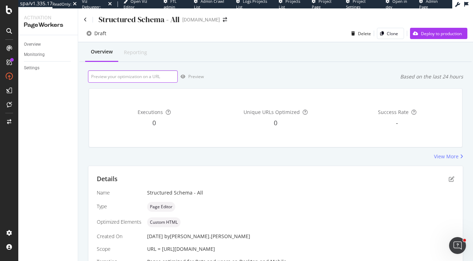
click at [143, 75] on input "url" at bounding box center [133, 76] width 90 height 12
paste input "https://www.discounttire.com/buy-tires/arizonian-silver-edition-all-season/p/10…"
type input "https://www.discounttire.com/buy-tires/arizonian-silver-edition-all-season/p/10…"
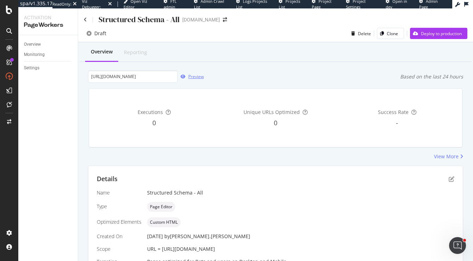
click at [196, 77] on div "Preview" at bounding box center [196, 77] width 16 height 6
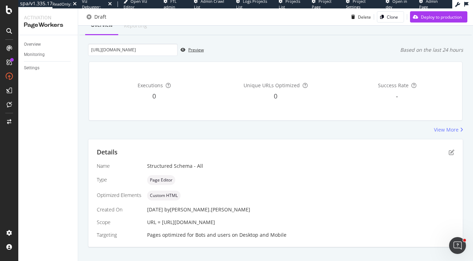
scroll to position [27, 0]
click at [451, 150] on icon "pen-to-square" at bounding box center [452, 152] width 6 height 6
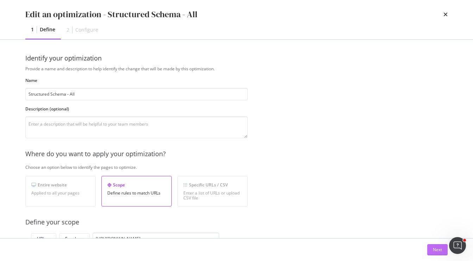
click at [440, 252] on div "Next" at bounding box center [437, 250] width 9 height 6
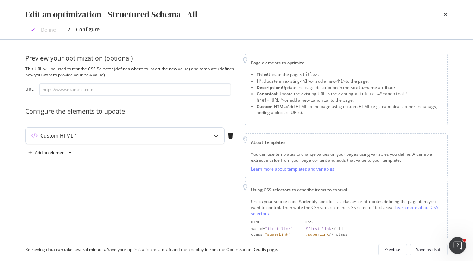
click at [217, 138] on div "modal" at bounding box center [216, 136] width 16 height 16
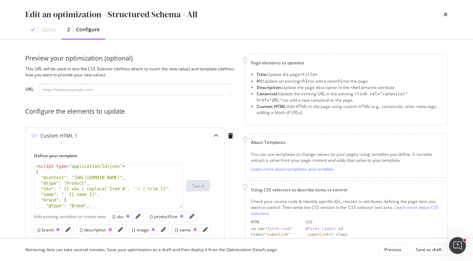
type textarea ""@context": "https://schema.org","
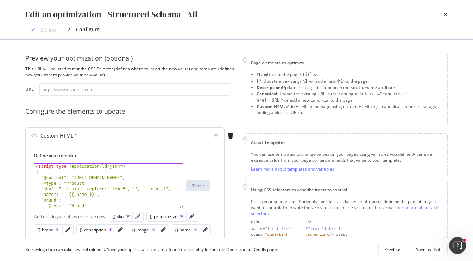
click at [125, 178] on div "< script type = "application/ld+json" > { "@context" : "[URL][DOMAIN_NAME]" , "…" at bounding box center [109, 192] width 149 height 56
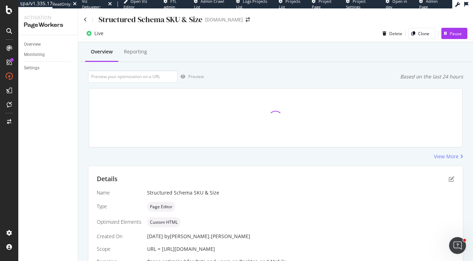
scroll to position [37, 0]
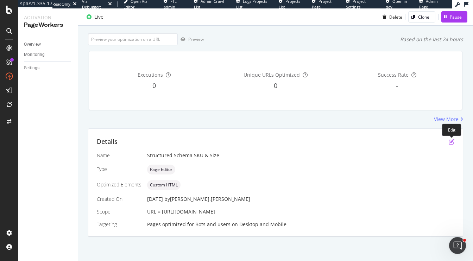
click at [450, 141] on icon "pen-to-square" at bounding box center [452, 142] width 6 height 6
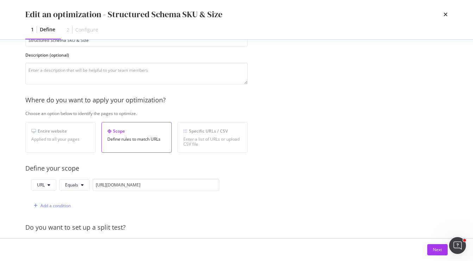
scroll to position [59, 0]
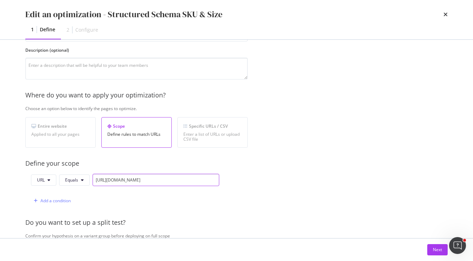
click at [119, 182] on input "[URL][DOMAIN_NAME]" at bounding box center [156, 180] width 127 height 12
click at [446, 13] on icon "times" at bounding box center [446, 15] width 4 height 6
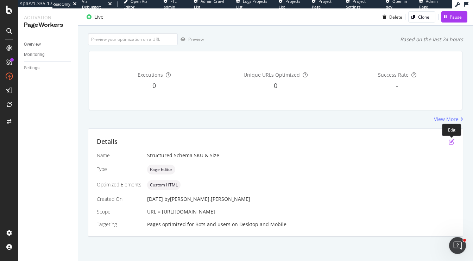
click at [454, 142] on icon "pen-to-square" at bounding box center [452, 142] width 6 height 6
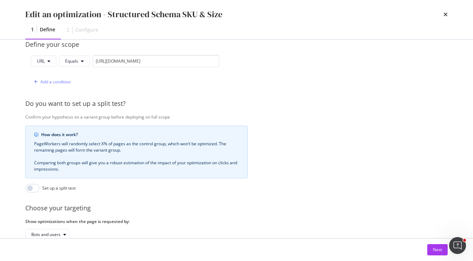
scroll to position [221, 0]
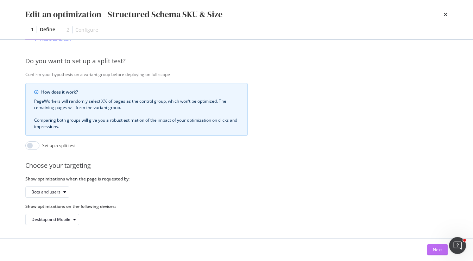
click at [433, 252] on div "Next" at bounding box center [437, 250] width 9 height 6
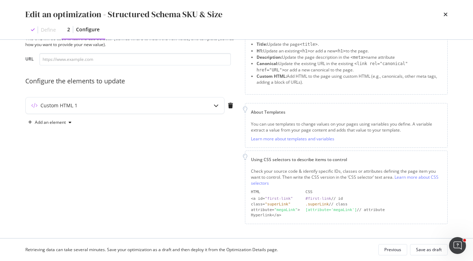
scroll to position [29, 0]
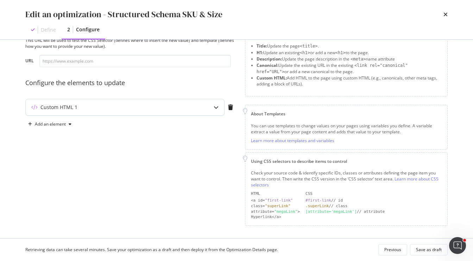
click at [216, 107] on icon "modal" at bounding box center [216, 107] width 5 height 5
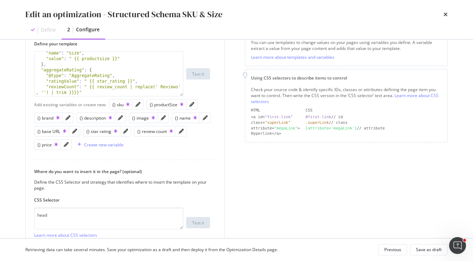
scroll to position [175, 0]
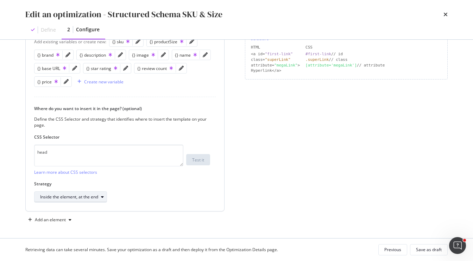
click at [95, 195] on div "Inside the element, at the end" at bounding box center [69, 197] width 58 height 4
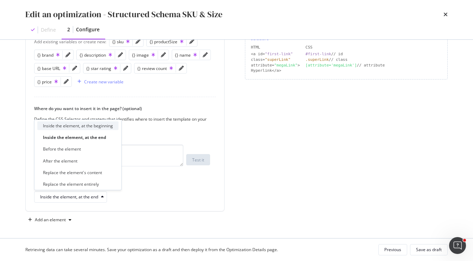
click at [77, 128] on div "Inside the element, at the beginning" at bounding box center [78, 126] width 70 height 6
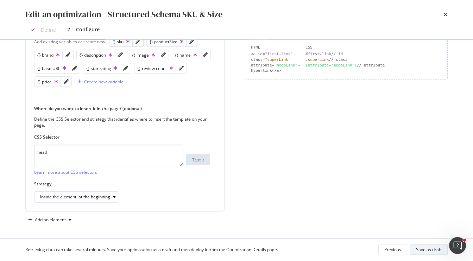
click at [423, 251] on div "Save as draft" at bounding box center [429, 250] width 26 height 6
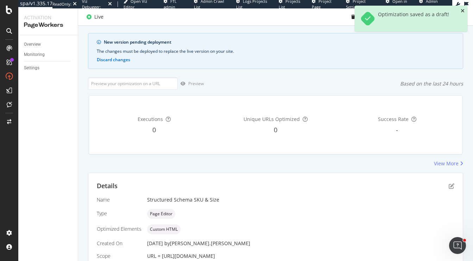
click at [464, 12] on icon "close toast" at bounding box center [463, 10] width 4 height 5
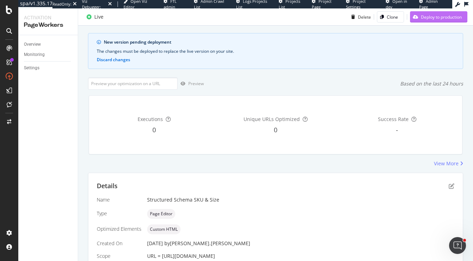
click at [439, 16] on div "Deploy to production" at bounding box center [441, 17] width 41 height 6
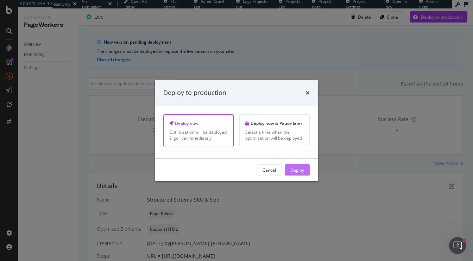
click at [302, 172] on div "Deploy" at bounding box center [298, 170] width 14 height 6
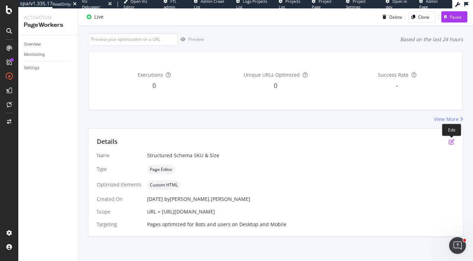
click at [452, 140] on icon "pen-to-square" at bounding box center [452, 142] width 6 height 6
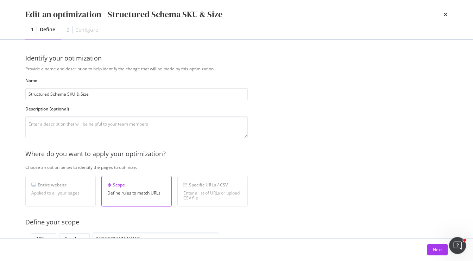
scroll to position [221, 0]
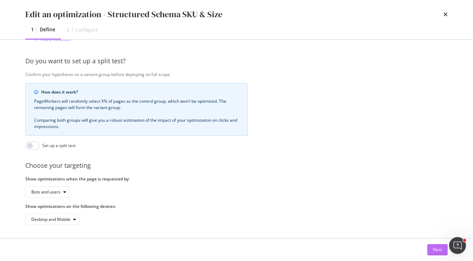
click at [429, 250] on button "Next" at bounding box center [438, 249] width 20 height 11
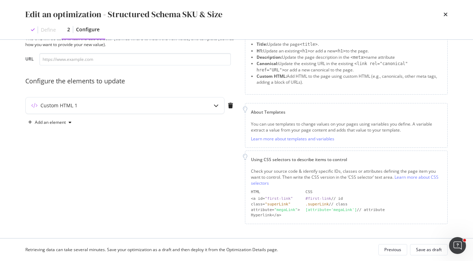
scroll to position [29, 0]
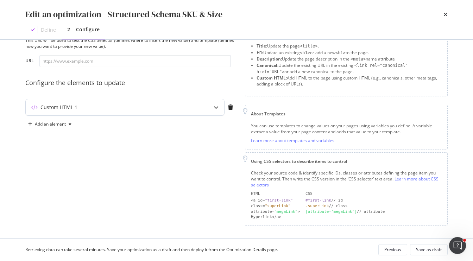
click at [215, 108] on icon "modal" at bounding box center [216, 107] width 5 height 5
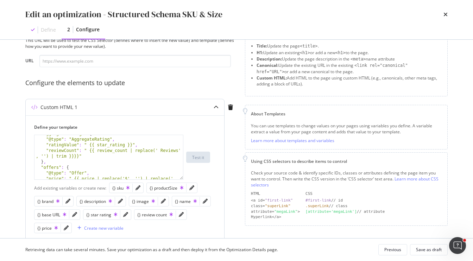
scroll to position [106, 0]
click at [73, 156] on div ""aggregateRating" : { "@type" : "AggregateRating" , "ratingValue" : " {{ star_r…" at bounding box center [109, 160] width 149 height 61
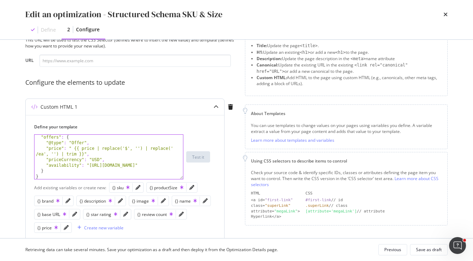
scroll to position [133, 0]
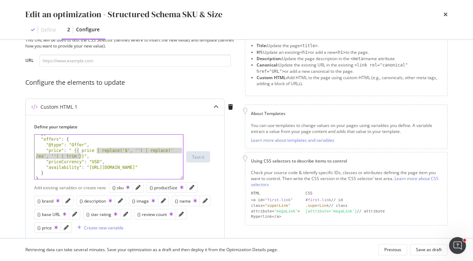
drag, startPoint x: 98, startPoint y: 151, endPoint x: 79, endPoint y: 157, distance: 19.7
click at [79, 157] on div "} , "offers" : { "@type" : "Offer" , "price" : " {{ price | replace('$', '') | …" at bounding box center [109, 159] width 149 height 56
paste textarea "r/ \$?/, '') | replace(r/ ?\/ea/i, '') | trim }}"
click at [133, 150] on div "} , "offers" : { "@type" : "Offer" , "price" : " {{ price | replace(r/ \$ ?/, '…" at bounding box center [109, 159] width 149 height 56
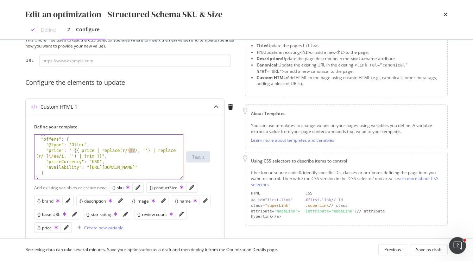
drag, startPoint x: 135, startPoint y: 150, endPoint x: 130, endPoint y: 150, distance: 4.2
click at [130, 150] on div "} , "offers" : { "@type" : "Offer" , "price" : " {{ price | replace(r/ \$ ?/, '…" at bounding box center [109, 159] width 149 height 56
click at [123, 156] on div "} , "offers" : { "@type" : "Offer" , "price" : " {{ price | replace(r/ \$ ?/, '…" at bounding box center [109, 159] width 149 height 56
drag, startPoint x: 136, startPoint y: 153, endPoint x: 129, endPoint y: 153, distance: 7.0
click at [129, 153] on div "} , "offers" : { "@type" : "Offer" , "price" : " {{ price | replace(r/ \$ ?/, '…" at bounding box center [109, 159] width 149 height 56
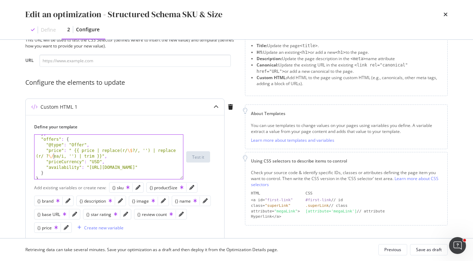
click at [54, 157] on div "} , "offers" : { "@type" : "Offer" , "price" : " {{ price | replace(r/ \$ ?/, '…" at bounding box center [109, 159] width 149 height 56
click at [98, 157] on div "} , "offers" : { "@type" : "Offer" , "price" : " {{ price | replace(r/ \$ ?/, '…" at bounding box center [109, 159] width 149 height 56
drag, startPoint x: 94, startPoint y: 158, endPoint x: 101, endPoint y: 158, distance: 6.7
click at [94, 158] on div "} , "offers" : { "@type" : "Offer" , "price" : " {{ price | replace(r/ \$ ?/, '…" at bounding box center [109, 159] width 149 height 56
drag, startPoint x: 97, startPoint y: 157, endPoint x: 98, endPoint y: 151, distance: 5.8
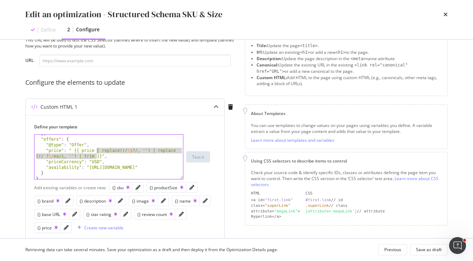
click at [98, 151] on div "} , "offers" : { "@type" : "Offer" , "price" : " {{ price | replace(r/ \$ ?/, '…" at bounding box center [109, 159] width 149 height 56
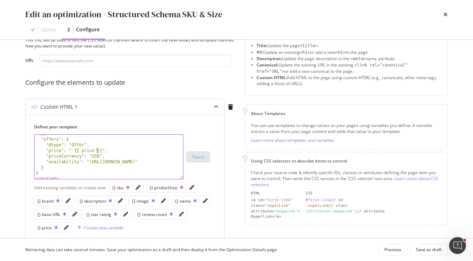
scroll to position [0, 6]
paste textarea "| replace(r/[$]/, '') | replace(r/ ?\/?ea/i, '') | trim"
click at [97, 151] on div "} , "offers" : { "@type" : "Offer" , "price" : " {{ price | replace(r/[$]/, '')…" at bounding box center [109, 159] width 149 height 56
click at [47, 156] on div "} , "offers" : { "@type" : "Offer" , "price" : " {{ price | replace(r/[$]/, '')…" at bounding box center [109, 159] width 149 height 56
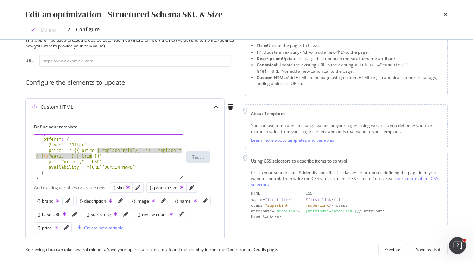
drag, startPoint x: 97, startPoint y: 151, endPoint x: 91, endPoint y: 156, distance: 7.5
click at [91, 156] on div "} , "offers" : { "@type" : "Offer" , "price" : " {{ price | replace(r/[$]/, '')…" at bounding box center [109, 159] width 149 height 56
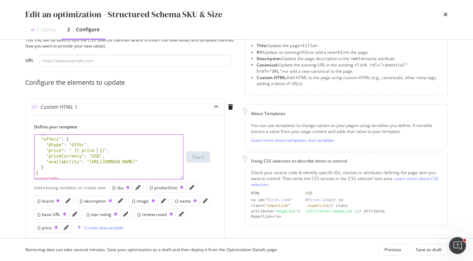
paste textarea "| replace('$', '') | replace(' /ea', '') | replace(' /EA', '') | trim"
click at [146, 169] on div "} , "offers" : { "@type" : "Offer" , "price" : " {{ price | replace('$', '') | …" at bounding box center [109, 159] width 149 height 56
type textarea ""availability": "[URL][DOMAIN_NAME]""
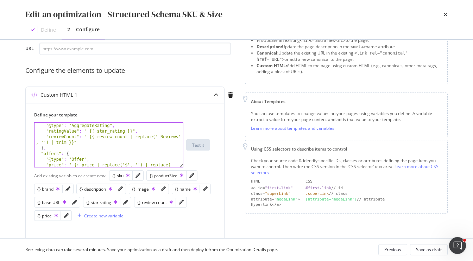
scroll to position [110, 0]
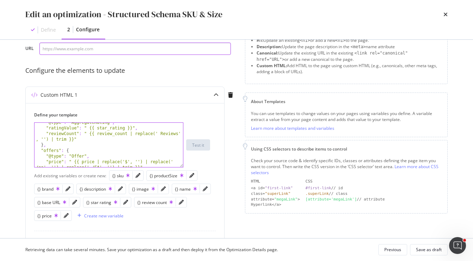
click at [89, 48] on input "modal" at bounding box center [135, 49] width 192 height 12
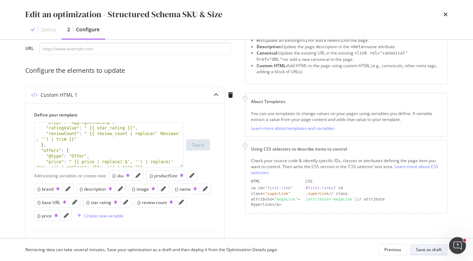
click at [430, 251] on div "Save as draft" at bounding box center [429, 250] width 26 height 6
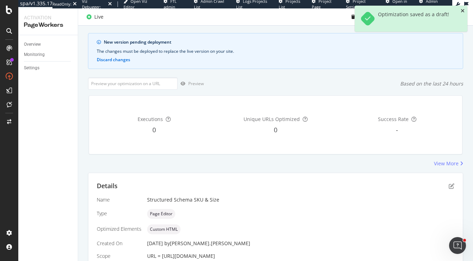
click at [463, 11] on icon "close toast" at bounding box center [463, 10] width 4 height 5
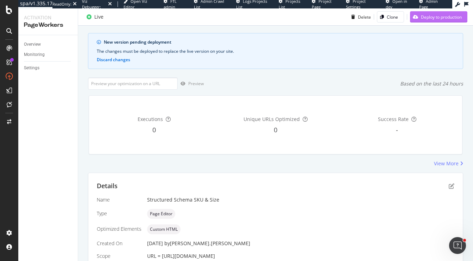
click at [427, 14] on div "Deploy to production" at bounding box center [441, 17] width 41 height 6
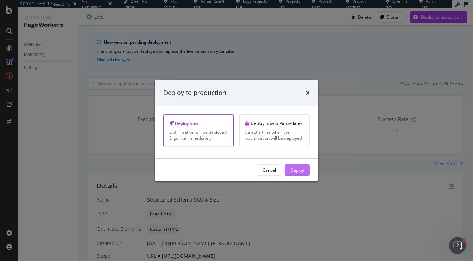
click at [297, 172] on div "Deploy" at bounding box center [298, 170] width 14 height 6
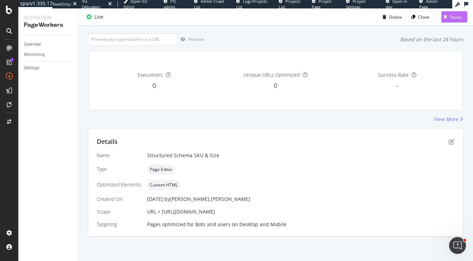
click at [451, 17] on div "Pause" at bounding box center [456, 17] width 12 height 6
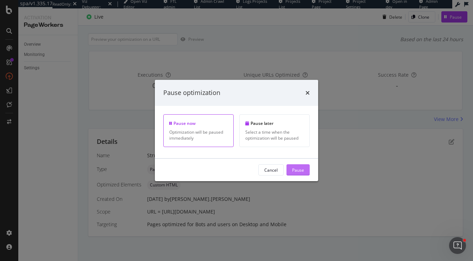
click at [295, 169] on div "Pause" at bounding box center [298, 170] width 12 height 6
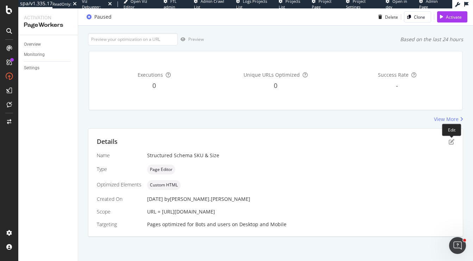
click at [448, 138] on div "Details" at bounding box center [276, 141] width 358 height 9
click at [450, 142] on icon "pen-to-square" at bounding box center [452, 142] width 6 height 6
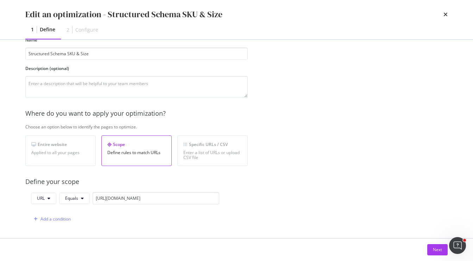
scroll to position [0, 0]
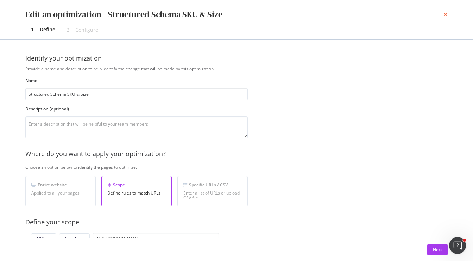
click at [446, 14] on icon "times" at bounding box center [446, 15] width 4 height 6
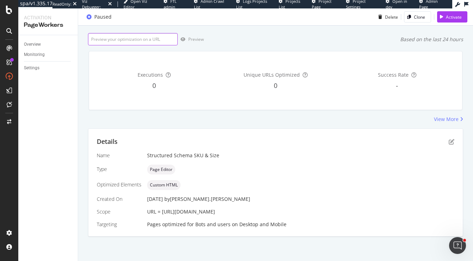
click at [116, 40] on input "url" at bounding box center [133, 39] width 90 height 12
paste input "[URL][DOMAIN_NAME]"
type input "[URL][DOMAIN_NAME]"
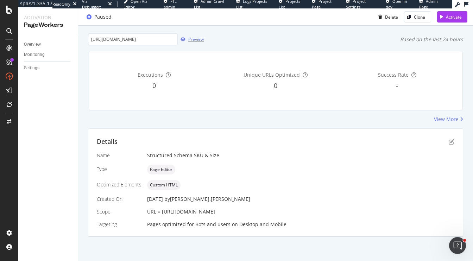
click at [191, 41] on div "Preview" at bounding box center [196, 39] width 16 height 6
click at [452, 141] on icon "pen-to-square" at bounding box center [452, 142] width 6 height 6
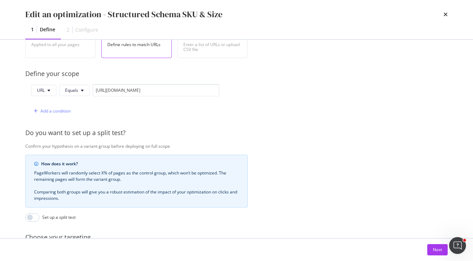
scroll to position [150, 0]
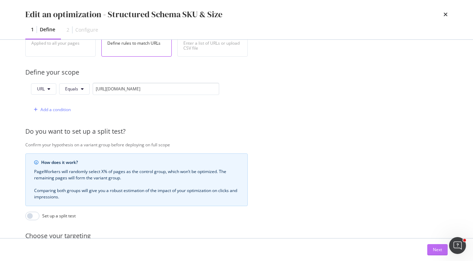
click at [428, 252] on button "Next" at bounding box center [438, 249] width 20 height 11
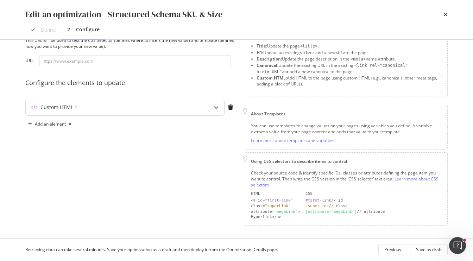
click at [215, 110] on div "modal" at bounding box center [216, 107] width 16 height 16
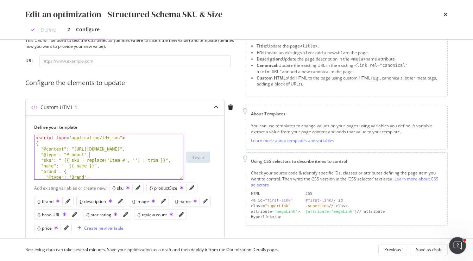
click at [117, 152] on div "< script type = "application/ld+json" > { "@context" : "[URL][DOMAIN_NAME]" , "…" at bounding box center [109, 163] width 149 height 56
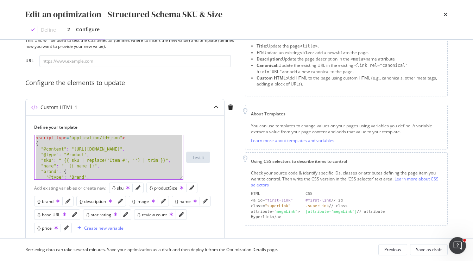
click at [129, 141] on div "< script type = "application/ld+json" > { "@context" : "[URL][DOMAIN_NAME]" , "…" at bounding box center [109, 163] width 149 height 56
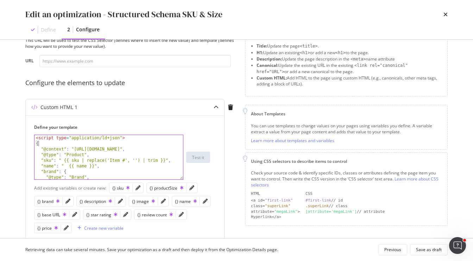
click at [130, 165] on div "< script type = "application/ld+json" > { "@context" : "[URL][DOMAIN_NAME]" , "…" at bounding box center [109, 163] width 149 height 56
type textarea "} </script>"
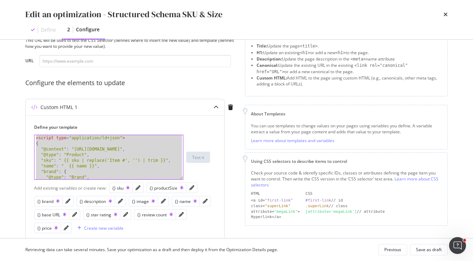
paste textarea "Cursor at row 31"
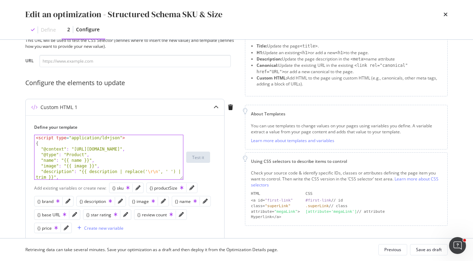
scroll to position [0, 0]
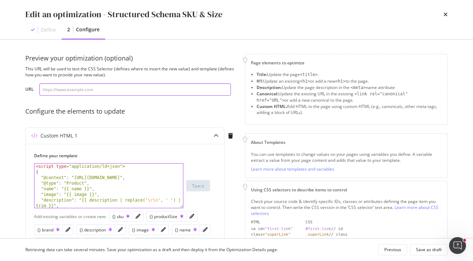
click at [82, 86] on input "modal" at bounding box center [135, 89] width 192 height 12
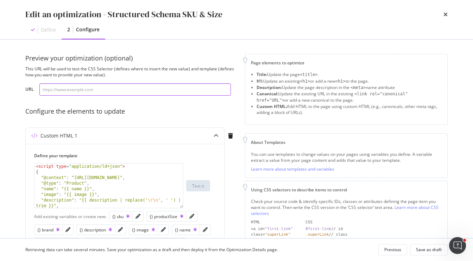
paste input "[URL][DOMAIN_NAME]"
type input "[URL][DOMAIN_NAME]"
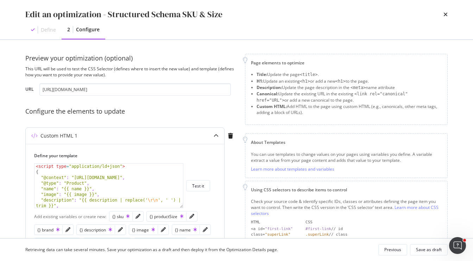
scroll to position [0, 0]
click at [211, 185] on div "Define your template < script type = "application/ld+json" > { "@context" : "[U…" at bounding box center [125, 181] width 182 height 56
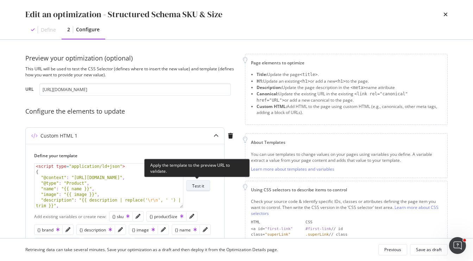
click at [202, 183] on div "Test it" at bounding box center [198, 186] width 12 height 6
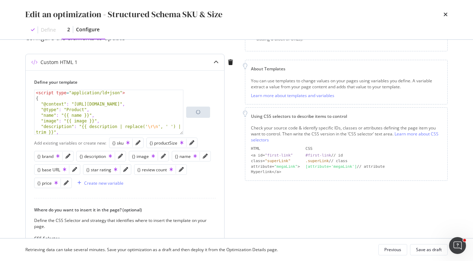
scroll to position [75, 0]
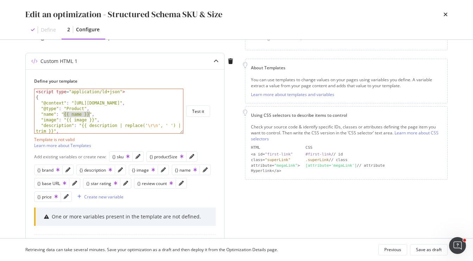
drag, startPoint x: 64, startPoint y: 114, endPoint x: 88, endPoint y: 116, distance: 24.0
click at [88, 116] on div "< script type = "application/ld+json" > { "@context" : "[URL][DOMAIN_NAME]" , "…" at bounding box center [109, 117] width 149 height 56
click at [182, 169] on div "{} name" at bounding box center [186, 170] width 22 height 6
drag, startPoint x: 94, startPoint y: 121, endPoint x: 67, endPoint y: 121, distance: 26.8
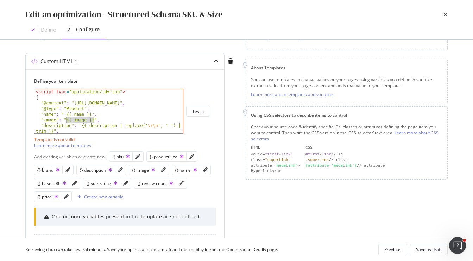
click at [67, 121] on div "< script type = "application/ld+json" > { "@context" : "[URL][DOMAIN_NAME]" , "…" at bounding box center [109, 117] width 149 height 56
click at [140, 169] on div "{} image" at bounding box center [143, 170] width 23 height 6
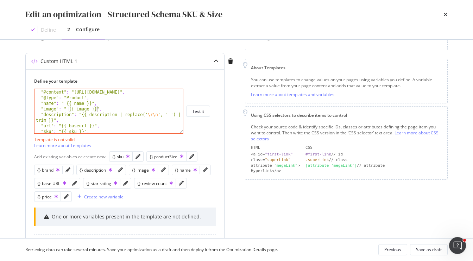
scroll to position [13, 0]
drag, startPoint x: 82, startPoint y: 113, endPoint x: 117, endPoint y: 114, distance: 35.2
click at [117, 114] on div ""@context" : "[URL][DOMAIN_NAME]" , "@type" : "Product" , "name" : " {{ name }}…" at bounding box center [109, 116] width 149 height 56
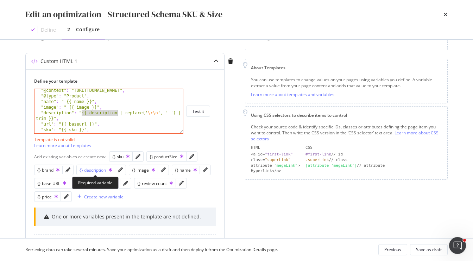
click at [91, 168] on div "{} description" at bounding box center [96, 170] width 32 height 6
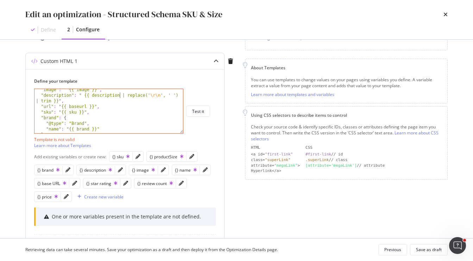
scroll to position [31, 0]
drag, startPoint x: 93, startPoint y: 106, endPoint x: 62, endPoint y: 106, distance: 31.0
click at [62, 106] on div ""image" : " {{ image }}" , "description" : " {{ description | replace(' \r\n ',…" at bounding box center [109, 114] width 149 height 56
click at [49, 183] on div "{} base URL" at bounding box center [51, 184] width 29 height 6
click at [74, 185] on icon "pencil" at bounding box center [74, 183] width 5 height 5
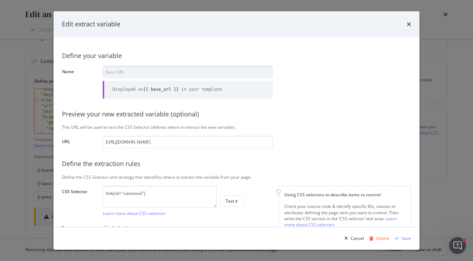
scroll to position [0, 0]
click at [408, 23] on icon "times" at bounding box center [409, 24] width 4 height 6
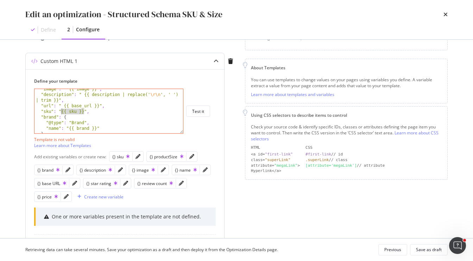
drag, startPoint x: 84, startPoint y: 112, endPoint x: 62, endPoint y: 112, distance: 22.5
click at [62, 112] on div ""image" : " {{ image }}" , "description" : " {{ description | replace(' \r\n ',…" at bounding box center [109, 114] width 149 height 56
click at [120, 154] on div "{} sku" at bounding box center [120, 157] width 17 height 6
drag, startPoint x: 96, startPoint y: 129, endPoint x: 70, endPoint y: 129, distance: 26.1
click at [70, 129] on div ""image" : " {{ image }}" , "description" : " {{ description | replace(' \r\n ',…" at bounding box center [109, 114] width 149 height 56
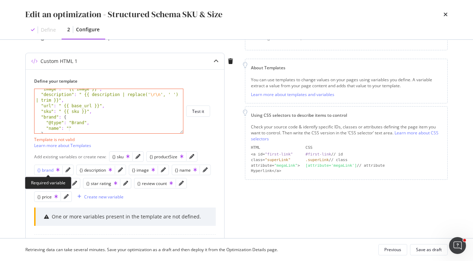
click at [54, 171] on div "{} brand" at bounding box center [48, 170] width 22 height 6
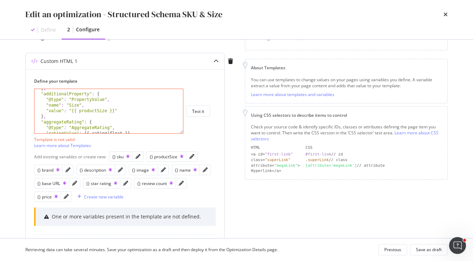
scroll to position [78, 0]
drag, startPoint x: 71, startPoint y: 108, endPoint x: 113, endPoint y: 110, distance: 42.3
click at [113, 110] on div "} , "additionalProperty" : { "@type" : "PropertyValue" , "name" : "Size" , "val…" at bounding box center [109, 112] width 149 height 56
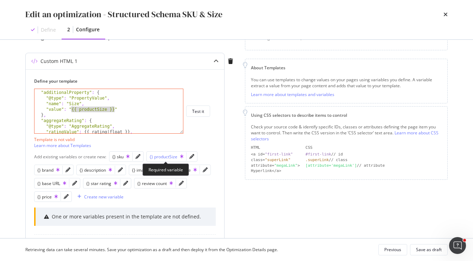
click at [160, 157] on div "{} productSize" at bounding box center [167, 157] width 34 height 6
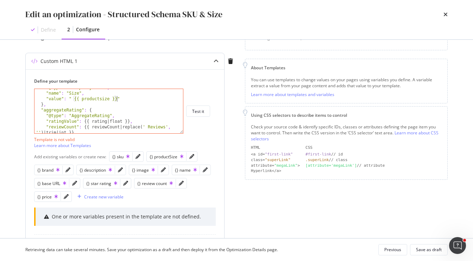
scroll to position [89, 0]
drag, startPoint x: 134, startPoint y: 122, endPoint x: 85, endPoint y: 122, distance: 49.0
click at [85, 122] on div ""@type" : "PropertyValue" , "name" : "Size" , "value" : " {{ productsize }}" } …" at bounding box center [109, 115] width 149 height 61
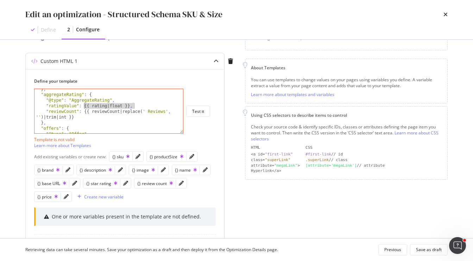
scroll to position [109, 0]
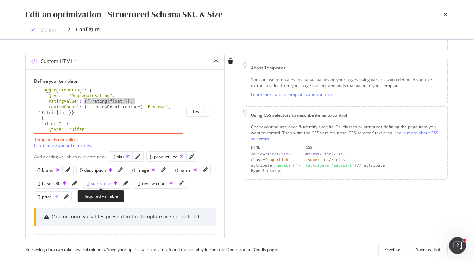
click at [98, 184] on div "{} star rating" at bounding box center [101, 184] width 31 height 6
drag, startPoint x: 85, startPoint y: 107, endPoint x: 119, endPoint y: 107, distance: 34.5
click at [119, 107] on div ""aggregateRating" : { "@type" : "AggregateRating" , "ratingValue" : {{ star_rat…" at bounding box center [109, 117] width 149 height 61
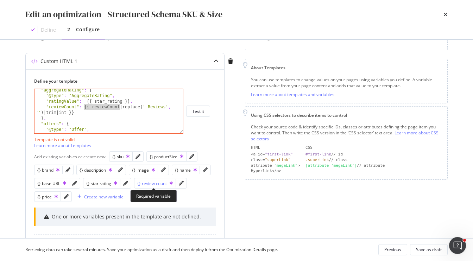
click at [156, 183] on div "{} review count" at bounding box center [155, 184] width 36 height 6
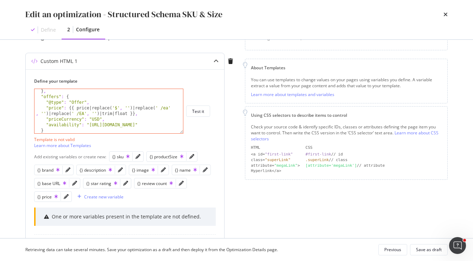
scroll to position [136, 0]
drag, startPoint x: 89, startPoint y: 107, endPoint x: 69, endPoint y: 107, distance: 19.7
click at [69, 107] on div "} , "offers" : { "@type" : "Offer" , "price" : {{ price | replace ( '$' , '' ) …" at bounding box center [109, 116] width 149 height 56
click at [50, 196] on div "{} price" at bounding box center [47, 197] width 20 height 6
type textarea ""price": {{ price | replace('$', '') | replace(' /ea', '') | replace(' /EA', ''…"
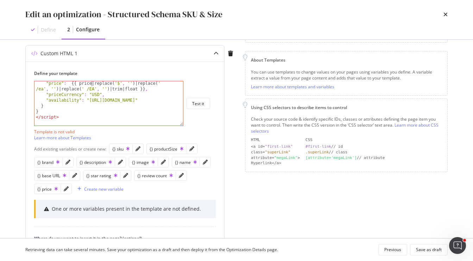
scroll to position [83, 0]
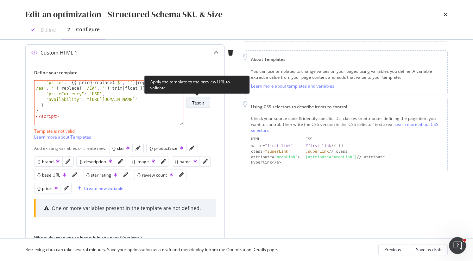
click at [199, 106] on div "Test it" at bounding box center [198, 103] width 12 height 10
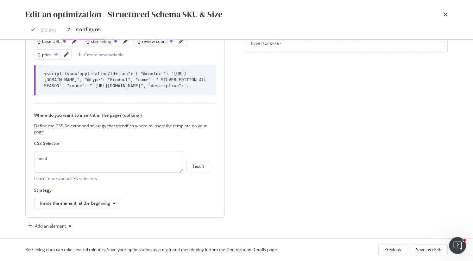
scroll to position [227, 0]
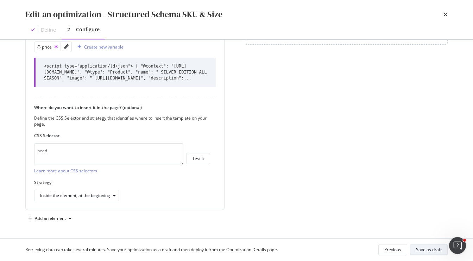
click at [425, 251] on div "Save as draft" at bounding box center [429, 250] width 26 height 6
